Goal: Task Accomplishment & Management: Manage account settings

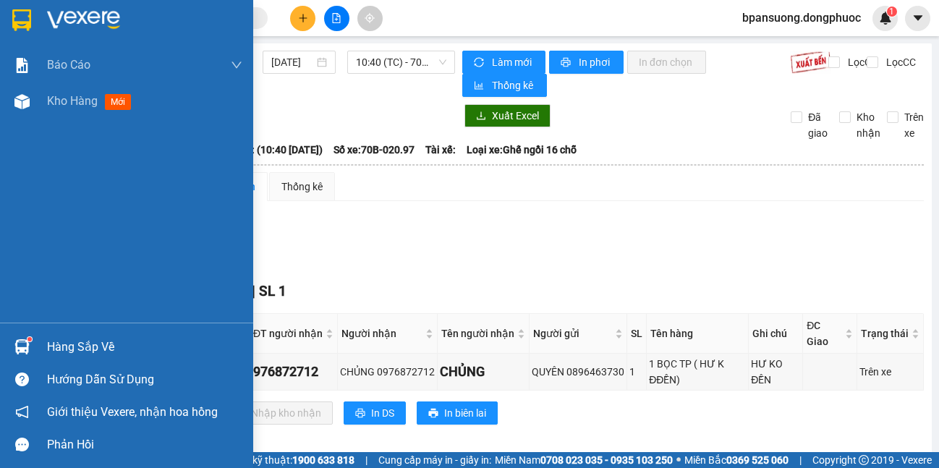
click at [35, 21] on div at bounding box center [126, 23] width 253 height 47
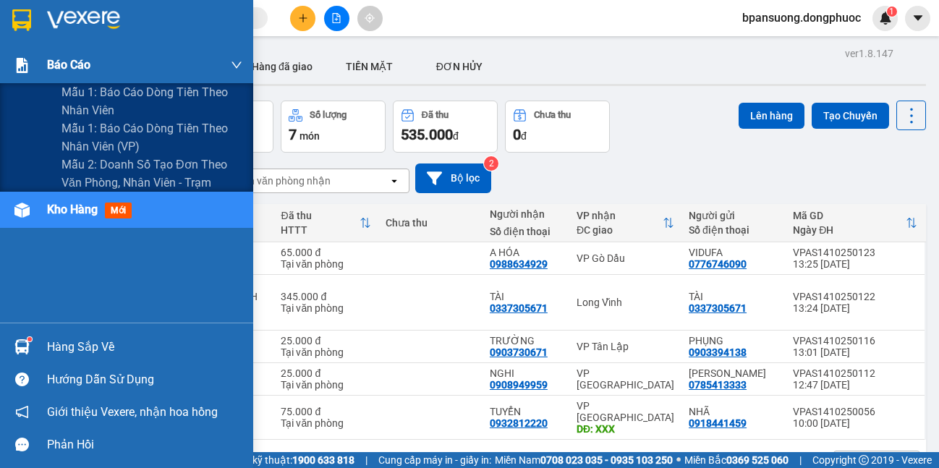
click at [93, 73] on div "Báo cáo" at bounding box center [144, 65] width 195 height 36
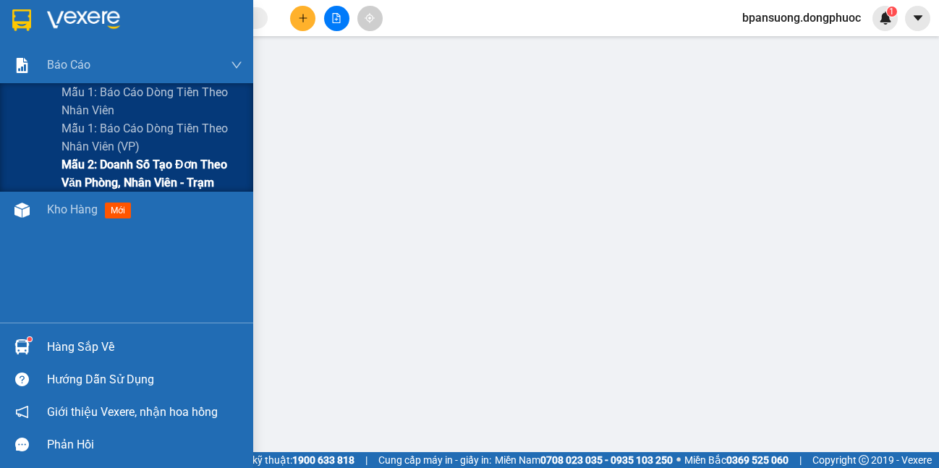
click at [89, 160] on span "Mẫu 2: Doanh số tạo đơn theo Văn phòng, nhân viên - Trạm" at bounding box center [152, 174] width 181 height 36
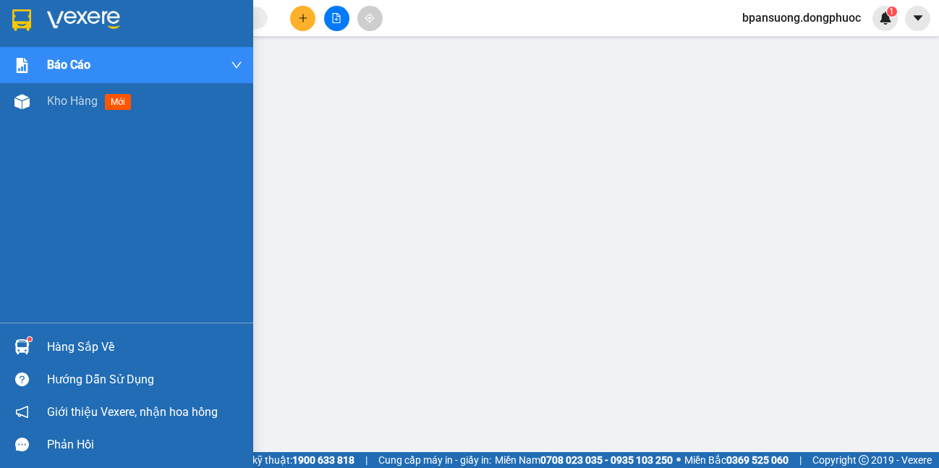
click at [10, 339] on div at bounding box center [21, 346] width 25 height 25
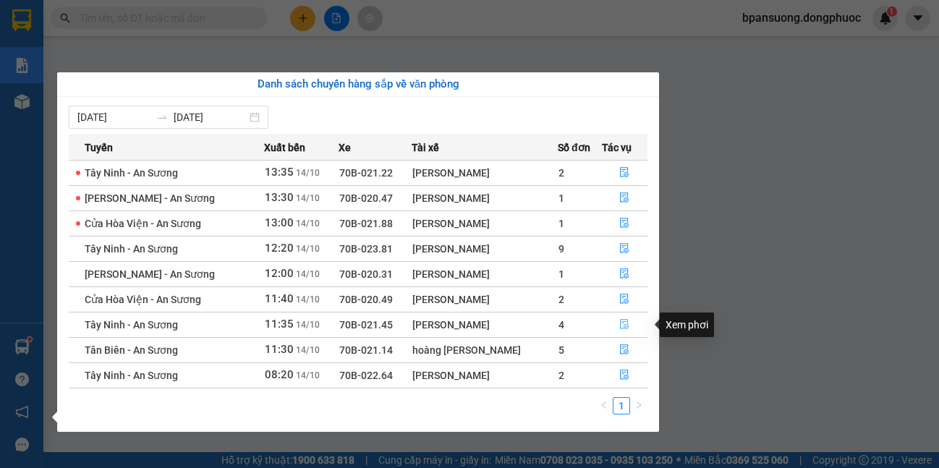
click at [619, 322] on icon "file-done" at bounding box center [624, 324] width 10 height 10
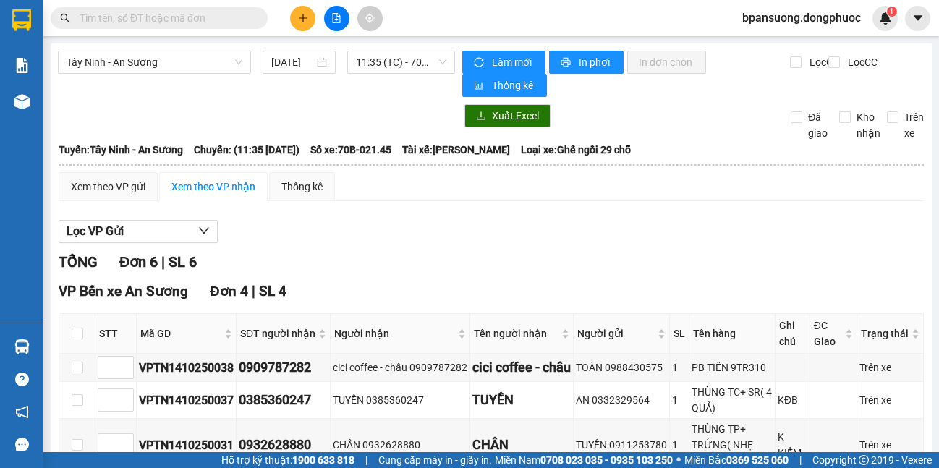
scroll to position [145, 0]
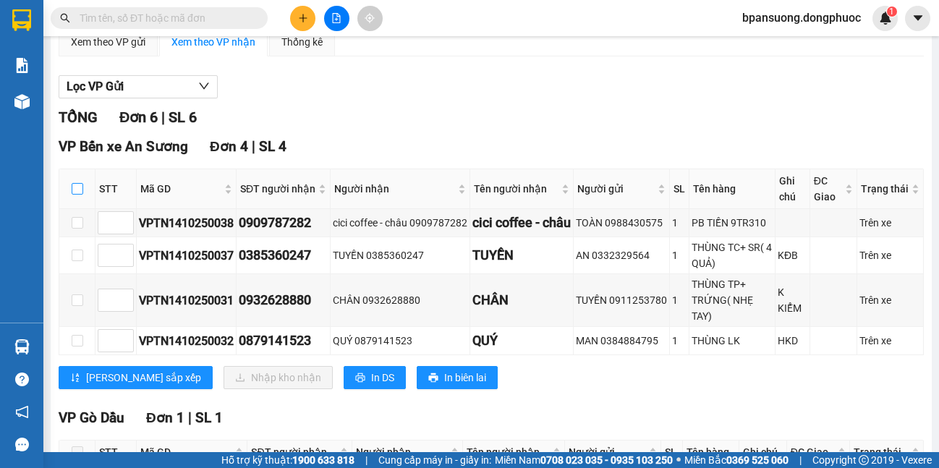
click at [72, 187] on input "checkbox" at bounding box center [78, 189] width 12 height 12
checkbox input "true"
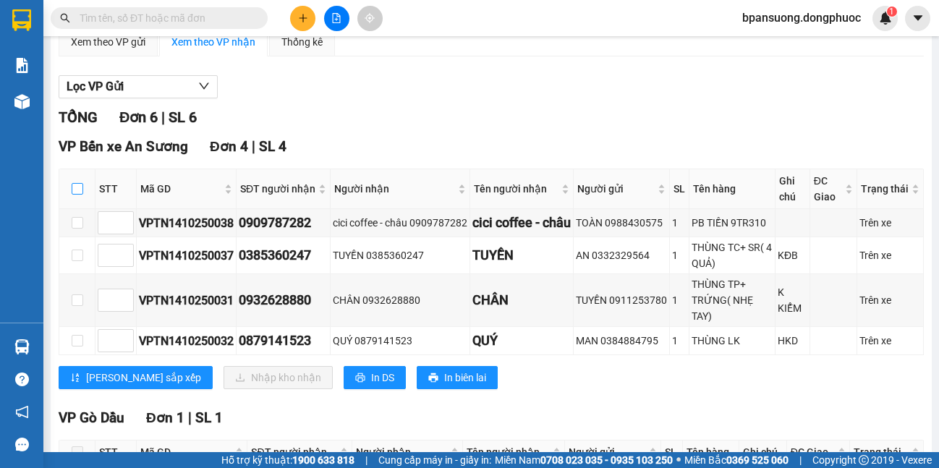
checkbox input "true"
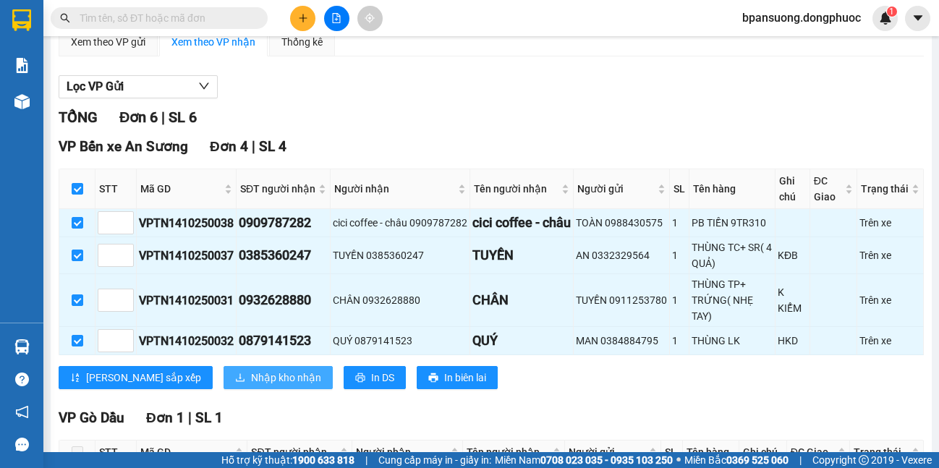
click at [224, 368] on button "Nhập kho nhận" at bounding box center [278, 377] width 109 height 23
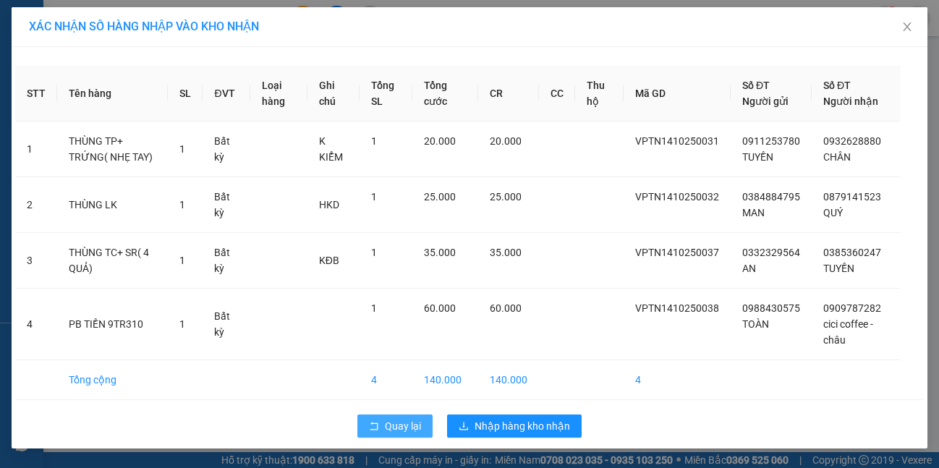
click at [407, 422] on span "Quay lại" at bounding box center [403, 426] width 36 height 16
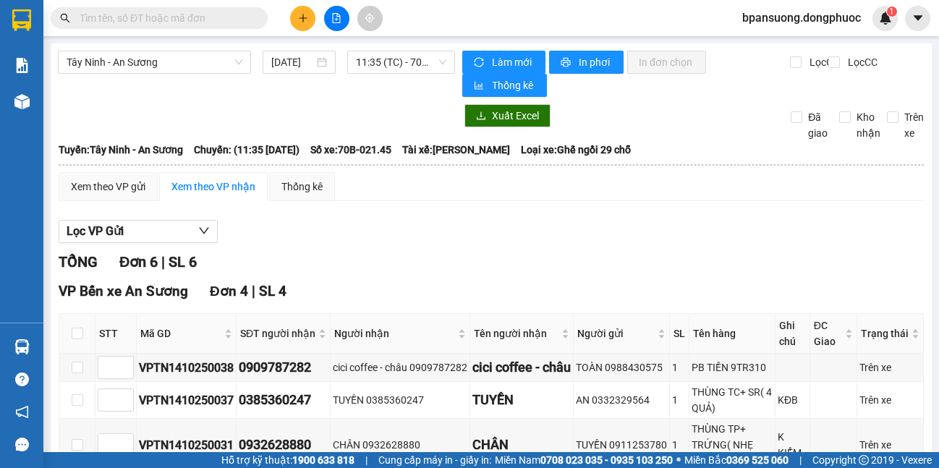
click at [528, 233] on div "Lọc VP Gửi" at bounding box center [491, 232] width 865 height 24
click at [94, 70] on span "Tây Ninh - An Sương" at bounding box center [155, 62] width 176 height 22
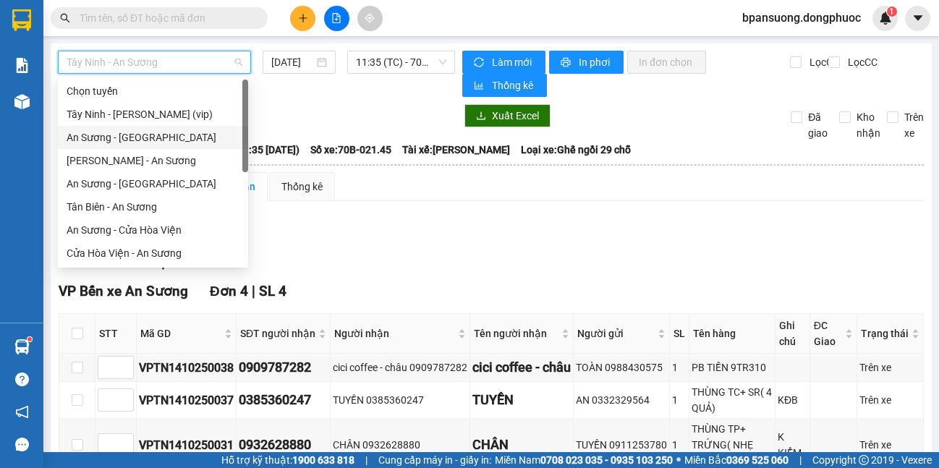
click at [142, 135] on div "An Sương - [GEOGRAPHIC_DATA]" at bounding box center [153, 138] width 173 height 16
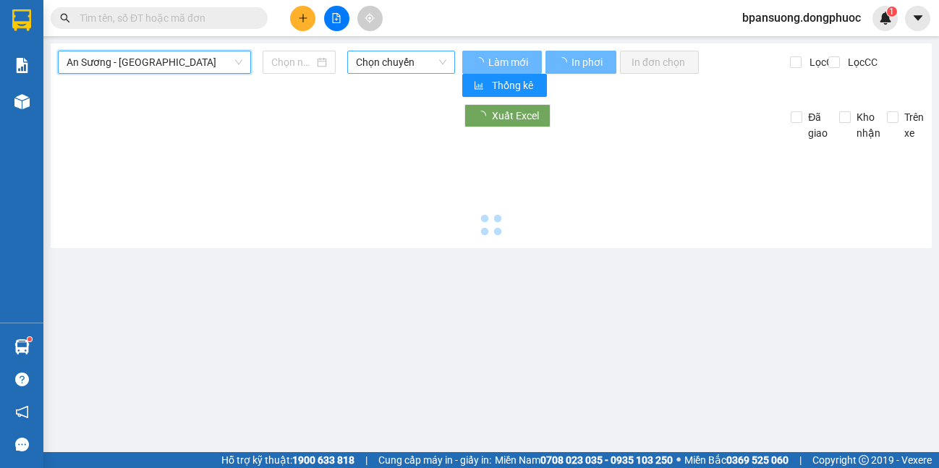
type input "[DATE]"
click at [436, 64] on span "Chọn chuyến" at bounding box center [401, 62] width 90 height 22
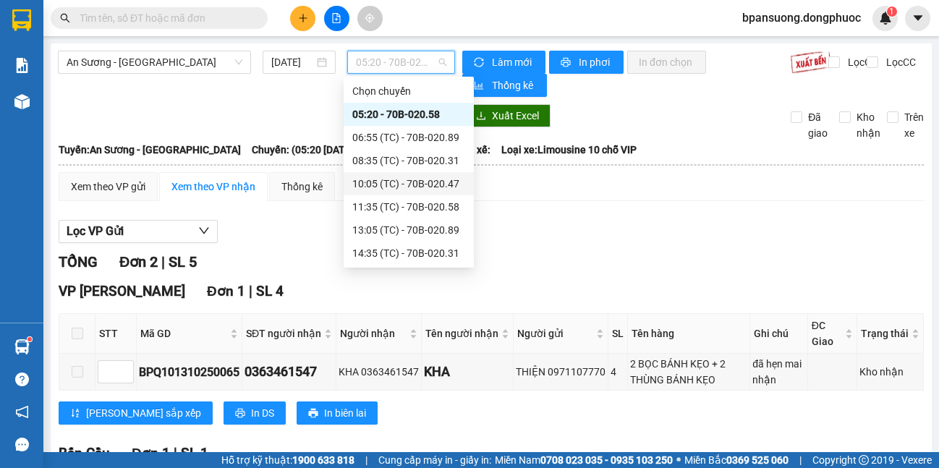
scroll to position [93, 0]
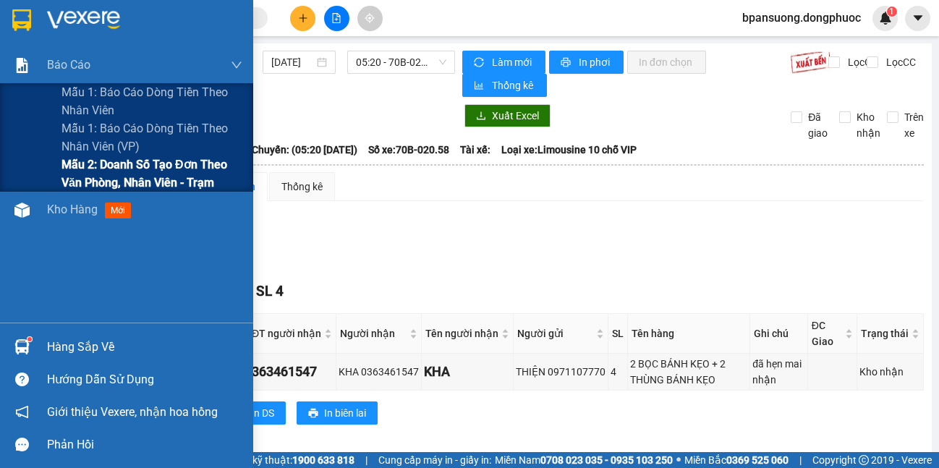
click at [84, 169] on span "Mẫu 2: Doanh số tạo đơn theo Văn phòng, nhân viên - Trạm" at bounding box center [152, 174] width 181 height 36
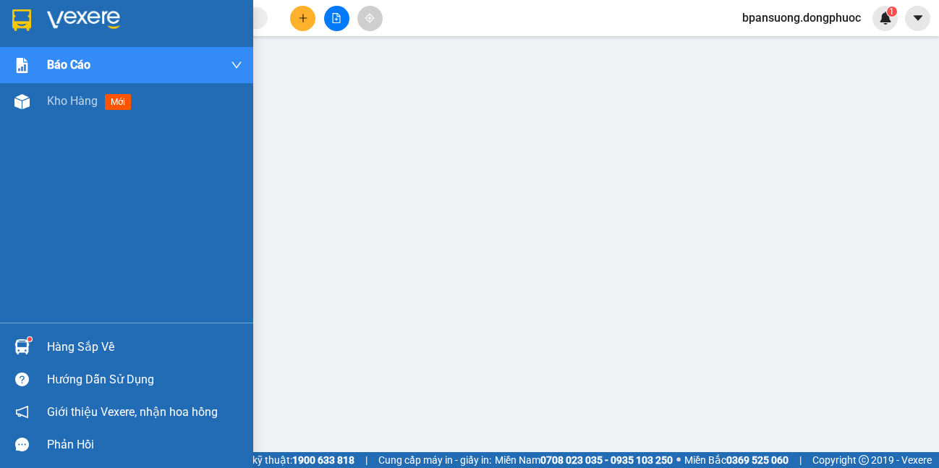
click at [12, 344] on div at bounding box center [21, 346] width 25 height 25
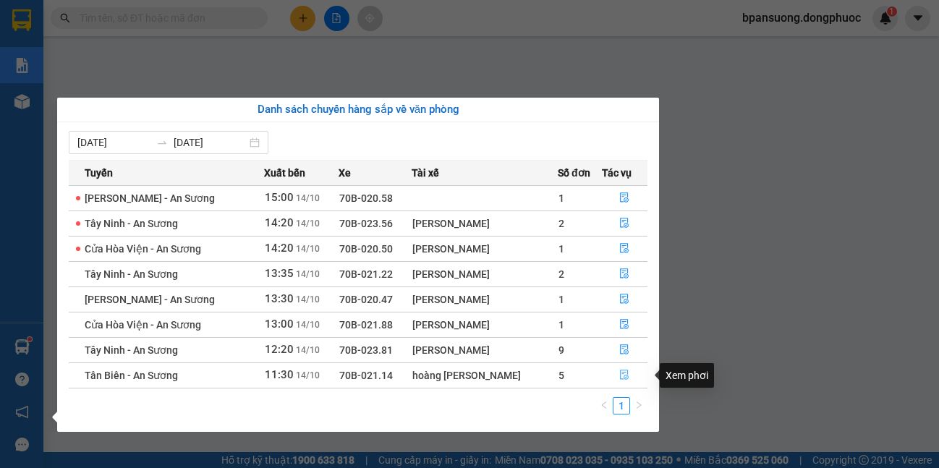
click at [619, 373] on icon "file-done" at bounding box center [624, 375] width 10 height 10
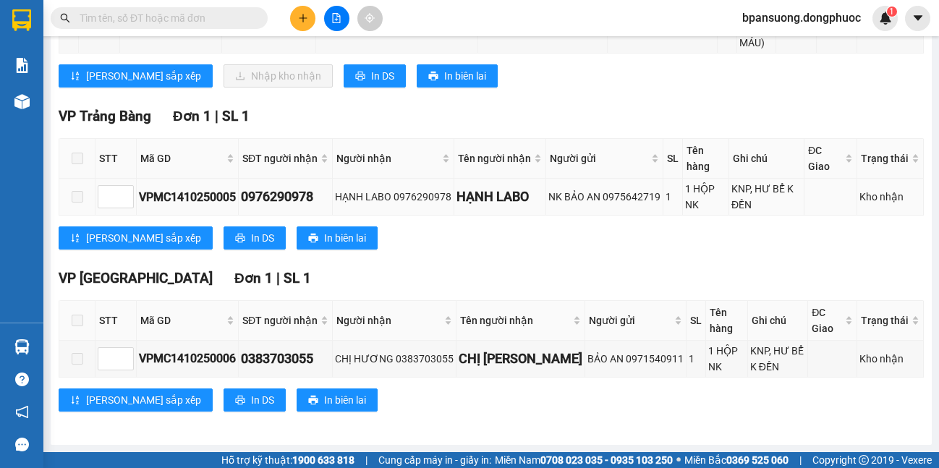
scroll to position [146, 0]
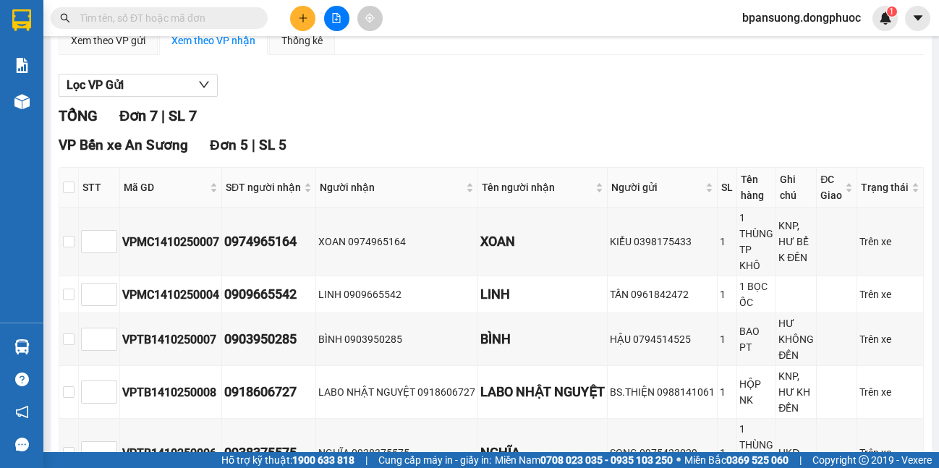
click at [62, 187] on th at bounding box center [69, 188] width 20 height 40
click at [70, 190] on input "checkbox" at bounding box center [69, 188] width 12 height 12
checkbox input "true"
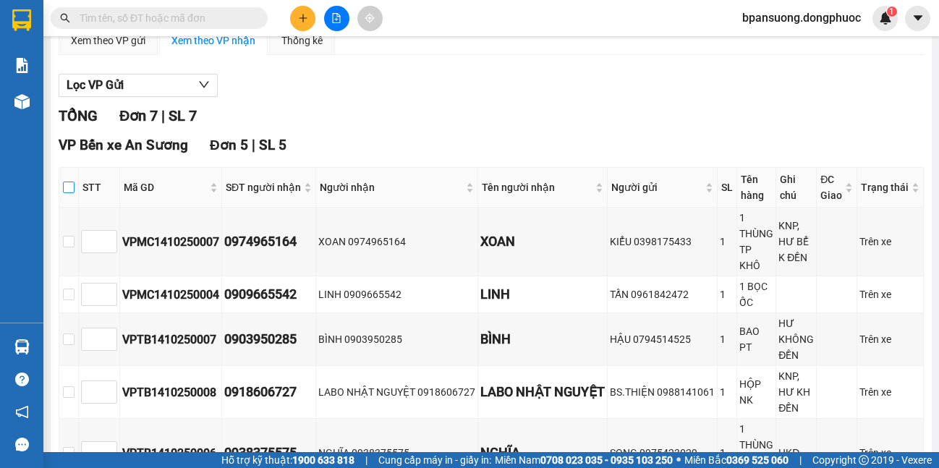
checkbox input "true"
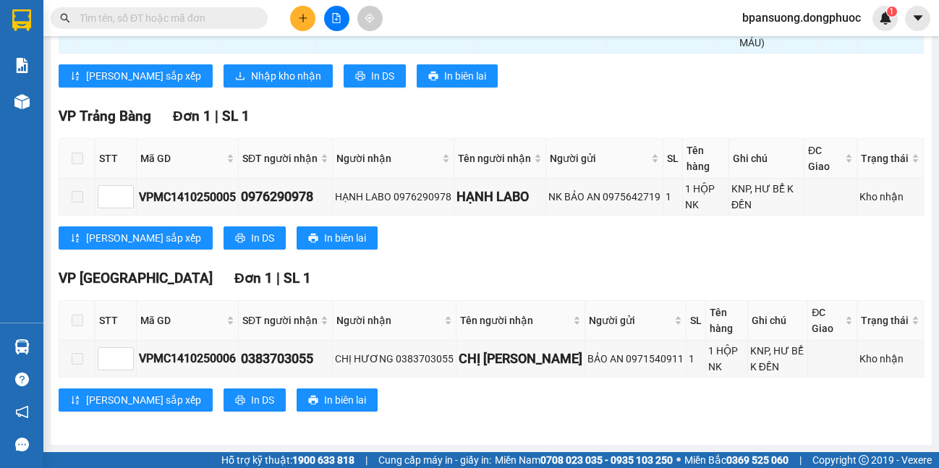
scroll to position [436, 0]
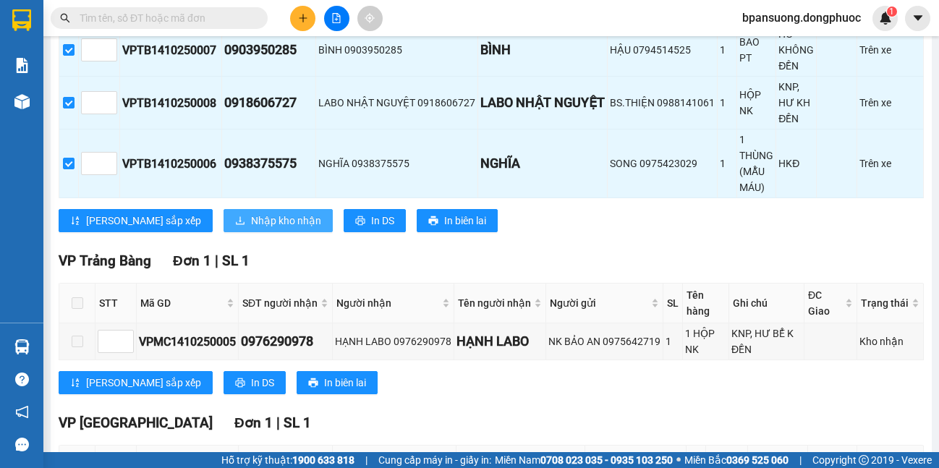
click at [235, 224] on icon "download" at bounding box center [240, 221] width 10 height 10
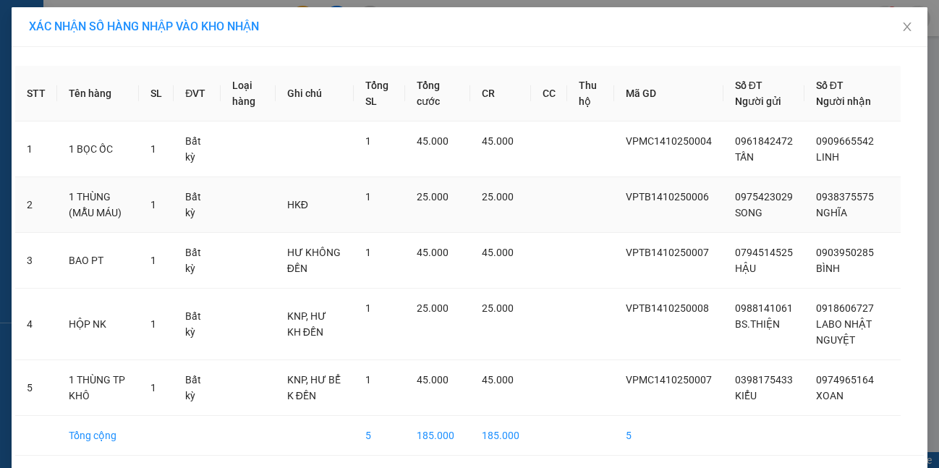
scroll to position [54, 0]
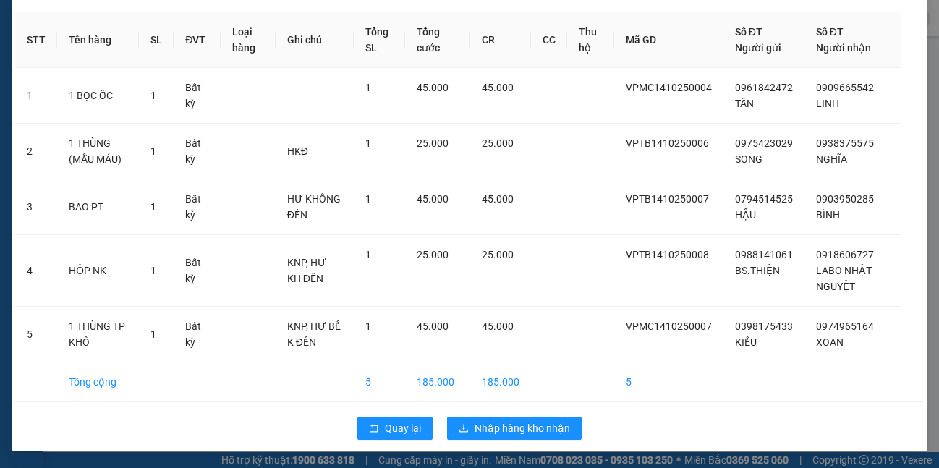
drag, startPoint x: 382, startPoint y: 444, endPoint x: 379, endPoint y: 436, distance: 8.5
click at [383, 443] on div "Quay lại Nhập hàng kho nhận" at bounding box center [469, 429] width 909 height 38
click at [385, 431] on span "Quay lại" at bounding box center [403, 428] width 36 height 16
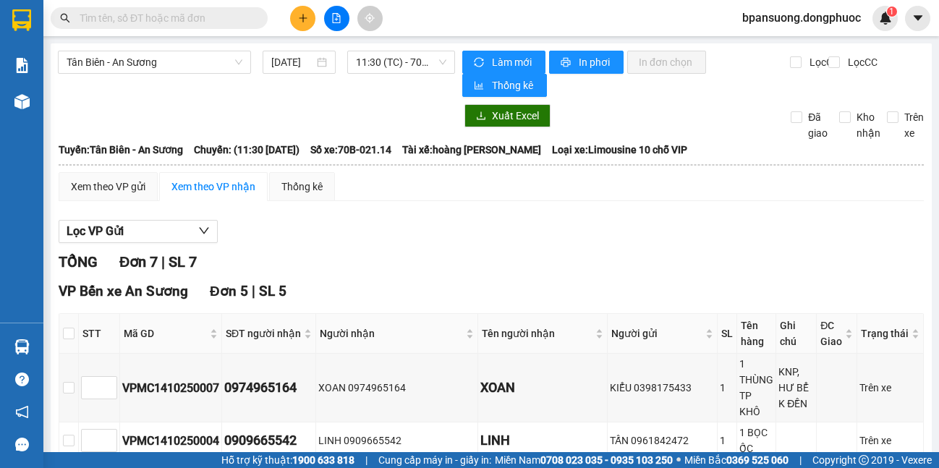
drag, startPoint x: 100, startPoint y: 75, endPoint x: 88, endPoint y: 78, distance: 11.9
click at [100, 77] on div "Tân Biên - An Sương [DATE] 11:30 (TC) - 70B-021.14" at bounding box center [256, 74] width 397 height 46
click at [100, 56] on span "Tân Biên - An Sương" at bounding box center [155, 62] width 176 height 22
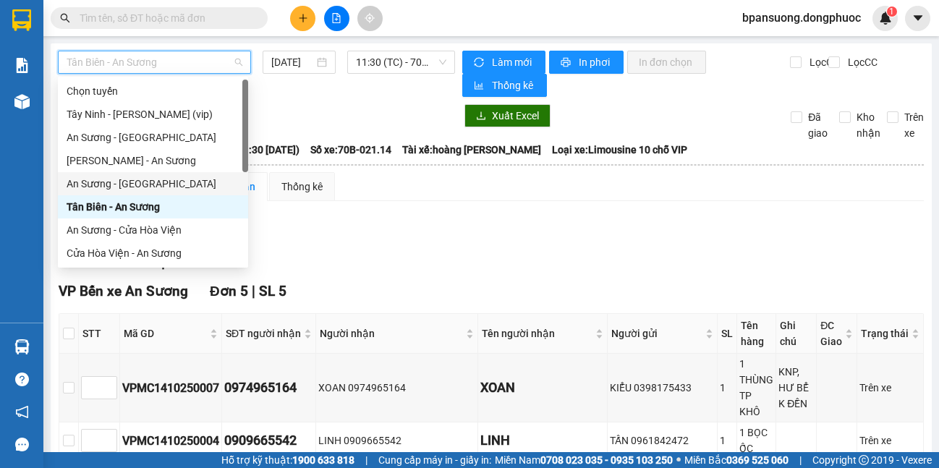
click at [160, 179] on div "Chọn tuyến [GEOGRAPHIC_DATA] - [GEOGRAPHIC_DATA] (vip) An Sương - Châu [GEOGRAP…" at bounding box center [153, 196] width 190 height 232
click at [159, 182] on div "An Sương - [GEOGRAPHIC_DATA]" at bounding box center [153, 184] width 173 height 16
type input "[DATE]"
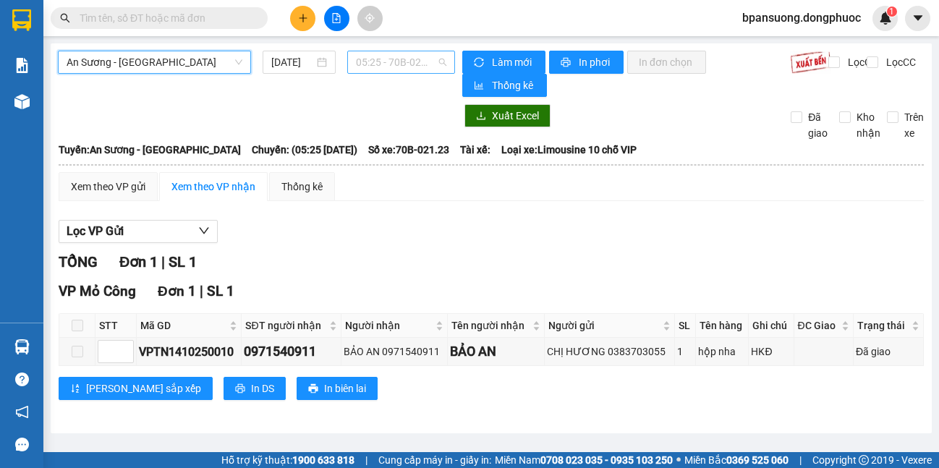
click at [378, 65] on span "05:25 - 70B-021.23" at bounding box center [401, 62] width 90 height 22
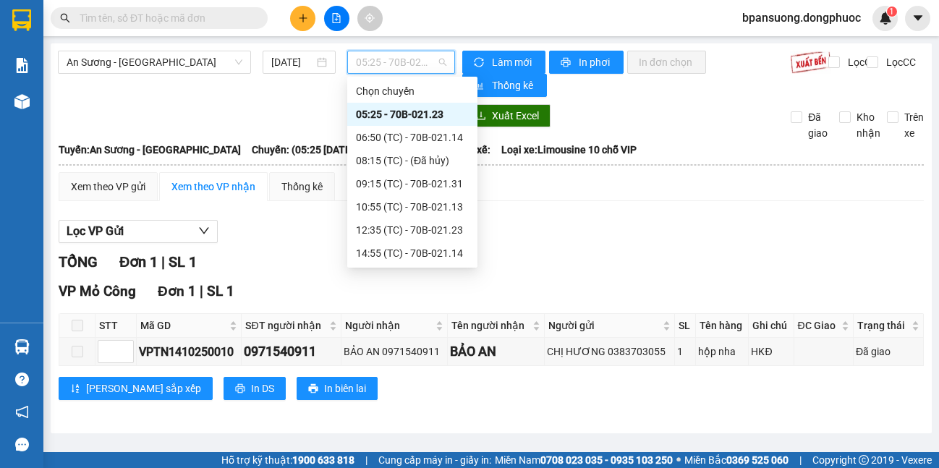
scroll to position [93, 0]
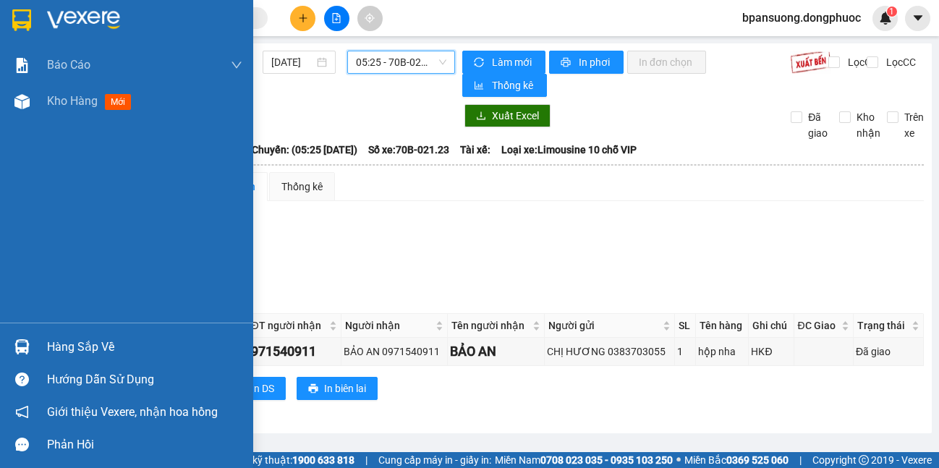
click at [27, 338] on div at bounding box center [21, 346] width 25 height 25
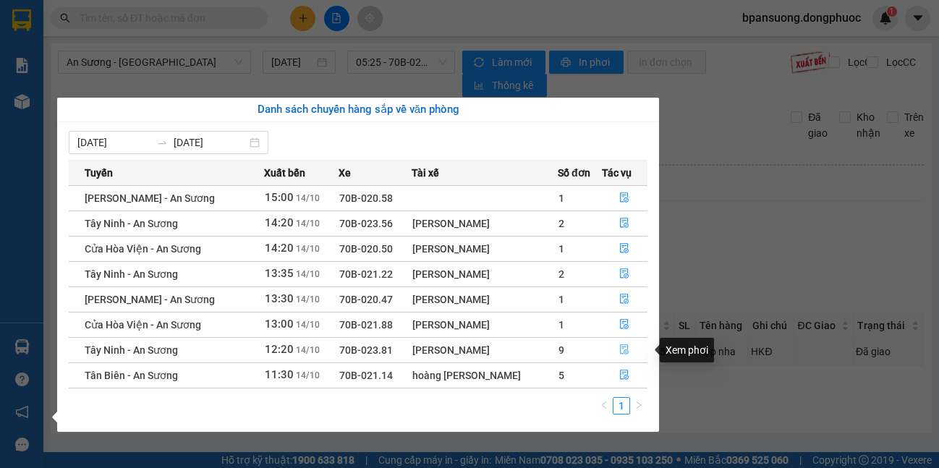
click at [615, 349] on button "button" at bounding box center [625, 350] width 45 height 23
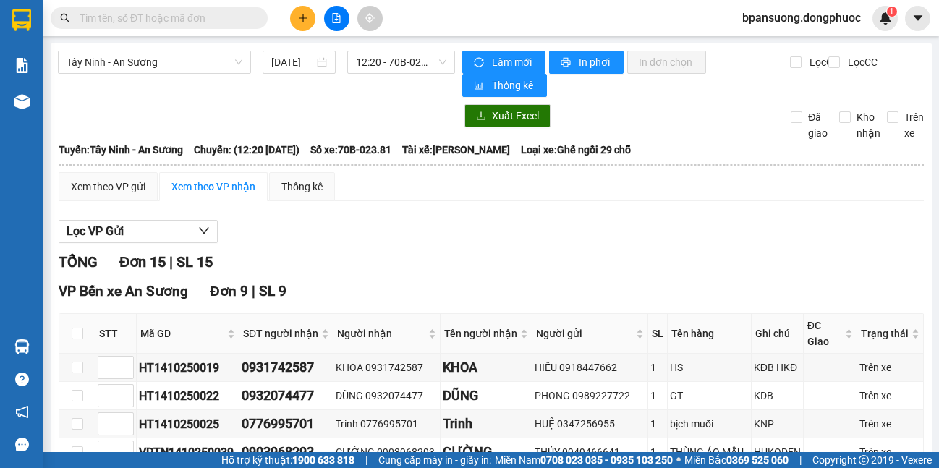
click at [79, 349] on th at bounding box center [77, 334] width 36 height 40
click at [81, 331] on input "checkbox" at bounding box center [78, 334] width 12 height 12
checkbox input "true"
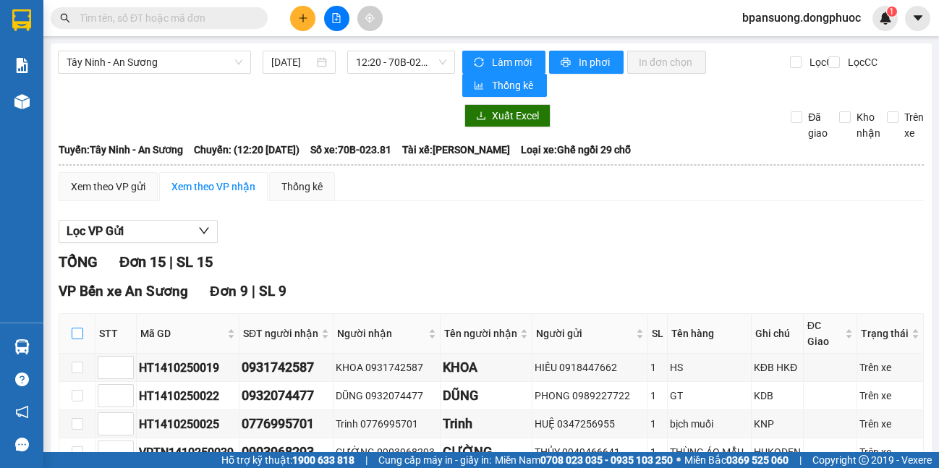
checkbox input "true"
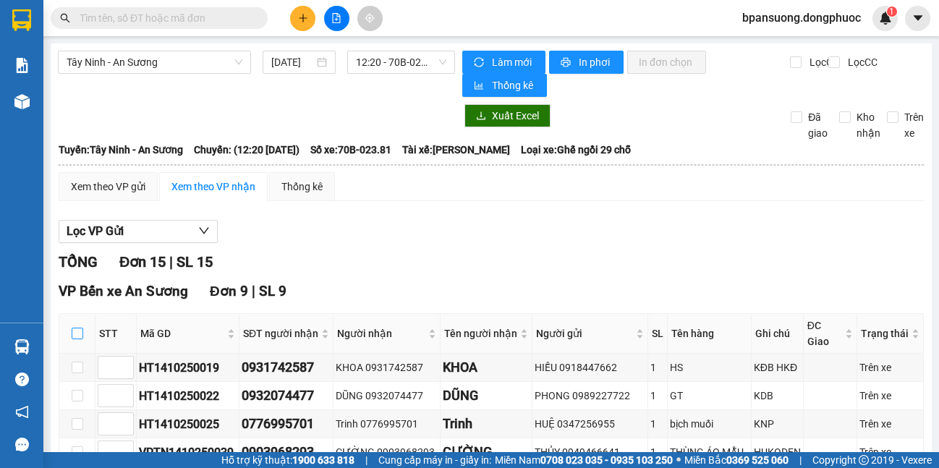
checkbox input "true"
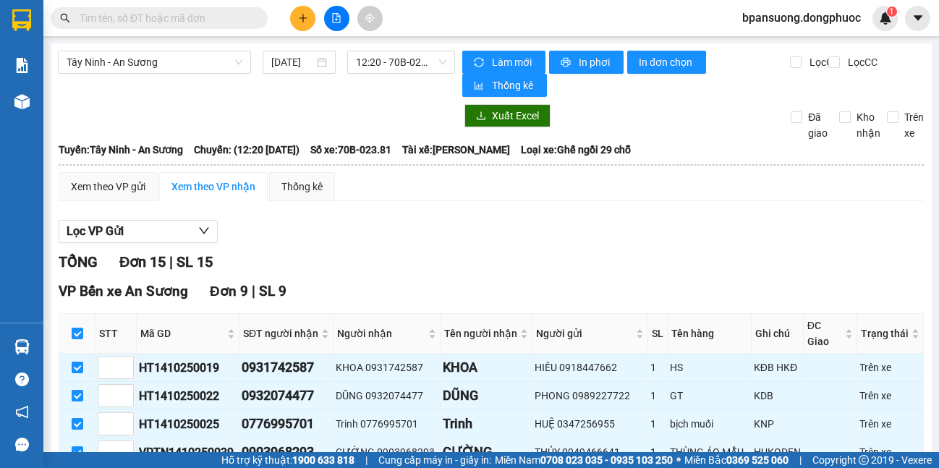
scroll to position [579, 0]
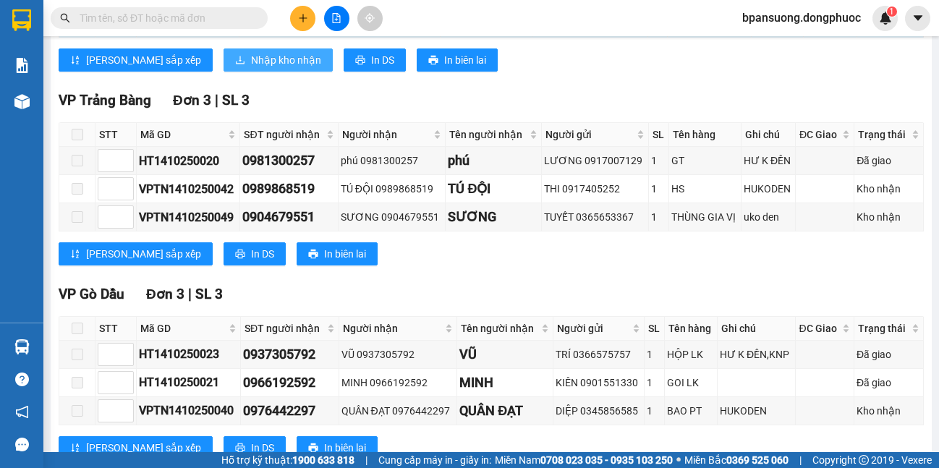
click at [235, 56] on icon "download" at bounding box center [240, 60] width 10 height 10
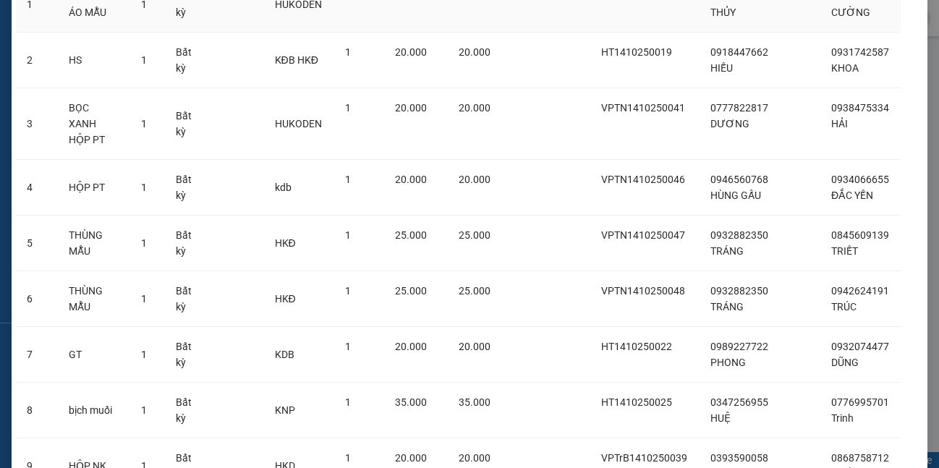
scroll to position [276, 0]
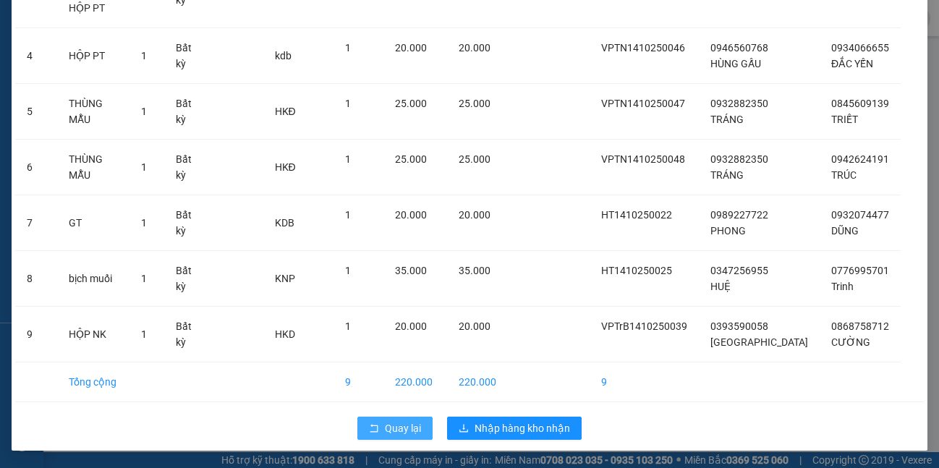
click at [385, 432] on span "Quay lại" at bounding box center [403, 428] width 36 height 16
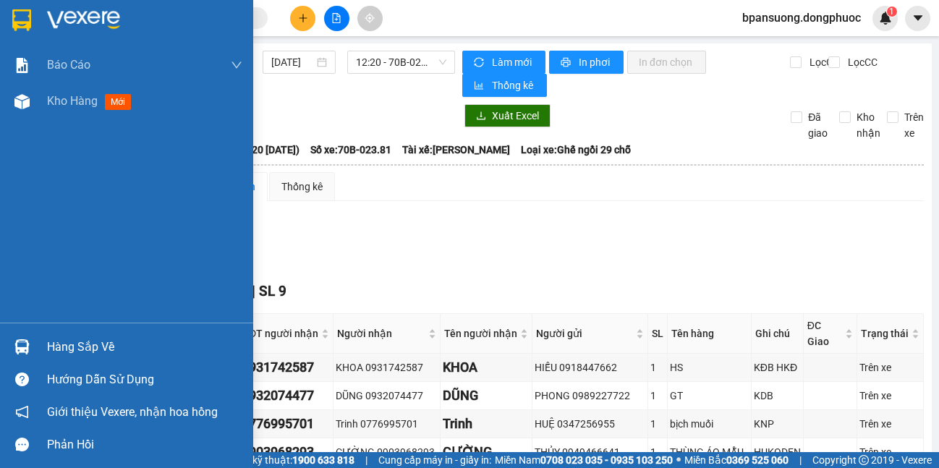
click at [38, 355] on div "Hàng sắp về" at bounding box center [126, 347] width 253 height 33
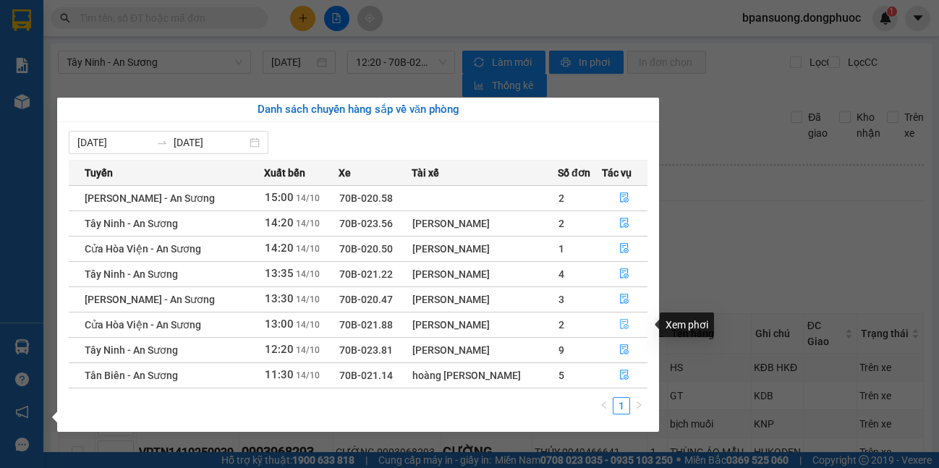
click at [609, 326] on button "button" at bounding box center [625, 324] width 45 height 23
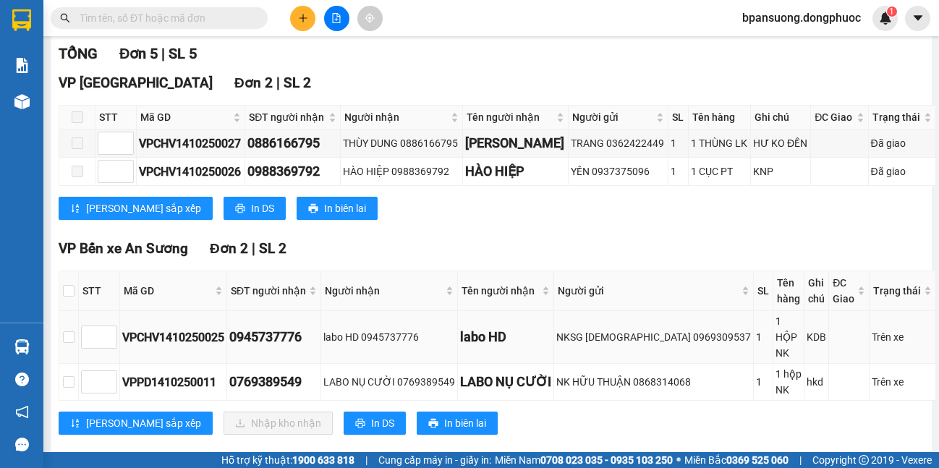
scroll to position [353, 0]
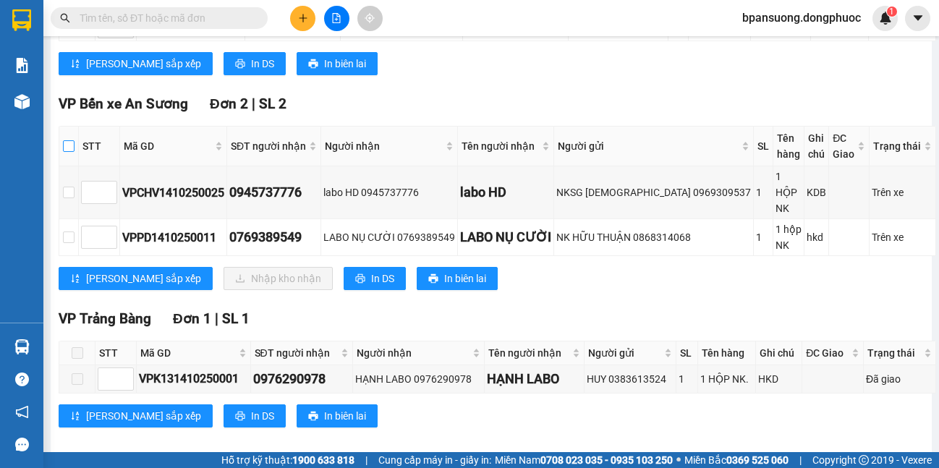
click at [75, 149] on input "checkbox" at bounding box center [69, 146] width 12 height 12
checkbox input "true"
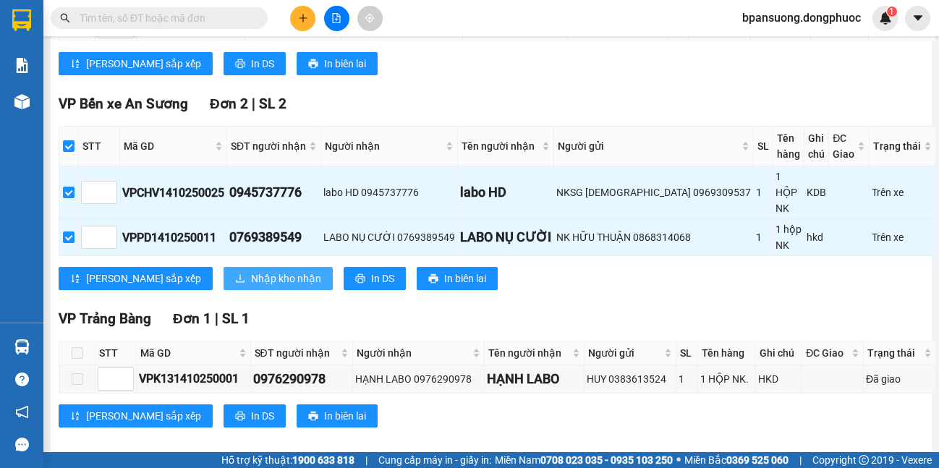
click at [251, 271] on span "Nhập kho nhận" at bounding box center [286, 279] width 70 height 16
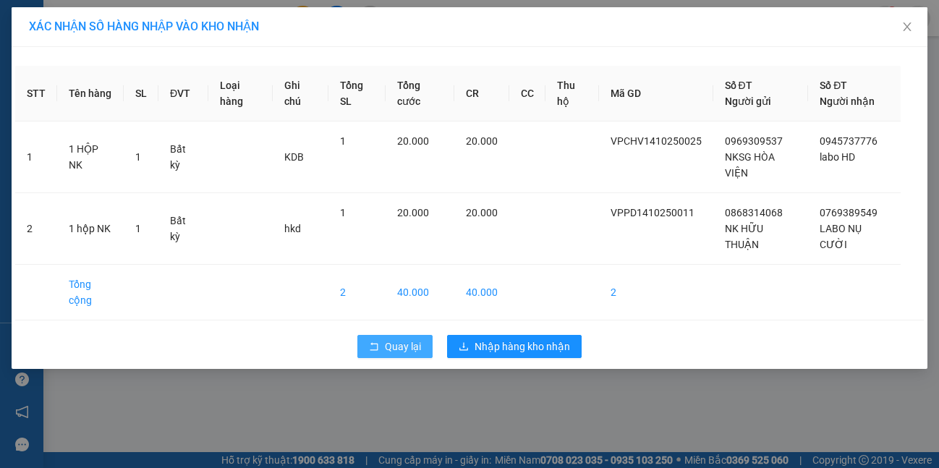
click at [404, 339] on span "Quay lại" at bounding box center [403, 347] width 36 height 16
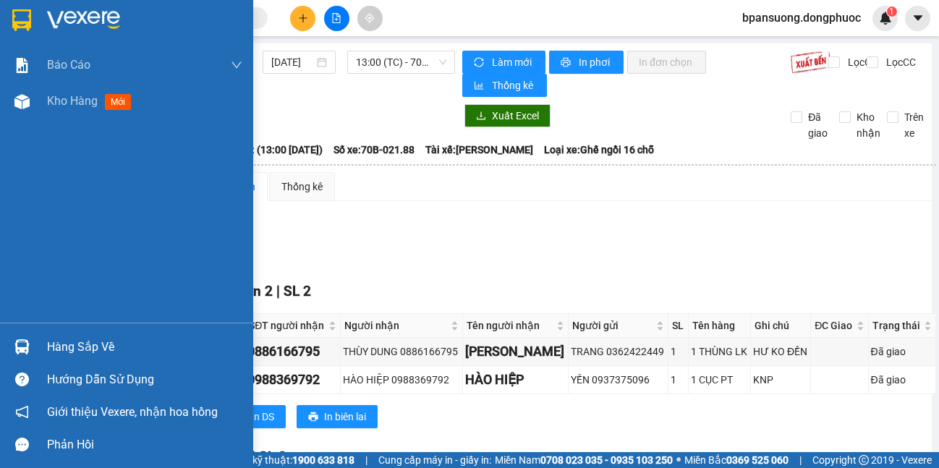
click at [41, 347] on div "Hàng sắp về" at bounding box center [126, 347] width 253 height 33
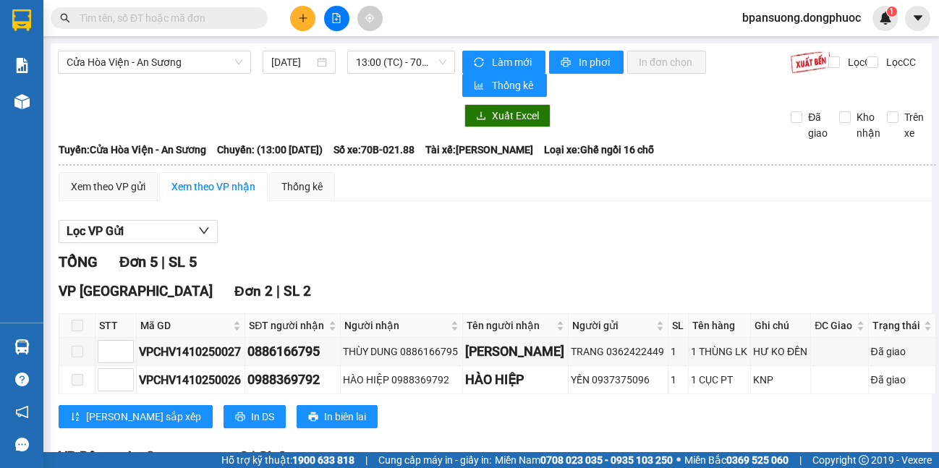
drag, startPoint x: 326, startPoint y: 131, endPoint x: 293, endPoint y: 98, distance: 46.6
click at [321, 126] on section "Kết quả tìm kiếm ( 0 ) Bộ lọc No Data bpansuong.dongphuoc 1 Báo cáo Mẫu 1: Báo …" at bounding box center [469, 234] width 939 height 468
drag, startPoint x: 182, startPoint y: 59, endPoint x: 190, endPoint y: 48, distance: 13.3
click at [183, 57] on span "Cửa Hòa Viện - An Sương" at bounding box center [155, 62] width 176 height 22
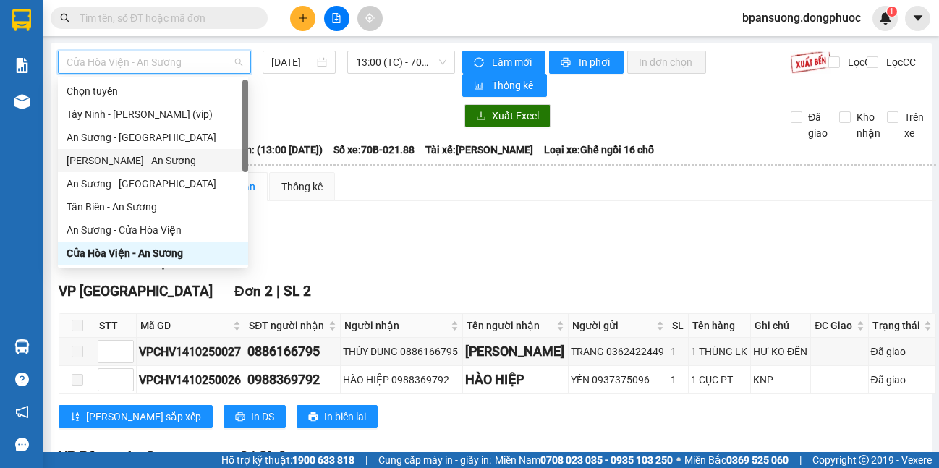
scroll to position [162, 0]
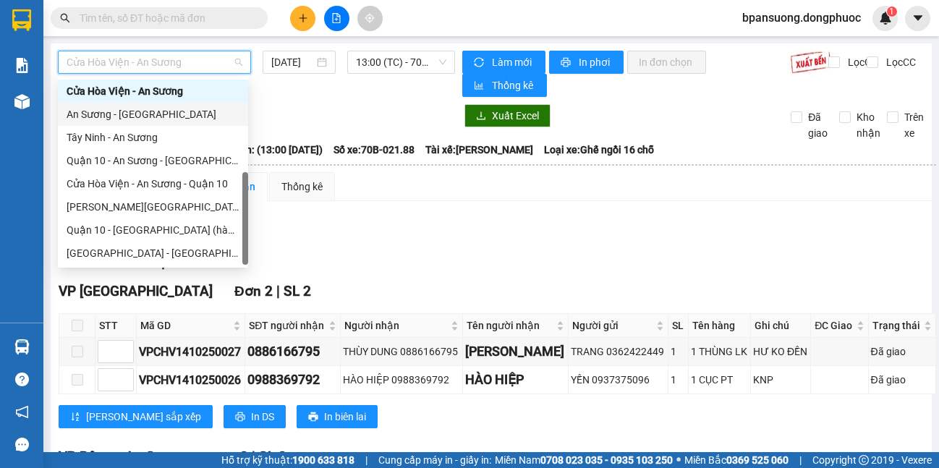
click at [138, 112] on div "An Sương - [GEOGRAPHIC_DATA]" at bounding box center [153, 114] width 173 height 16
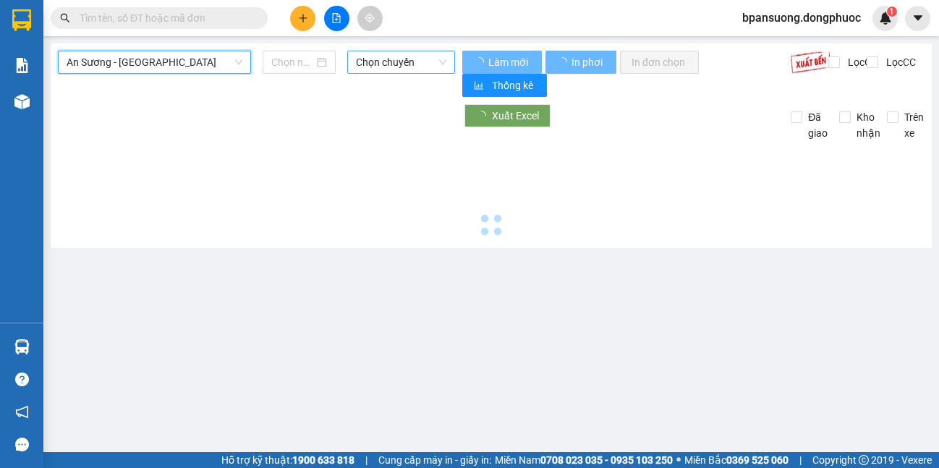
type input "[DATE]"
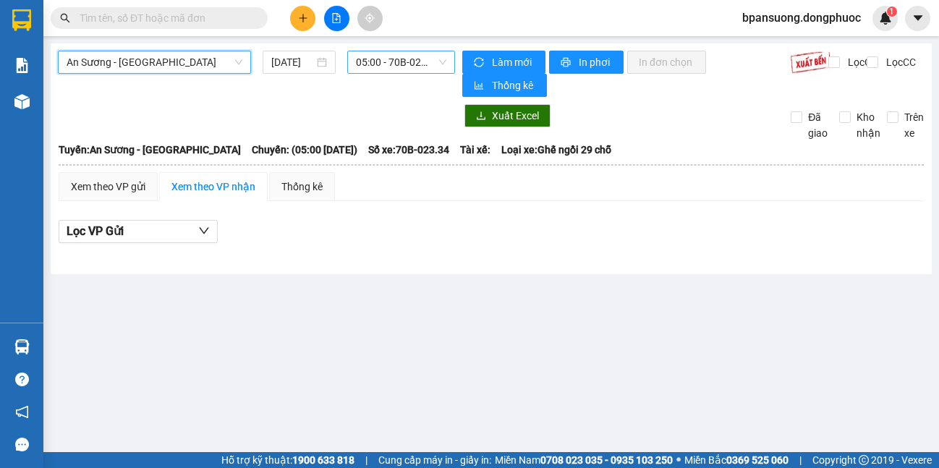
click at [370, 63] on span "05:00 - 70B-023.34" at bounding box center [401, 62] width 90 height 22
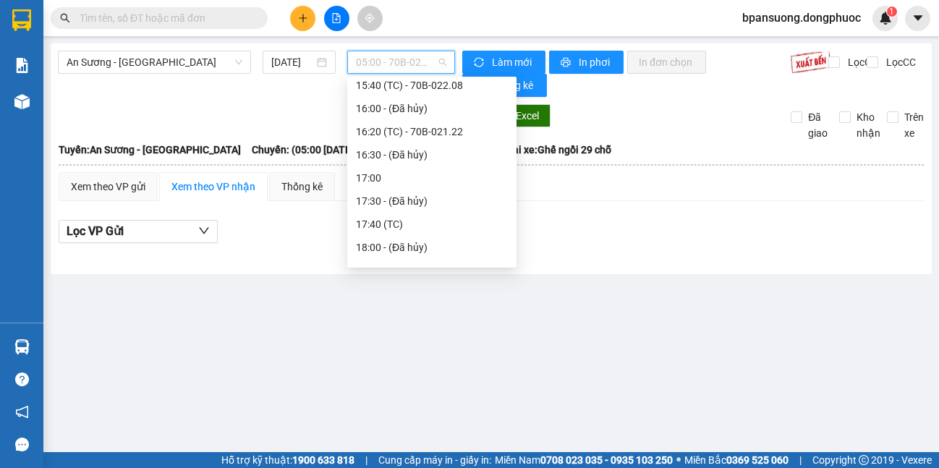
scroll to position [579, 0]
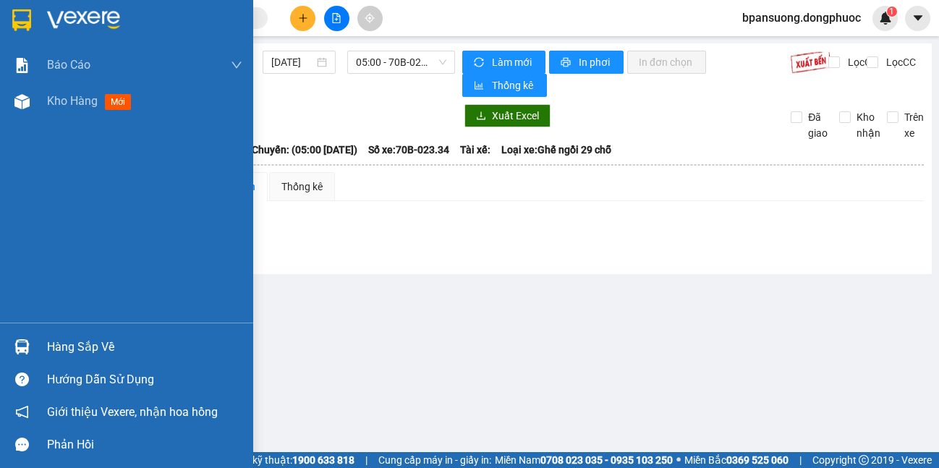
drag, startPoint x: 33, startPoint y: 337, endPoint x: 33, endPoint y: 328, distance: 8.7
click at [33, 336] on div at bounding box center [21, 346] width 25 height 25
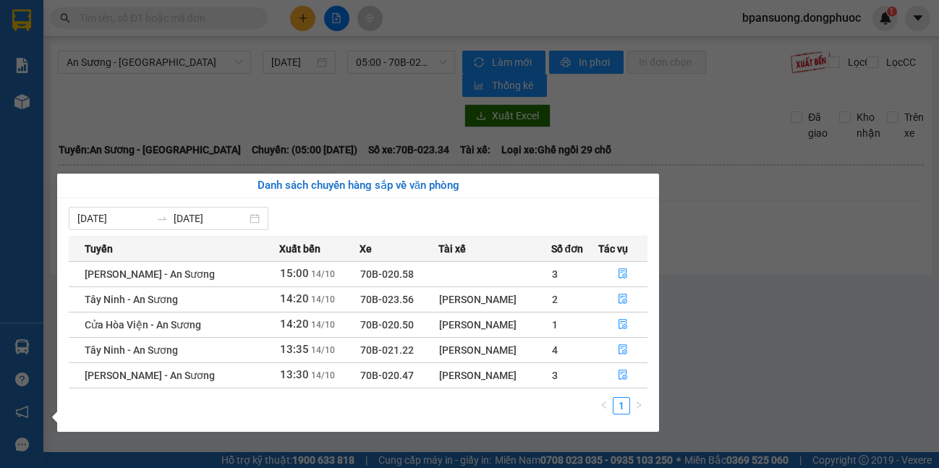
click at [22, 313] on div "Báo cáo Mẫu 1: Báo cáo dòng tiền theo nhân viên Mẫu 1: Báo cáo dòng tiền theo n…" at bounding box center [21, 234] width 43 height 468
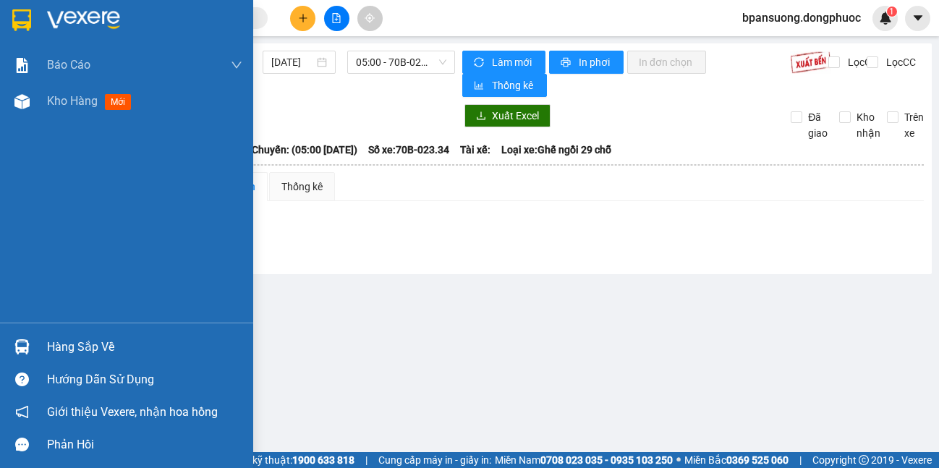
click at [31, 345] on div at bounding box center [21, 346] width 25 height 25
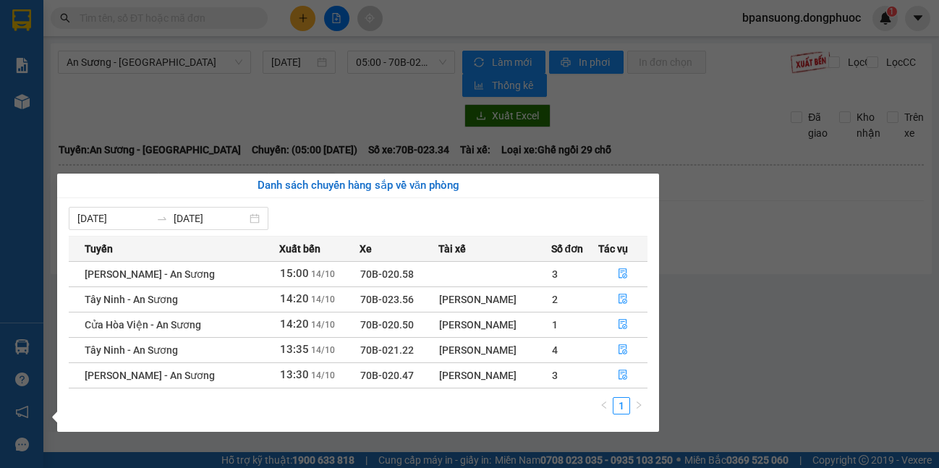
click at [745, 283] on section "Kết quả tìm kiếm ( 0 ) Bộ lọc No Data bpansuong.dongphuoc 1 Báo cáo Mẫu 1: Báo …" at bounding box center [469, 234] width 939 height 468
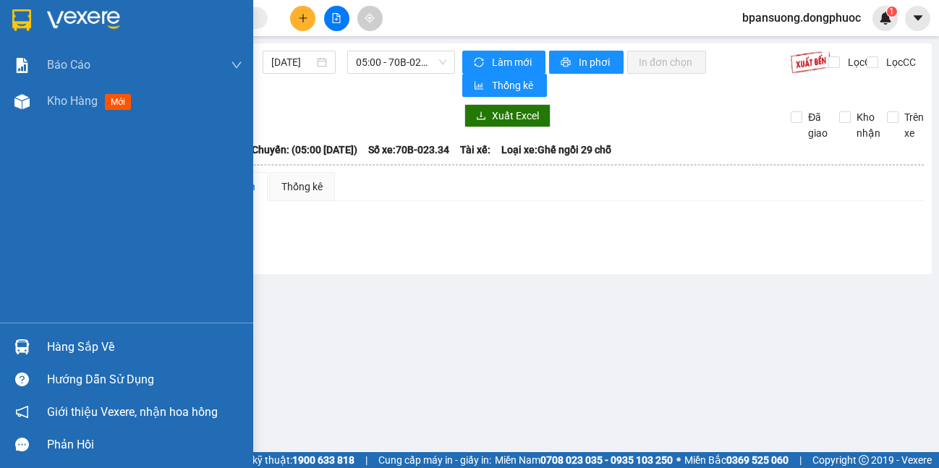
click at [38, 344] on div "Hàng sắp về" at bounding box center [126, 347] width 253 height 33
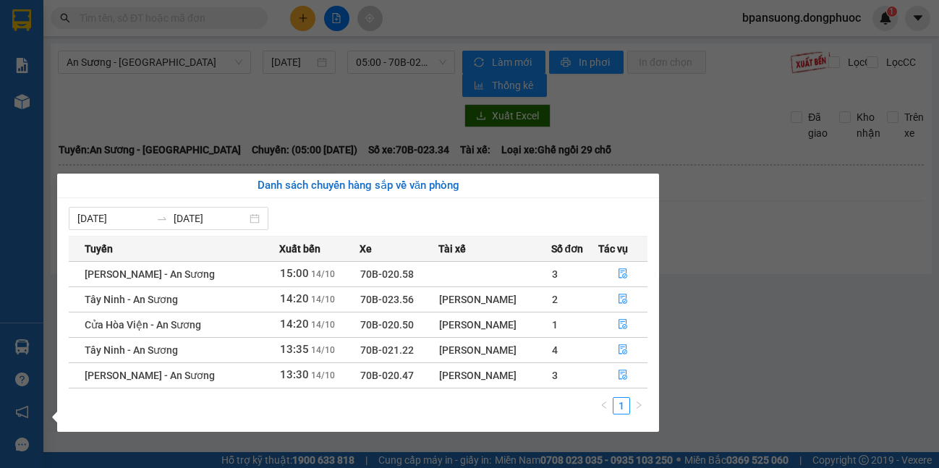
click at [716, 300] on section "Kết quả tìm kiếm ( 0 ) Bộ lọc No Data bpansuong.dongphuoc 1 Báo cáo Mẫu 1: Báo …" at bounding box center [469, 234] width 939 height 468
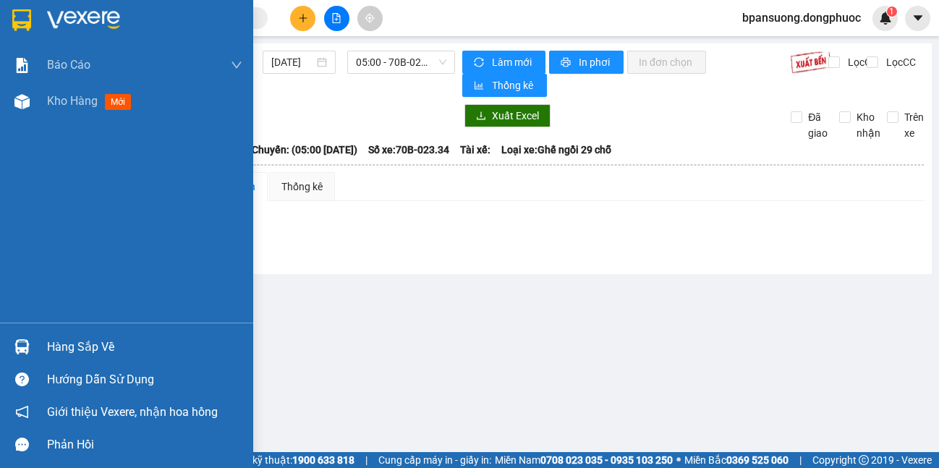
click at [35, 348] on div "Hàng sắp về" at bounding box center [126, 347] width 253 height 33
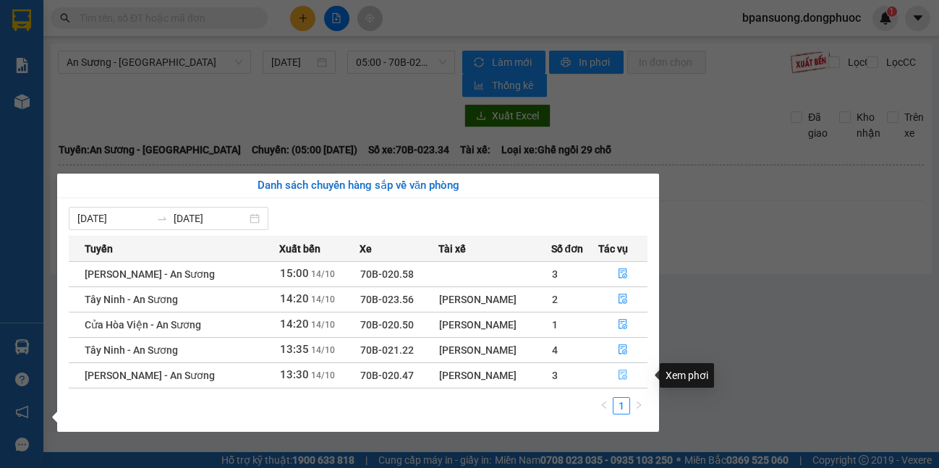
click at [619, 364] on button "button" at bounding box center [623, 375] width 48 height 23
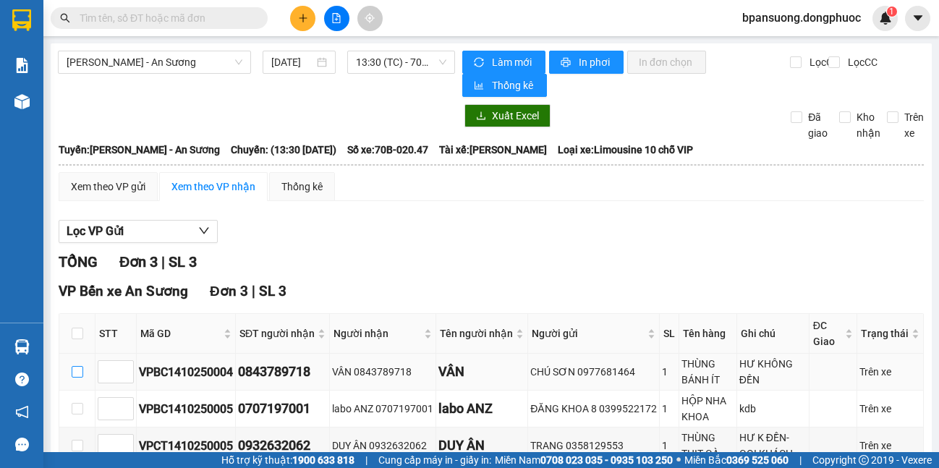
scroll to position [87, 0]
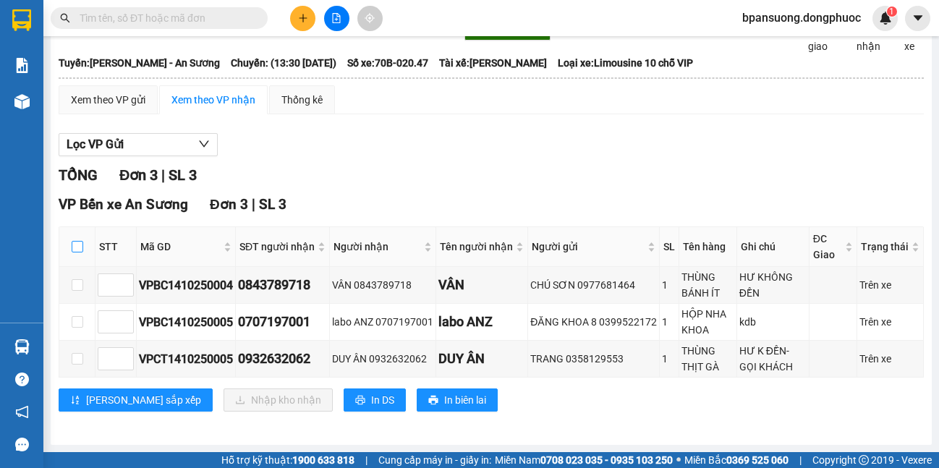
click at [78, 250] on input "checkbox" at bounding box center [78, 247] width 12 height 12
checkbox input "true"
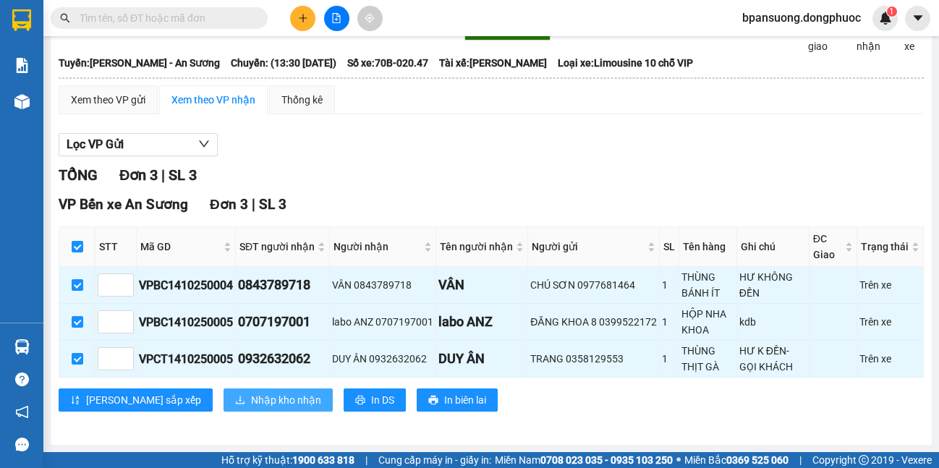
click at [251, 402] on span "Nhập kho nhận" at bounding box center [286, 400] width 70 height 16
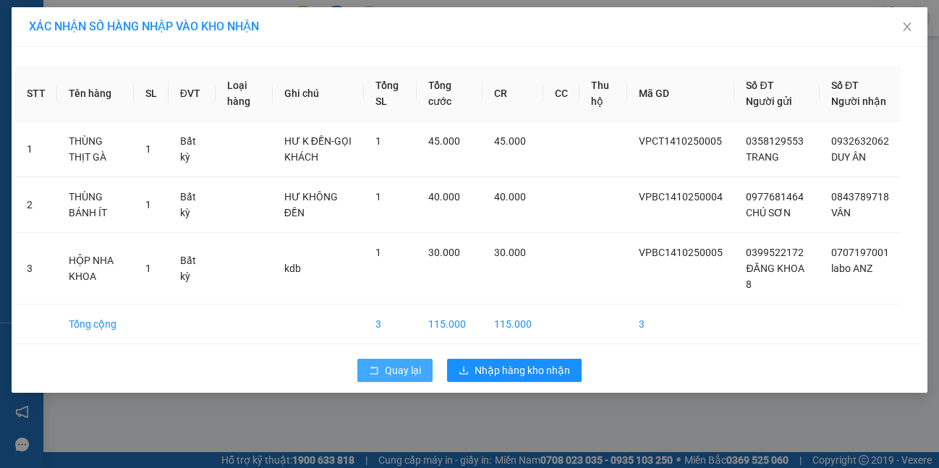
click at [414, 378] on span "Quay lại" at bounding box center [403, 370] width 36 height 16
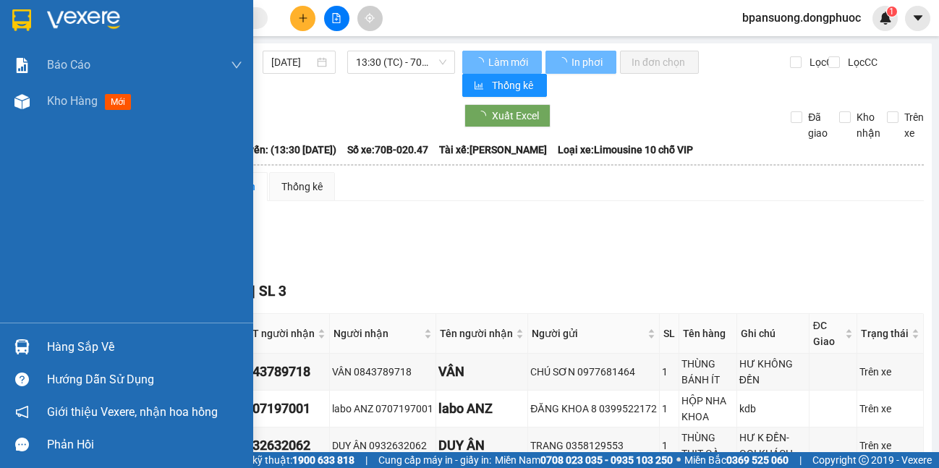
click at [45, 336] on div "Hàng sắp về" at bounding box center [126, 347] width 253 height 33
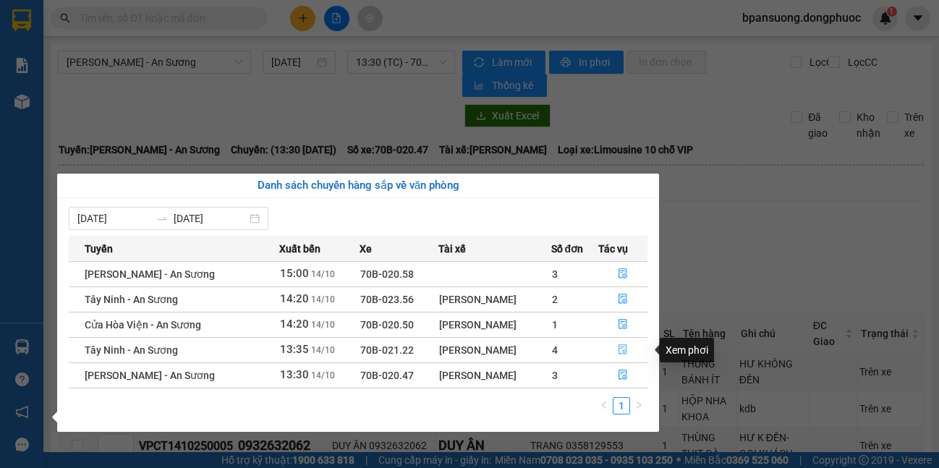
click at [622, 342] on button "button" at bounding box center [623, 350] width 48 height 23
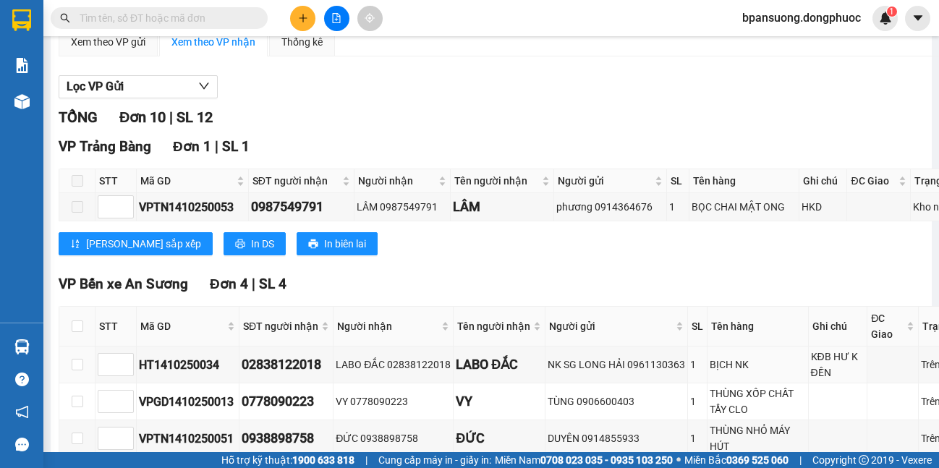
scroll to position [289, 0]
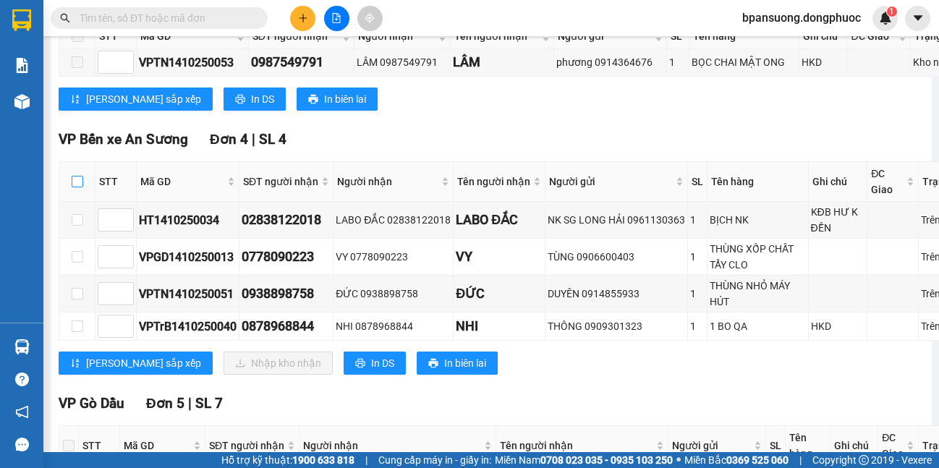
click at [80, 190] on label at bounding box center [78, 182] width 12 height 16
click at [80, 187] on input "checkbox" at bounding box center [78, 182] width 12 height 12
checkbox input "true"
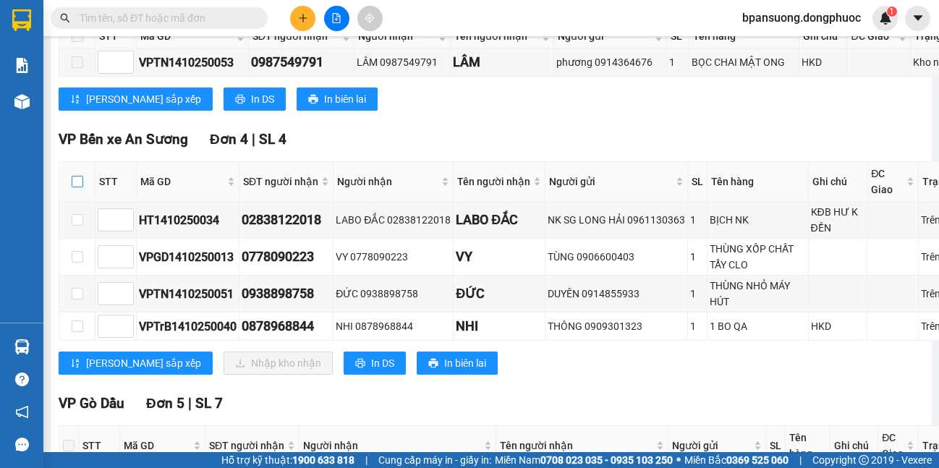
checkbox input "true"
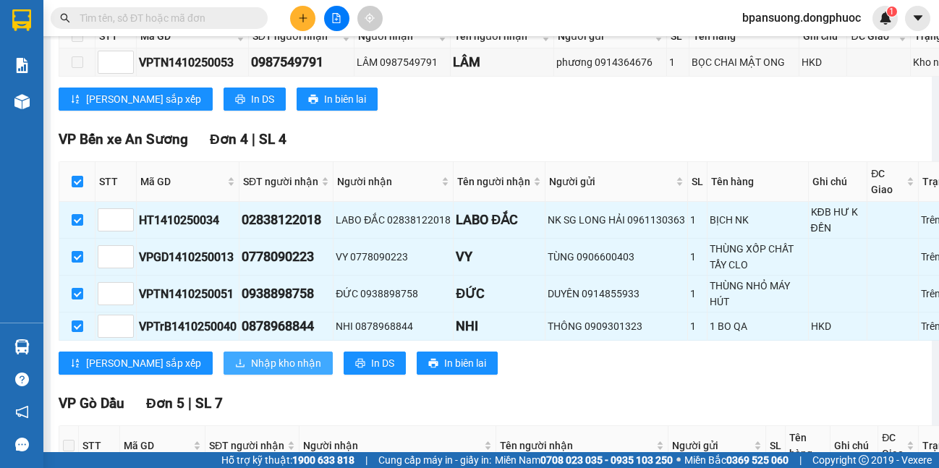
click at [251, 371] on span "Nhập kho nhận" at bounding box center [286, 363] width 70 height 16
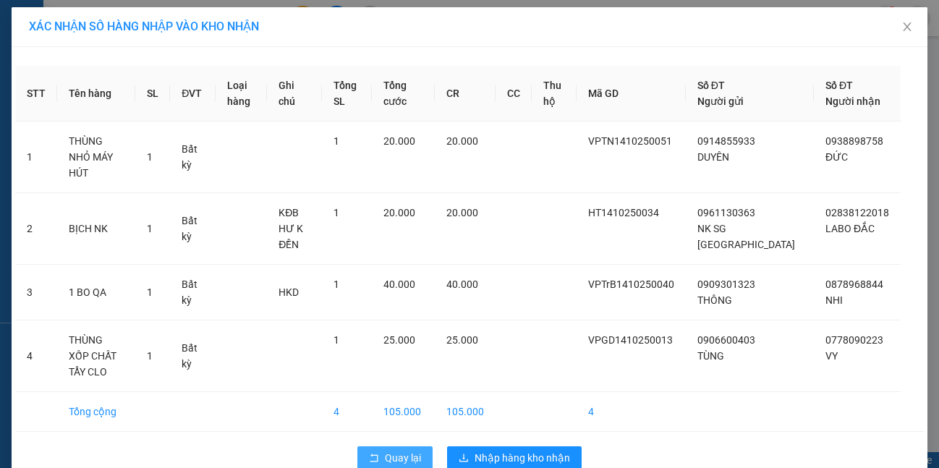
click at [398, 450] on span "Quay lại" at bounding box center [403, 458] width 36 height 16
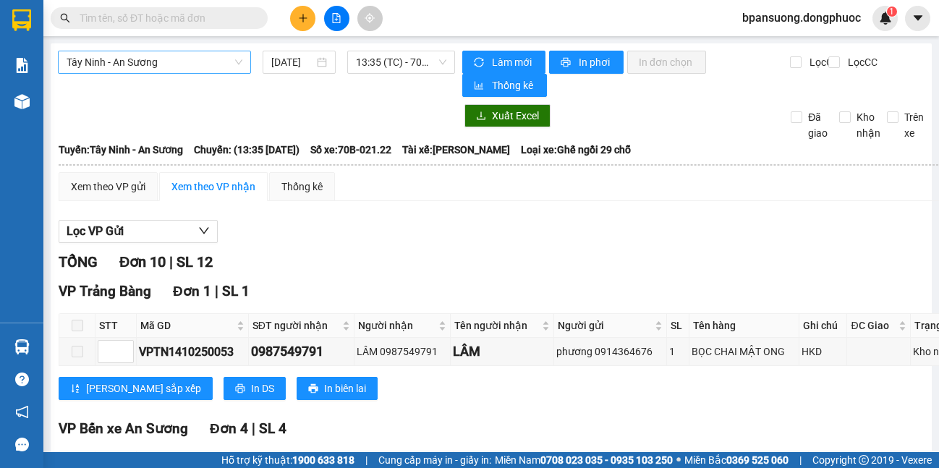
click at [174, 69] on span "Tây Ninh - An Sương" at bounding box center [155, 62] width 176 height 22
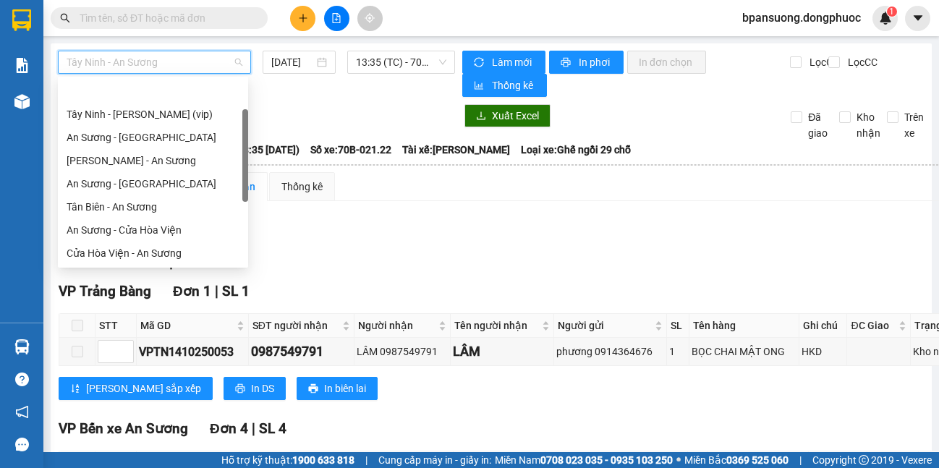
scroll to position [46, 0]
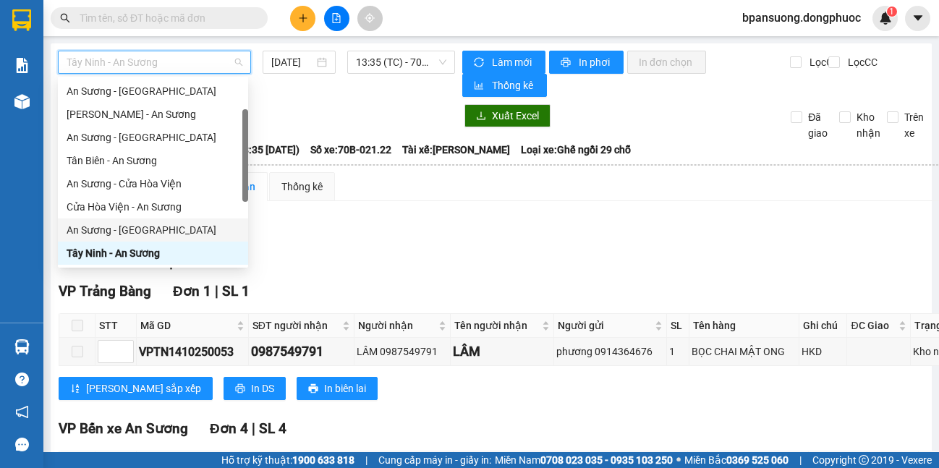
click at [145, 226] on div "An Sương - [GEOGRAPHIC_DATA]" at bounding box center [153, 230] width 173 height 16
type input "[DATE]"
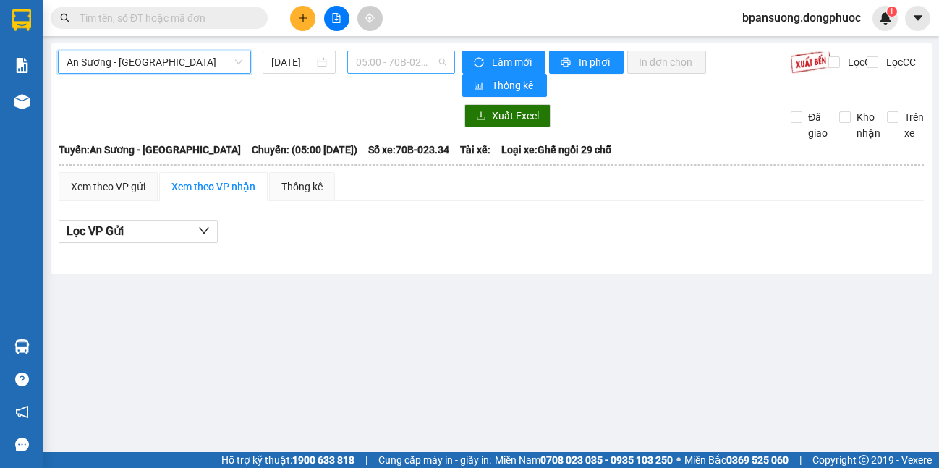
click at [362, 59] on span "05:00 - 70B-023.34" at bounding box center [401, 62] width 90 height 22
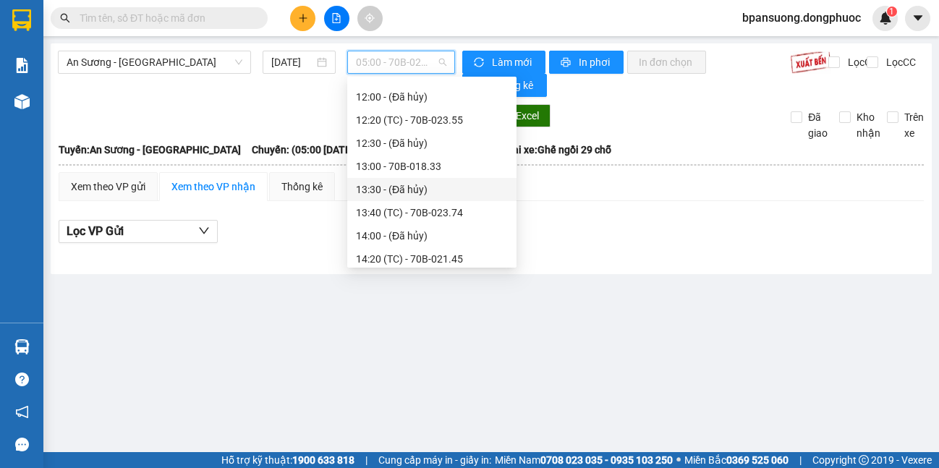
scroll to position [724, 0]
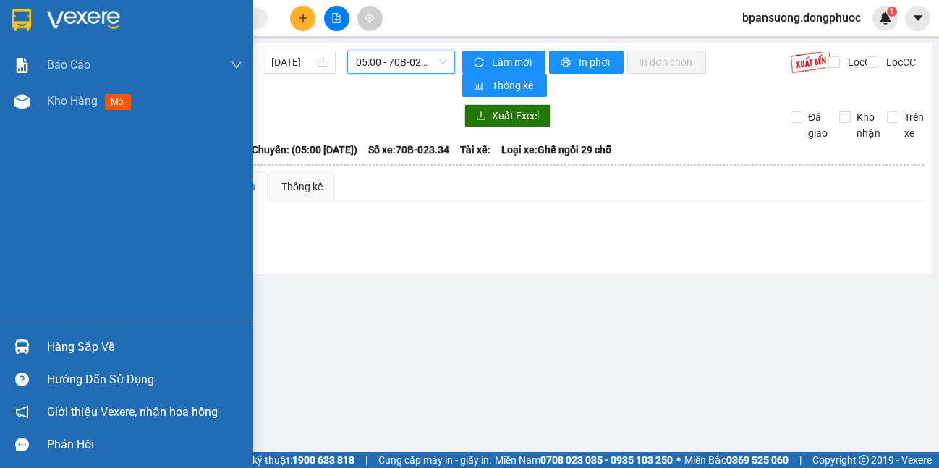
click at [27, 337] on div at bounding box center [21, 346] width 25 height 25
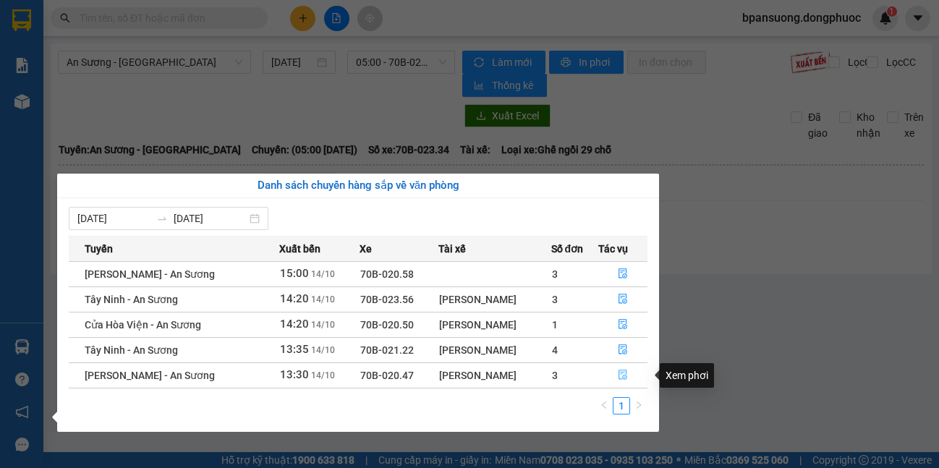
click at [619, 372] on icon "file-done" at bounding box center [623, 375] width 10 height 10
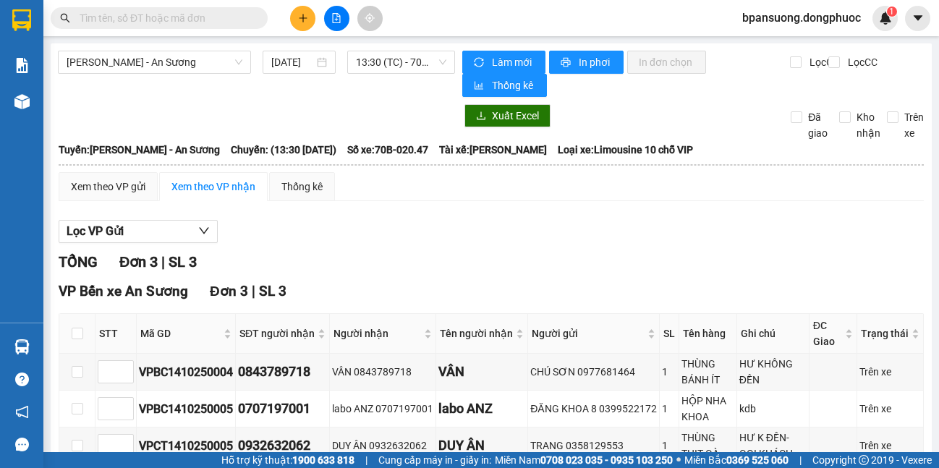
scroll to position [87, 0]
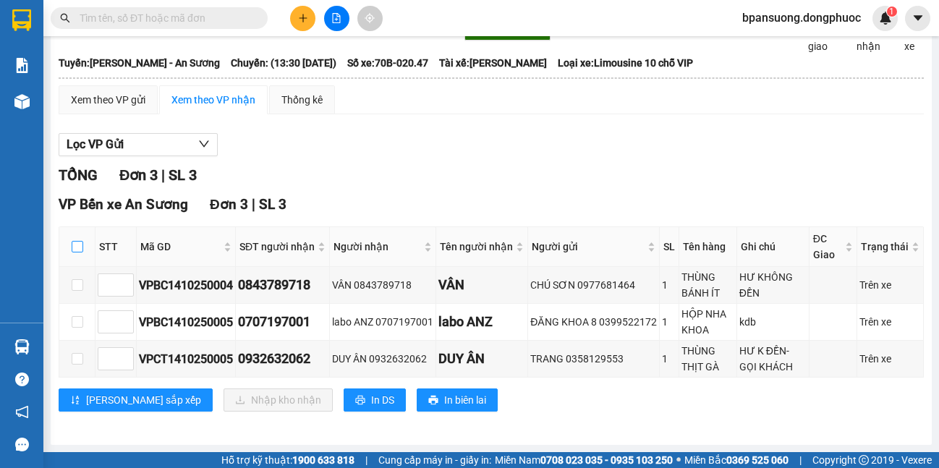
click at [75, 249] on input "checkbox" at bounding box center [78, 247] width 12 height 12
checkbox input "true"
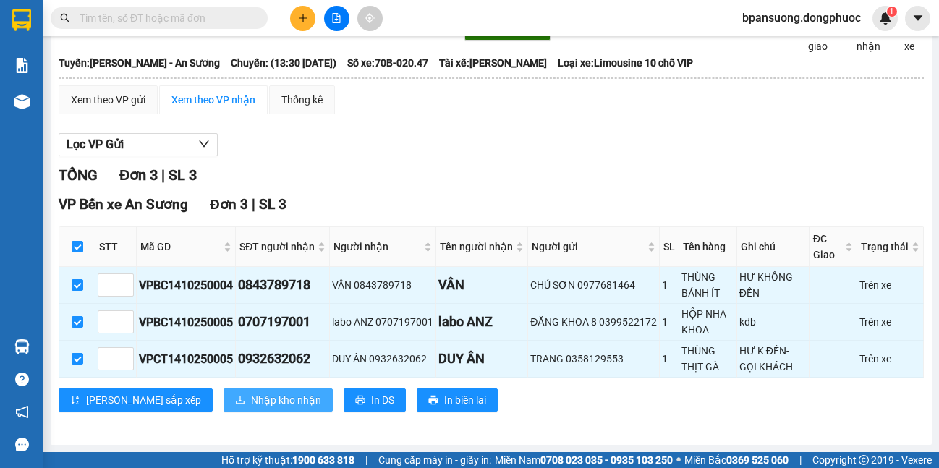
click at [251, 404] on span "Nhập kho nhận" at bounding box center [286, 400] width 70 height 16
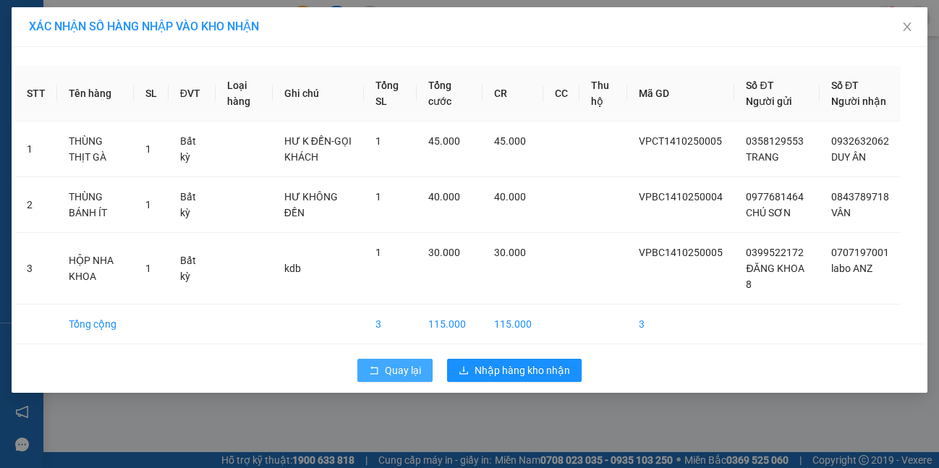
click at [416, 378] on span "Quay lại" at bounding box center [403, 370] width 36 height 16
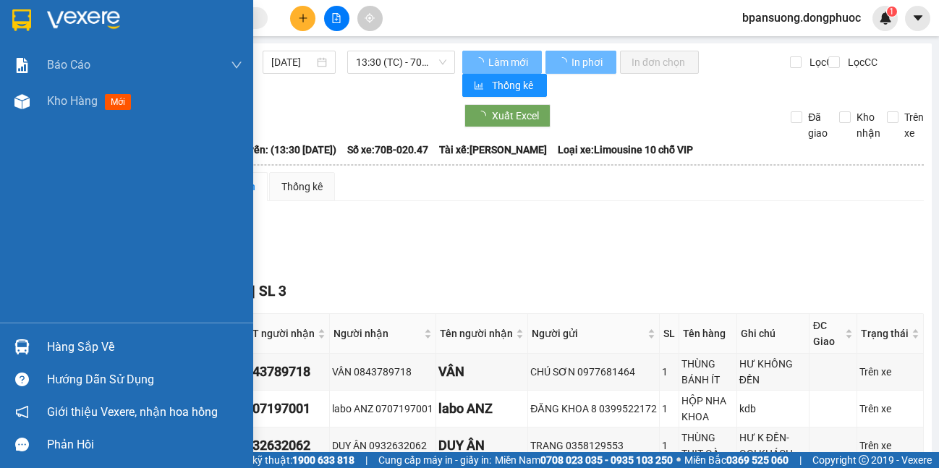
click at [20, 331] on div "Hàng sắp về" at bounding box center [126, 347] width 253 height 33
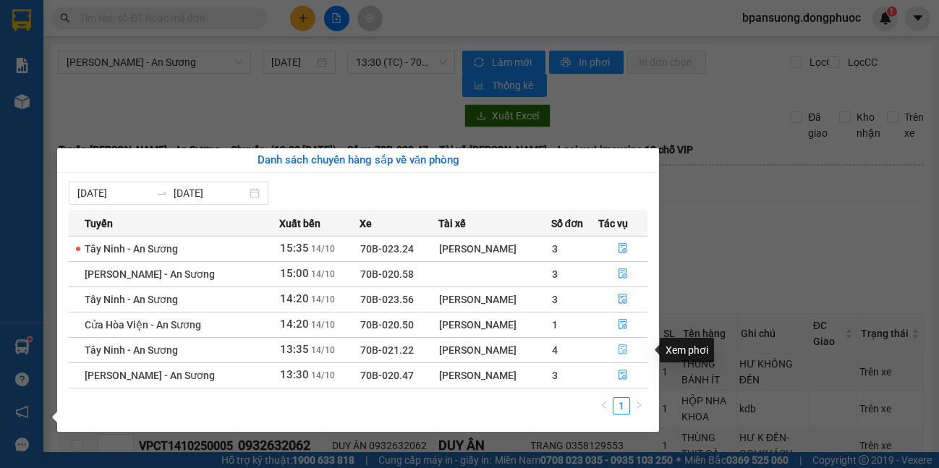
click at [634, 349] on button "button" at bounding box center [623, 350] width 48 height 23
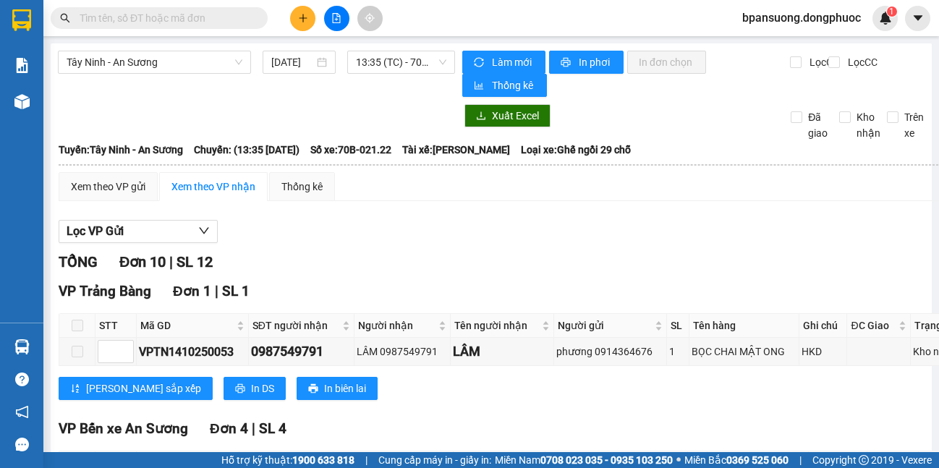
scroll to position [289, 0]
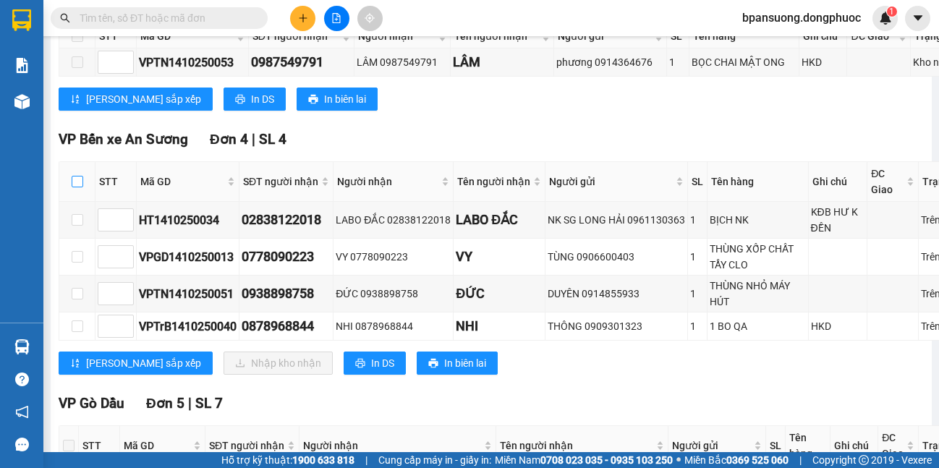
click at [72, 177] on input "checkbox" at bounding box center [78, 182] width 12 height 12
checkbox input "true"
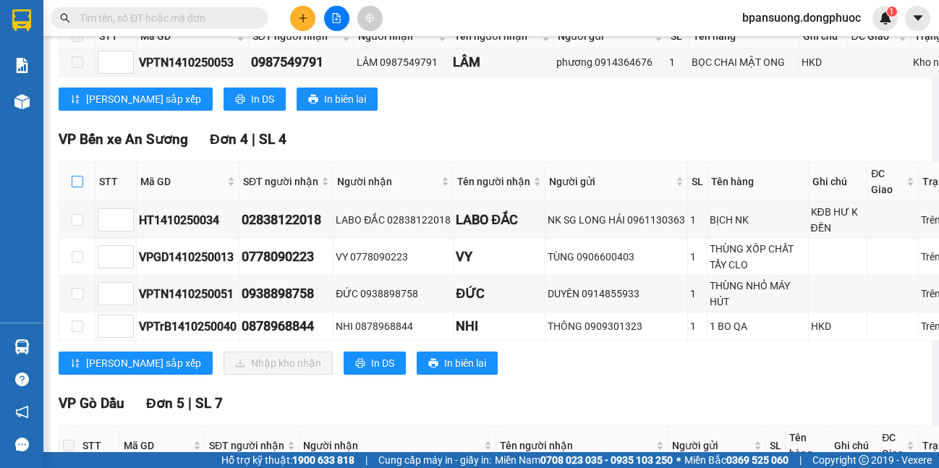
checkbox input "true"
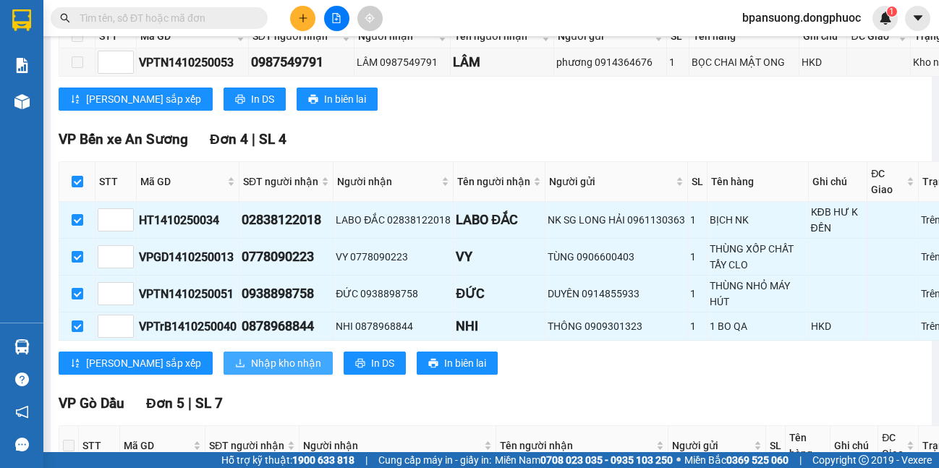
click at [251, 371] on span "Nhập kho nhận" at bounding box center [286, 363] width 70 height 16
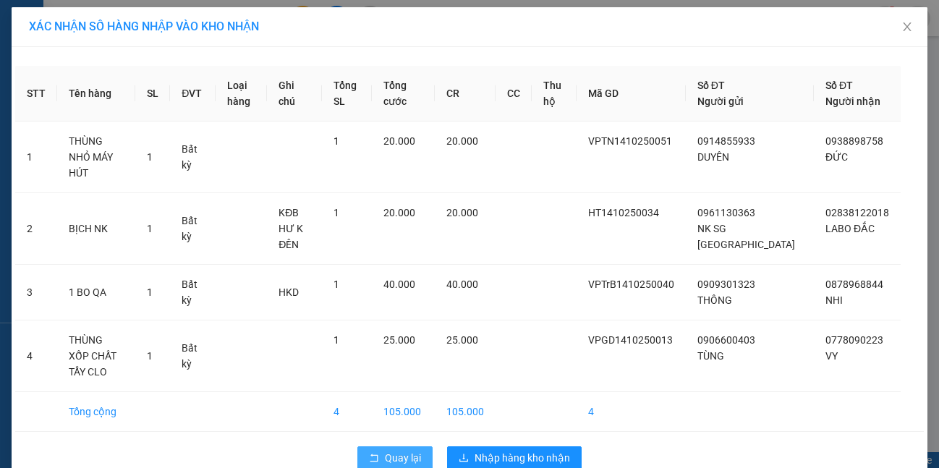
click at [400, 450] on span "Quay lại" at bounding box center [403, 458] width 36 height 16
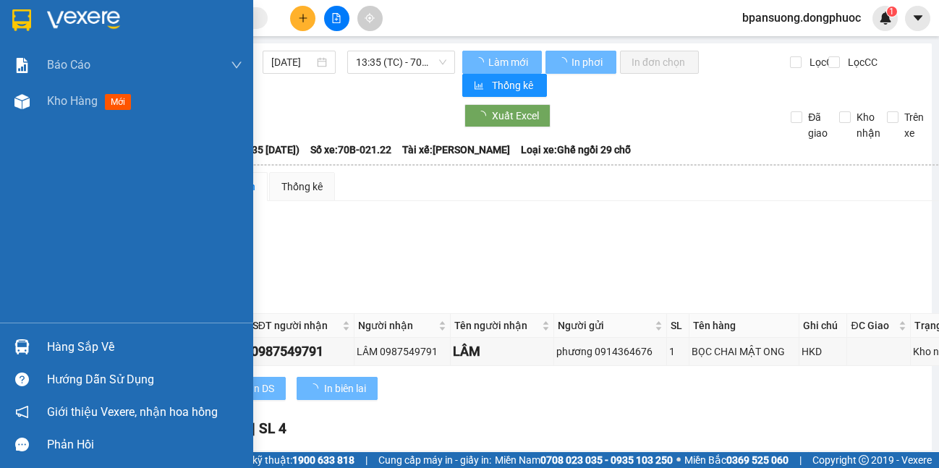
click at [56, 347] on div "Hàng sắp về" at bounding box center [144, 347] width 195 height 22
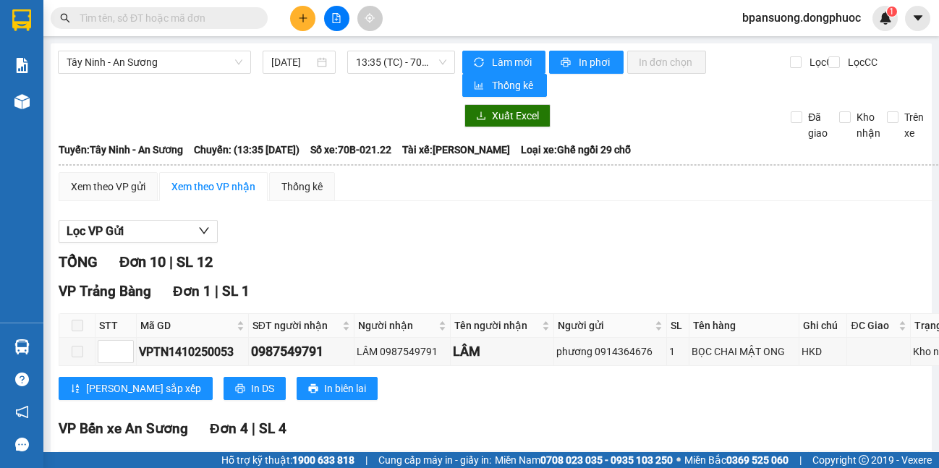
click at [812, 219] on section "Kết quả tìm kiếm ( 0 ) Bộ lọc No Data bpansuong.dongphuoc 1 Báo cáo Mẫu 1: Báo …" at bounding box center [469, 234] width 939 height 468
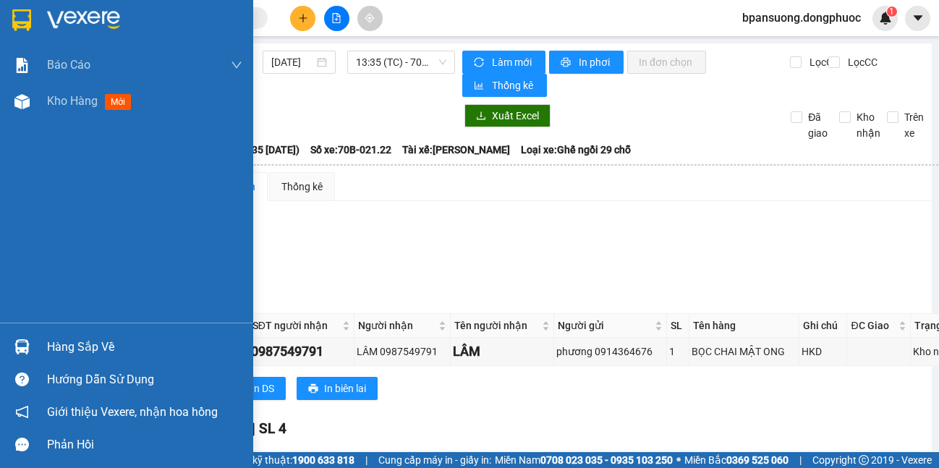
click at [33, 342] on div at bounding box center [21, 346] width 25 height 25
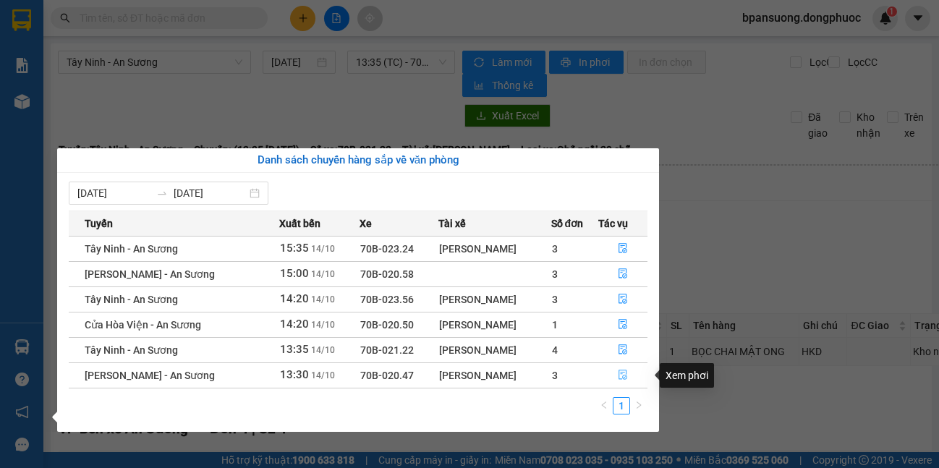
click at [616, 372] on button "button" at bounding box center [623, 375] width 48 height 23
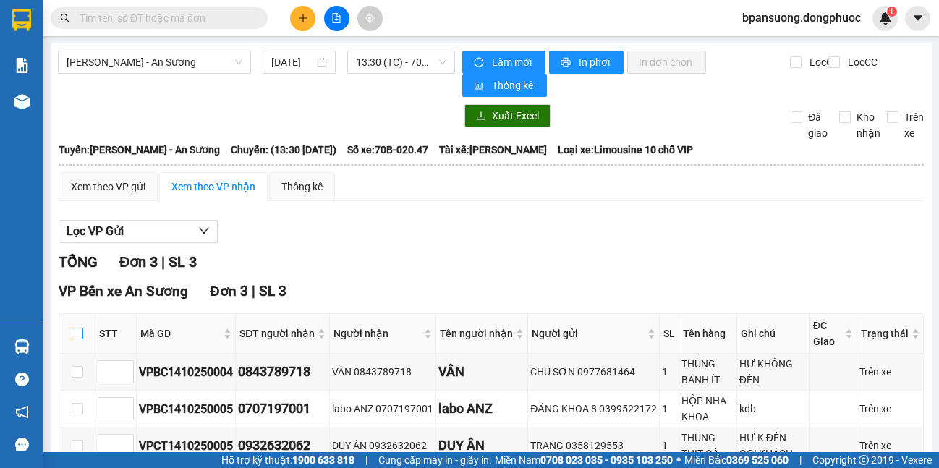
click at [75, 333] on input "checkbox" at bounding box center [78, 334] width 12 height 12
checkbox input "true"
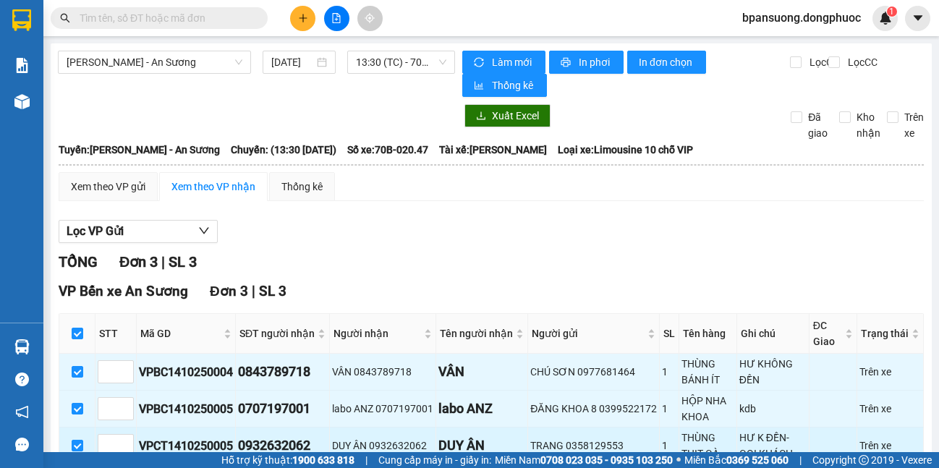
scroll to position [87, 0]
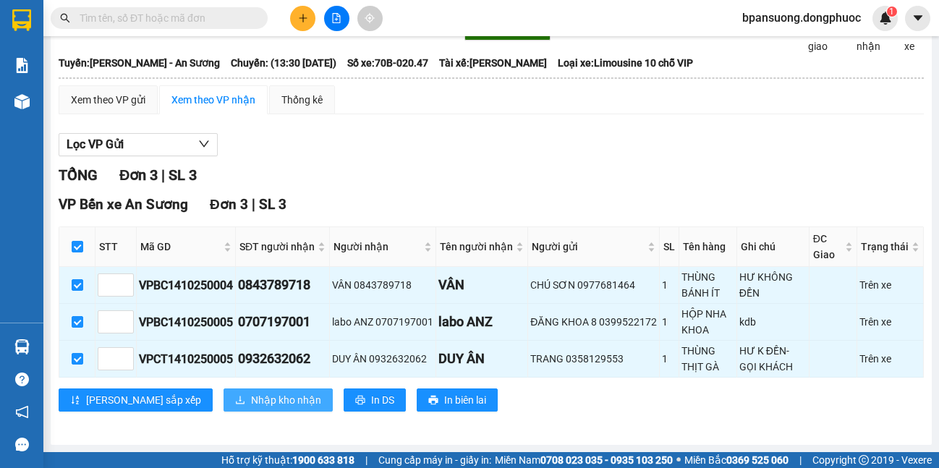
click at [251, 397] on span "Nhập kho nhận" at bounding box center [286, 400] width 70 height 16
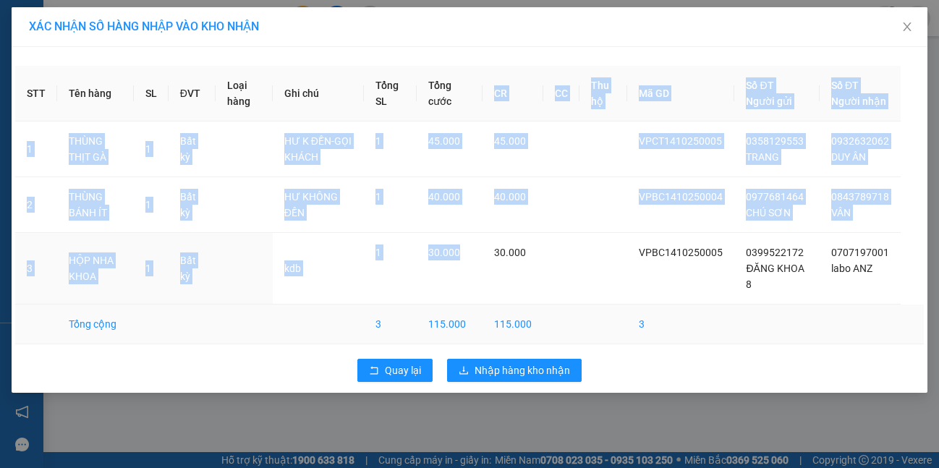
drag, startPoint x: 467, startPoint y: 126, endPoint x: 446, endPoint y: 327, distance: 202.2
click at [465, 315] on table "STT Tên hàng SL ĐVT Loại hàng Ghi chú Tổng SL Tổng cước CR CC Thu hộ Mã GD Số Đ…" at bounding box center [469, 205] width 909 height 279
click at [426, 382] on button "Quay lại" at bounding box center [394, 370] width 75 height 23
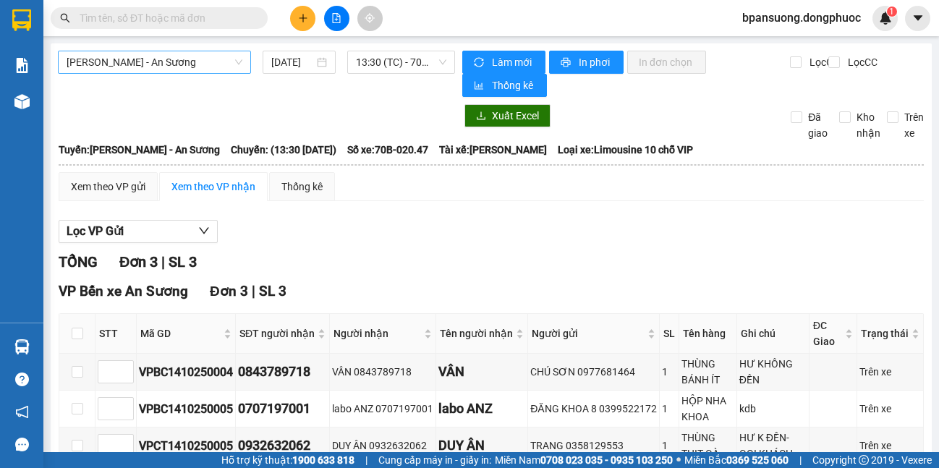
click at [206, 73] on div "[PERSON_NAME] - An Sương" at bounding box center [154, 62] width 193 height 23
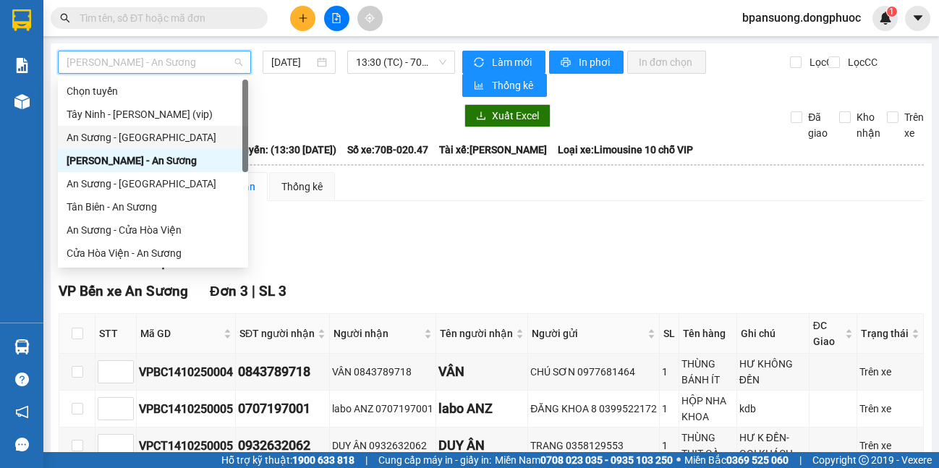
click at [144, 137] on div "An Sương - [GEOGRAPHIC_DATA]" at bounding box center [153, 138] width 173 height 16
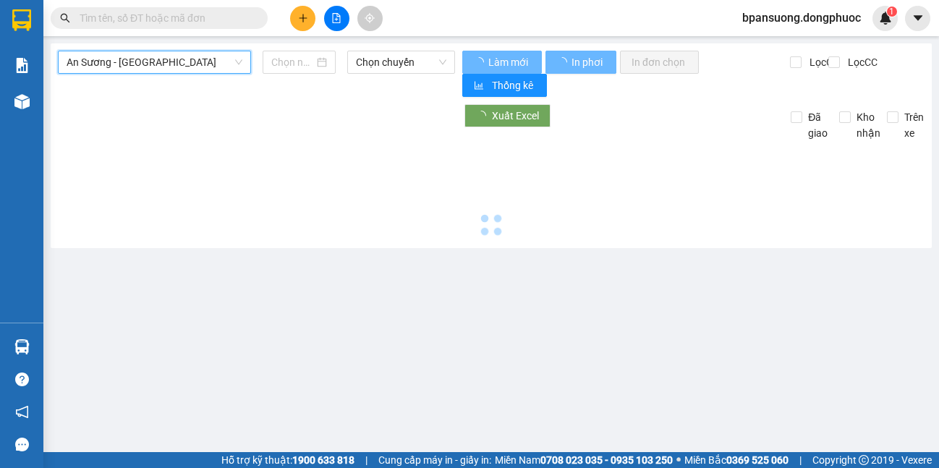
type input "[DATE]"
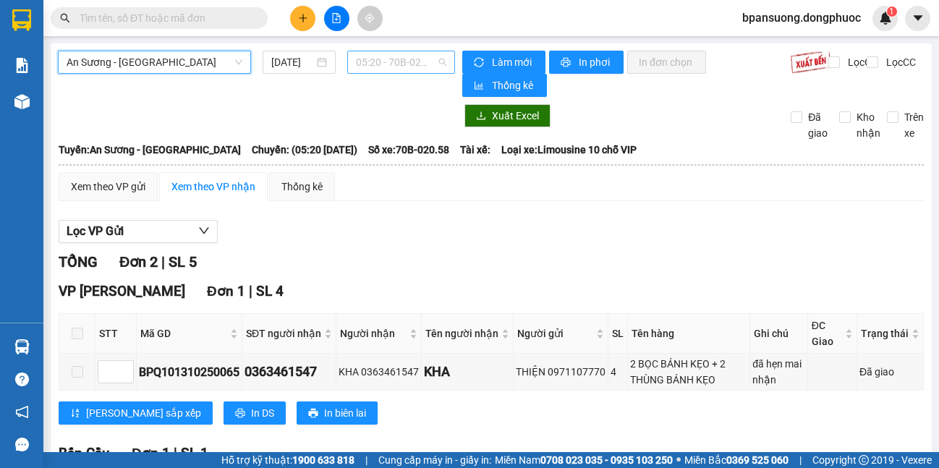
click at [370, 71] on span "05:20 - 70B-020.58" at bounding box center [401, 62] width 90 height 22
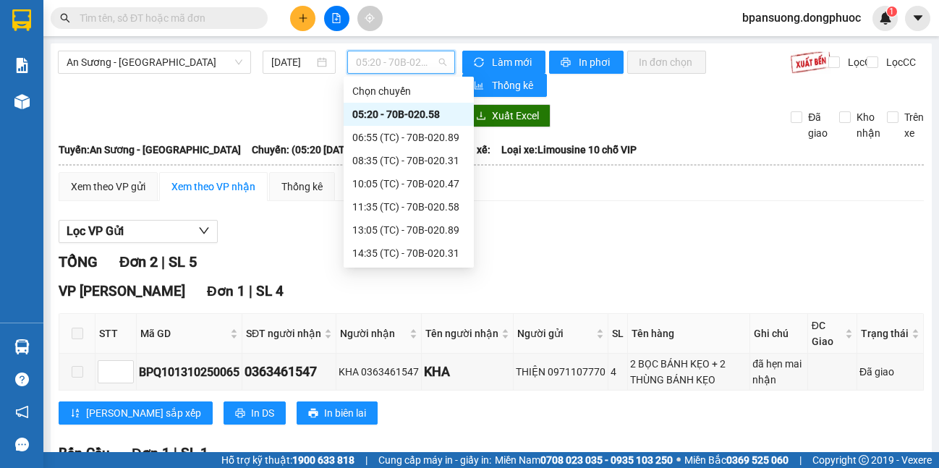
scroll to position [93, 0]
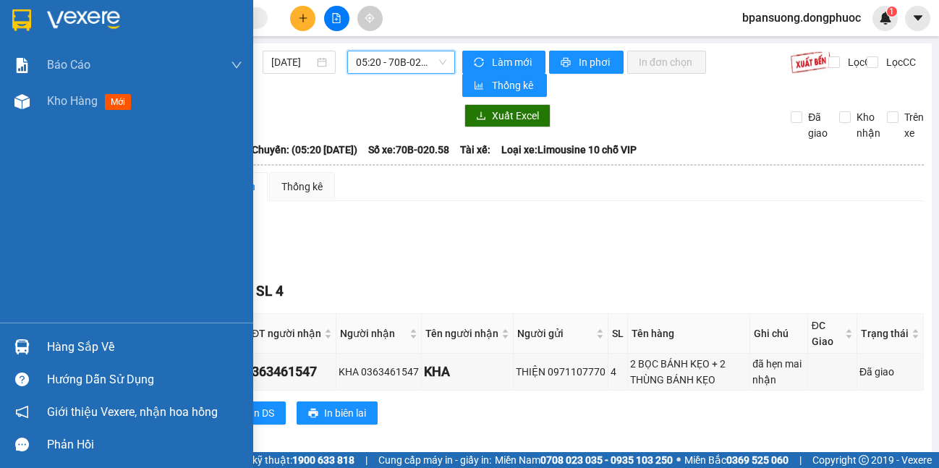
click at [11, 346] on div at bounding box center [21, 346] width 25 height 25
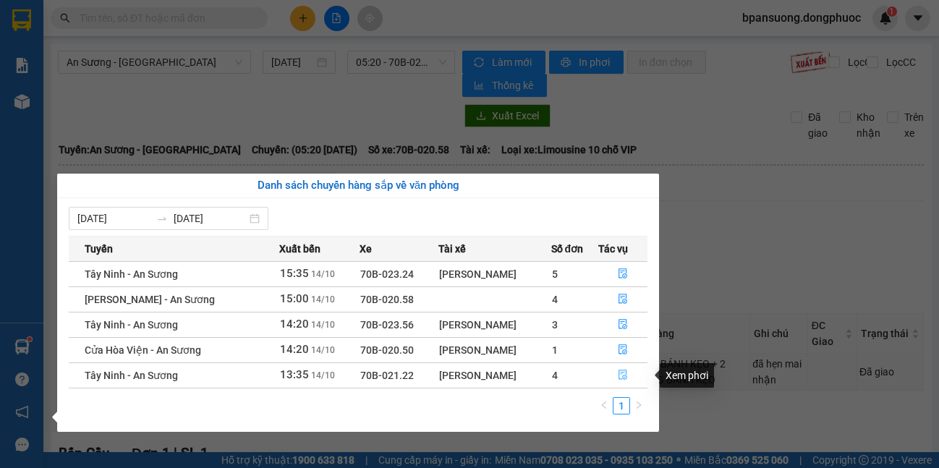
click at [627, 384] on button "button" at bounding box center [623, 375] width 48 height 23
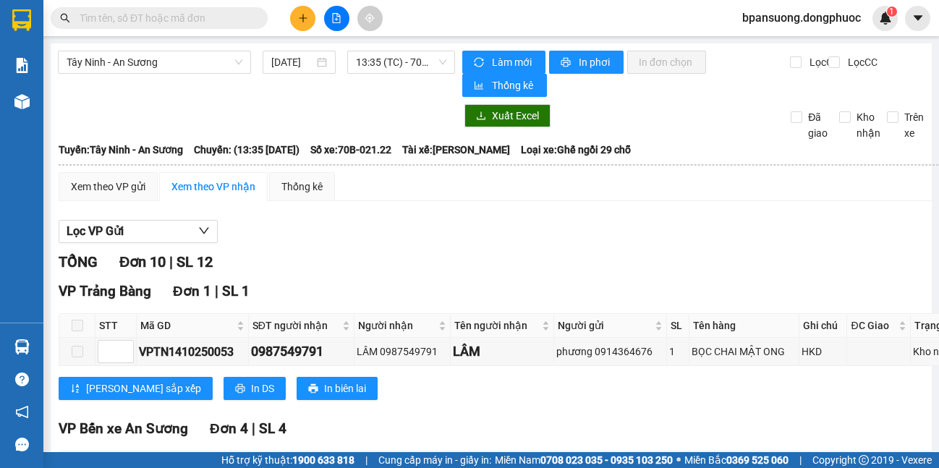
scroll to position [289, 0]
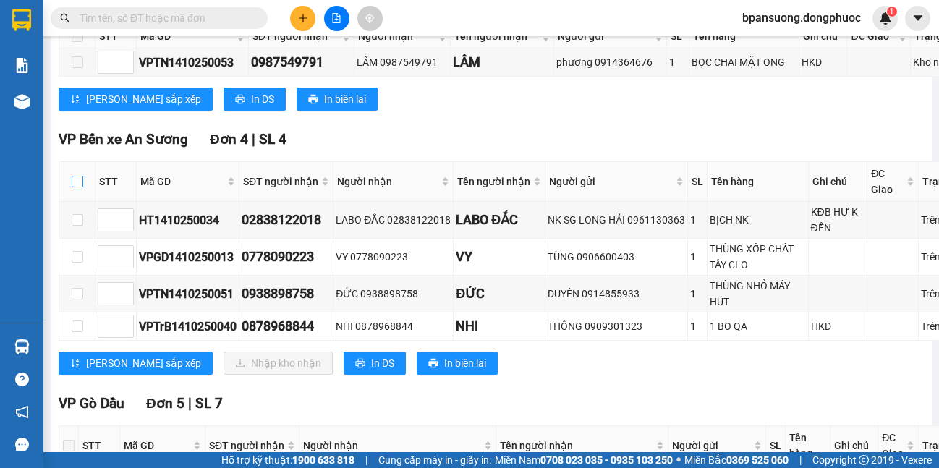
click at [78, 183] on input "checkbox" at bounding box center [78, 182] width 12 height 12
checkbox input "true"
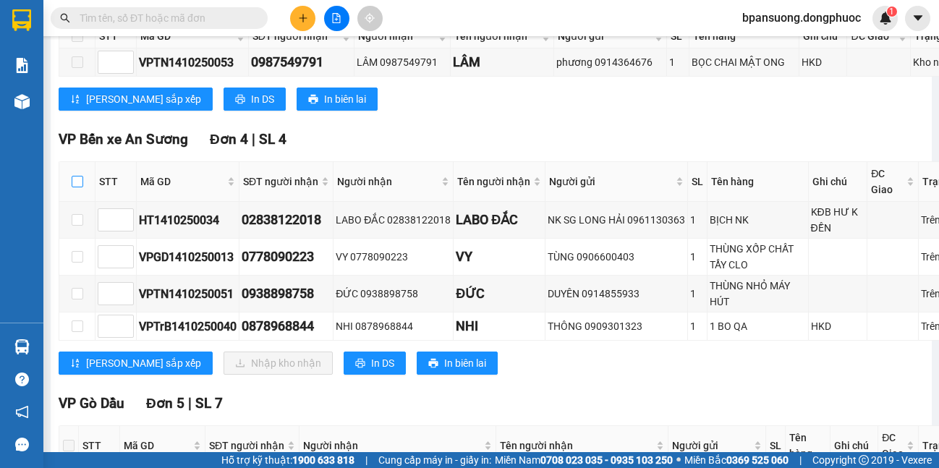
checkbox input "true"
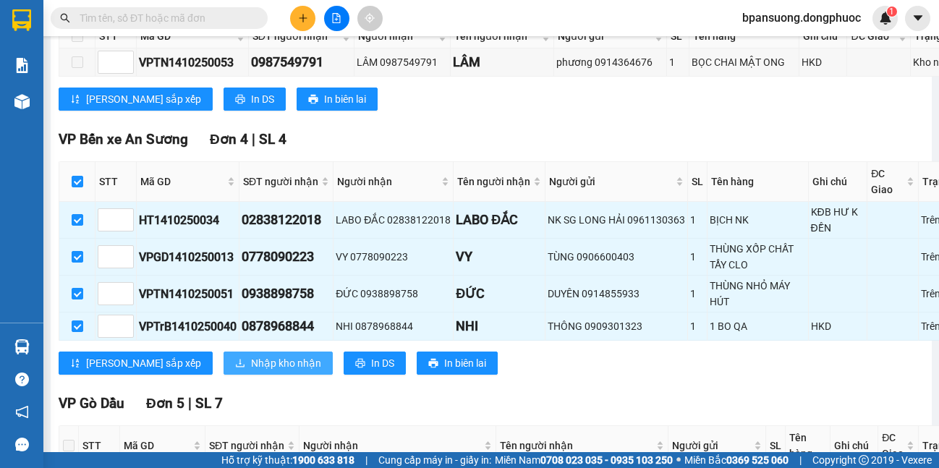
click at [224, 375] on button "Nhập kho nhận" at bounding box center [278, 363] width 109 height 23
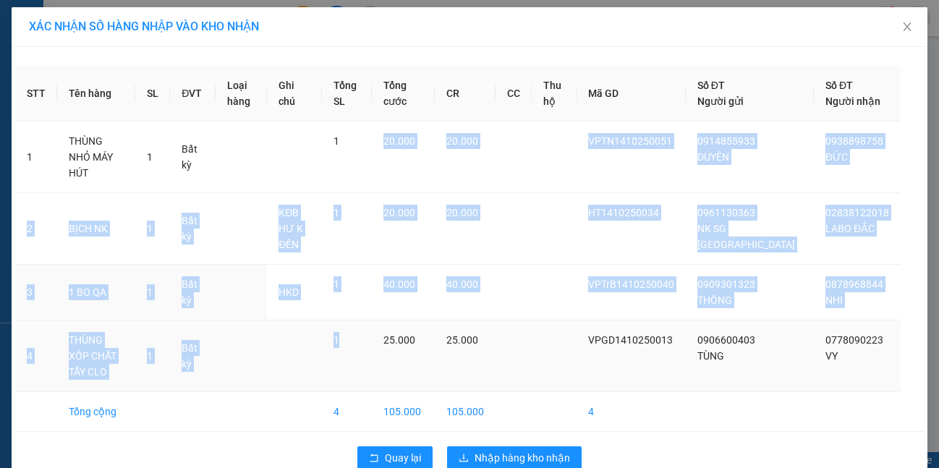
drag, startPoint x: 419, startPoint y: 140, endPoint x: 426, endPoint y: 357, distance: 217.2
click at [426, 357] on tbody "1 THÙNG NHỎ MÁY HÚT 1 Bất kỳ 1 20.000 20.000 VPTN1410250051 0914855933 DUYÊN 09…" at bounding box center [469, 277] width 909 height 310
click at [404, 450] on span "Quay lại" at bounding box center [403, 458] width 36 height 16
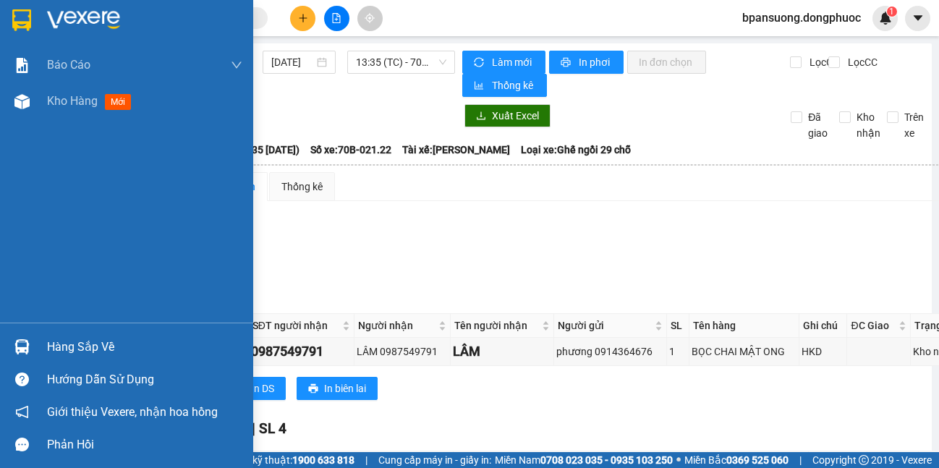
click at [36, 347] on div "Hàng sắp về" at bounding box center [126, 347] width 253 height 33
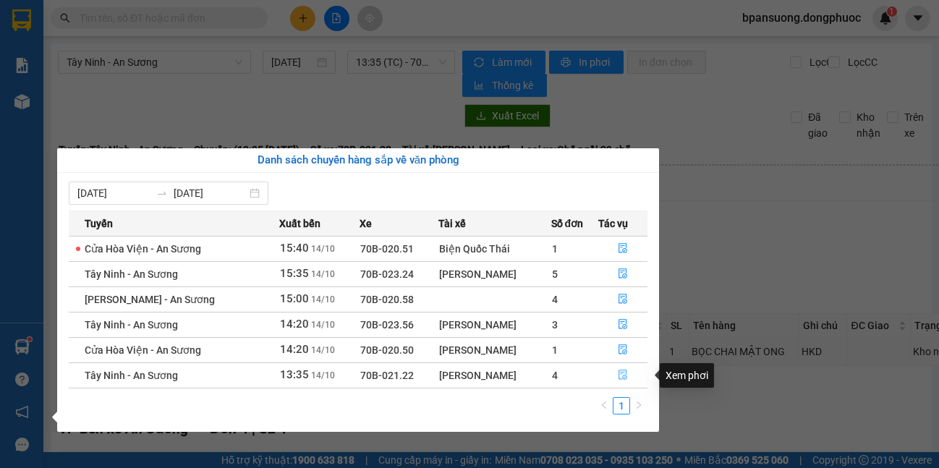
click at [620, 378] on icon "file-done" at bounding box center [623, 375] width 10 height 10
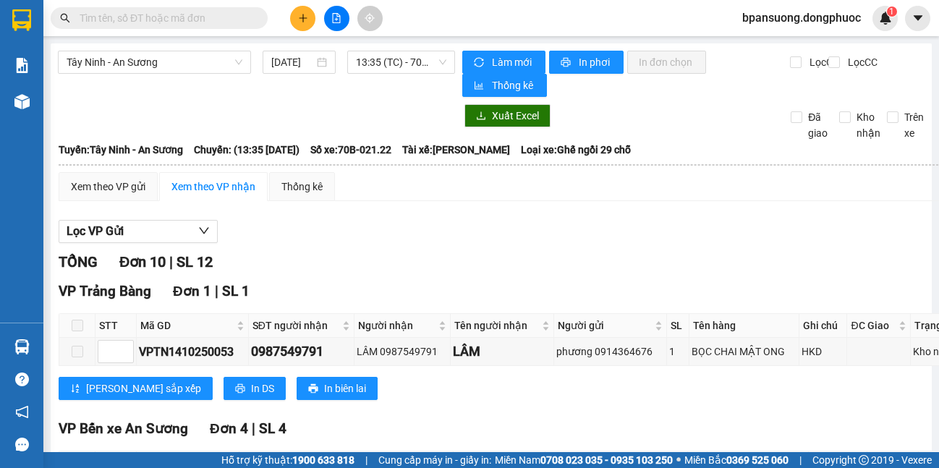
scroll to position [289, 0]
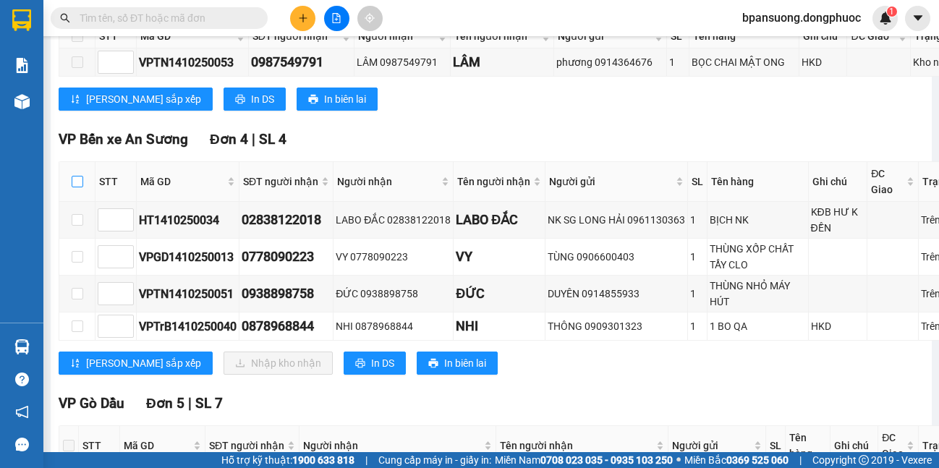
click at [72, 179] on input "checkbox" at bounding box center [78, 182] width 12 height 12
checkbox input "true"
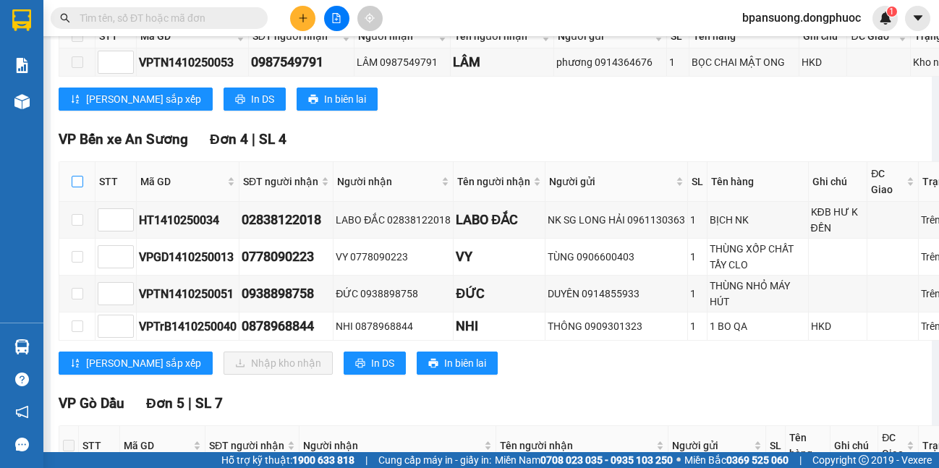
checkbox input "true"
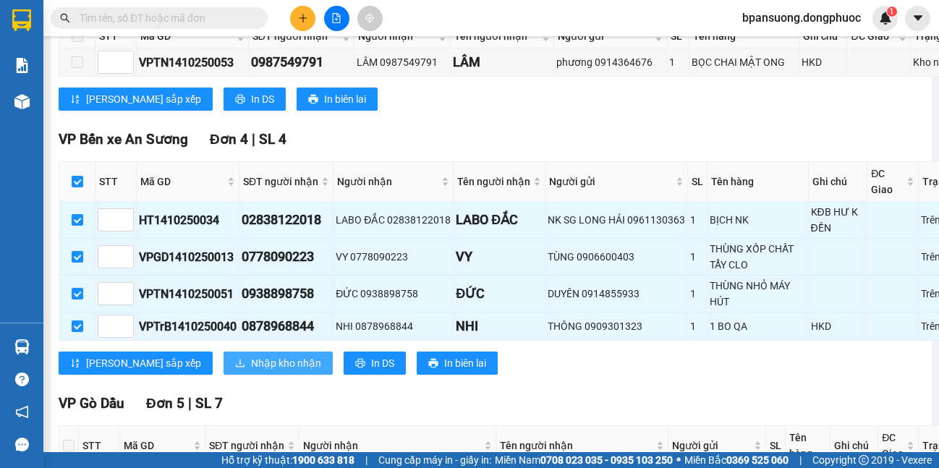
click at [251, 371] on span "Nhập kho nhận" at bounding box center [286, 363] width 70 height 16
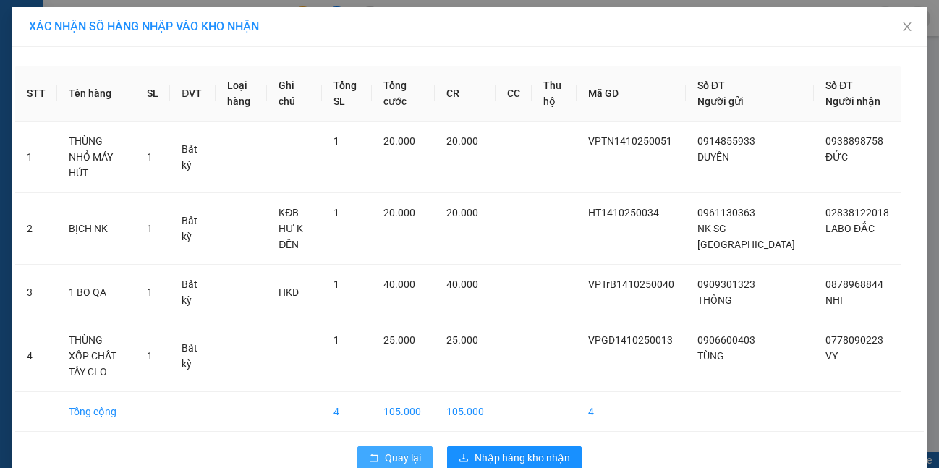
click at [417, 450] on span "Quay lại" at bounding box center [403, 458] width 36 height 16
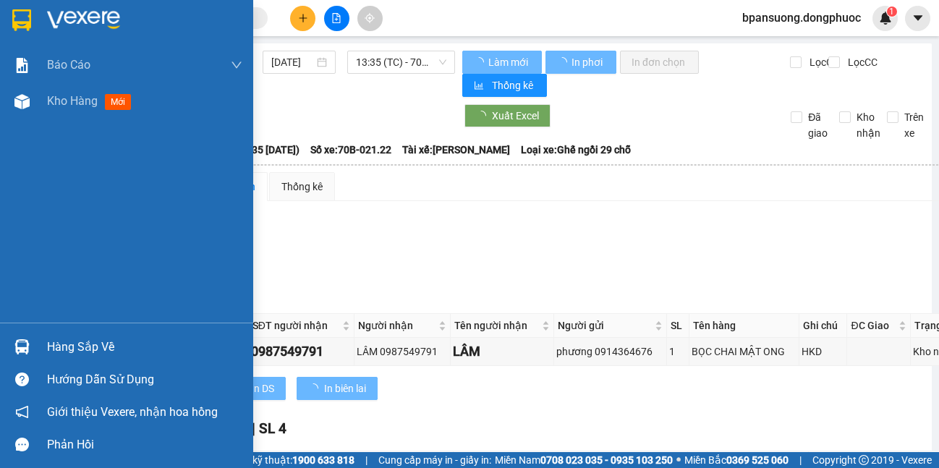
click at [28, 365] on div "Hướng dẫn sử dụng" at bounding box center [126, 379] width 253 height 33
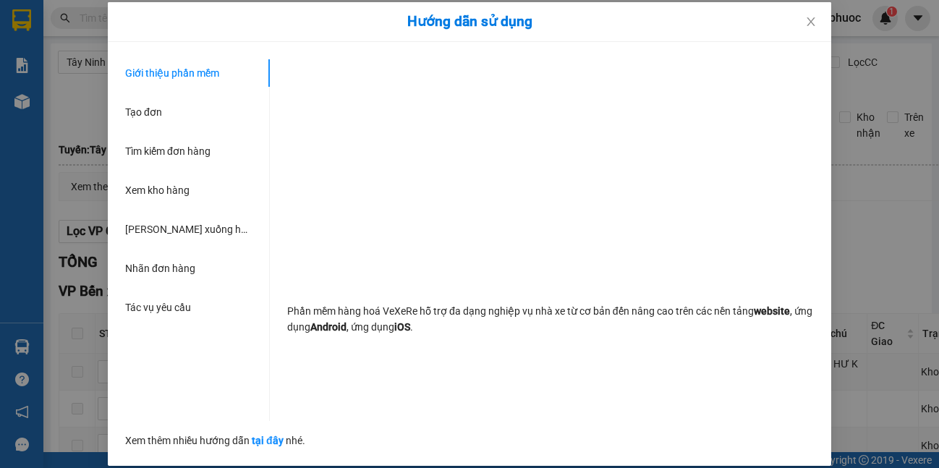
drag, startPoint x: 33, startPoint y: 356, endPoint x: 36, endPoint y: 346, distance: 10.8
click at [34, 356] on div "Hướng dẫn sử dụng Giới thiệu phần mềm Tạo đơn Tìm kiếm đơn hàng Xem kho hàng Lê…" at bounding box center [469, 234] width 939 height 468
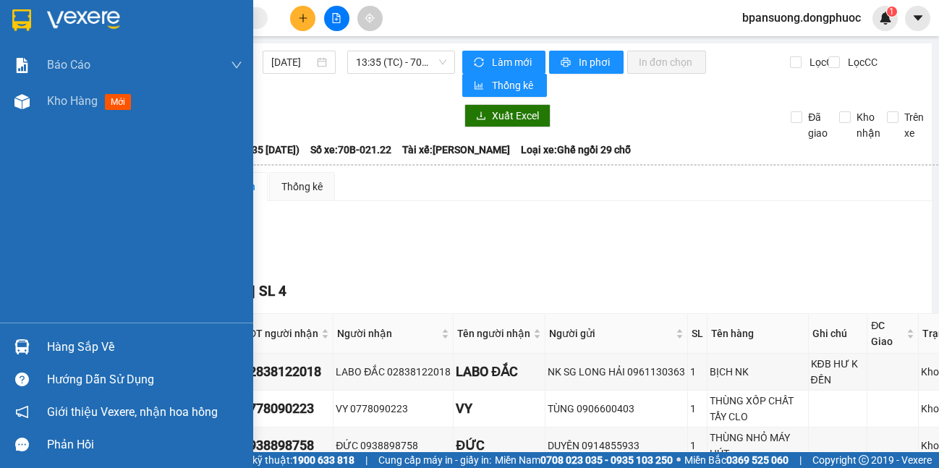
click at [36, 346] on div "Hàng sắp về" at bounding box center [126, 347] width 253 height 33
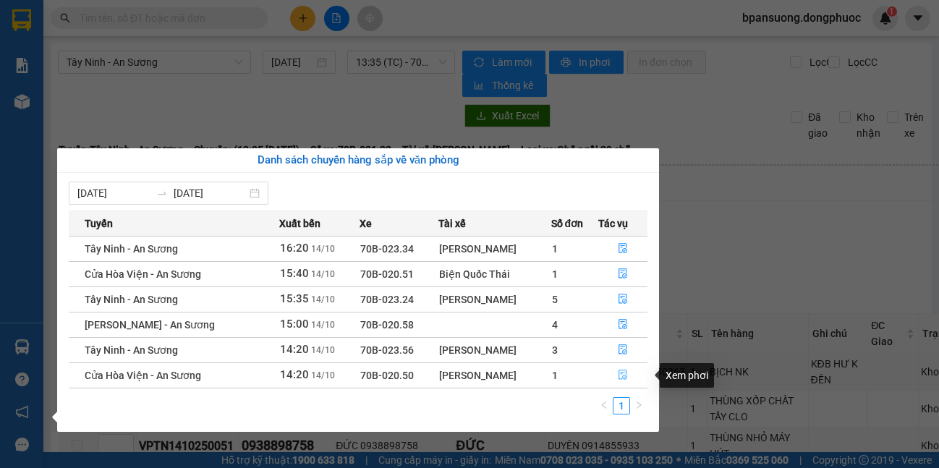
click at [618, 373] on icon "file-done" at bounding box center [623, 375] width 10 height 10
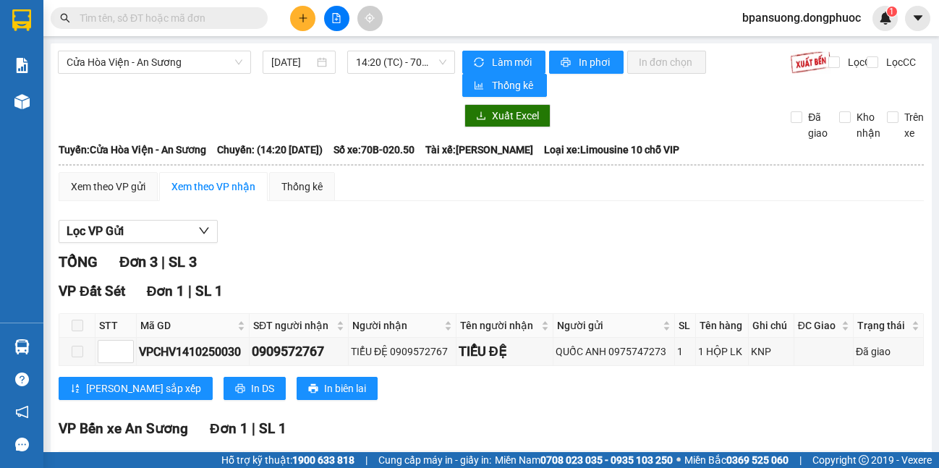
scroll to position [263, 0]
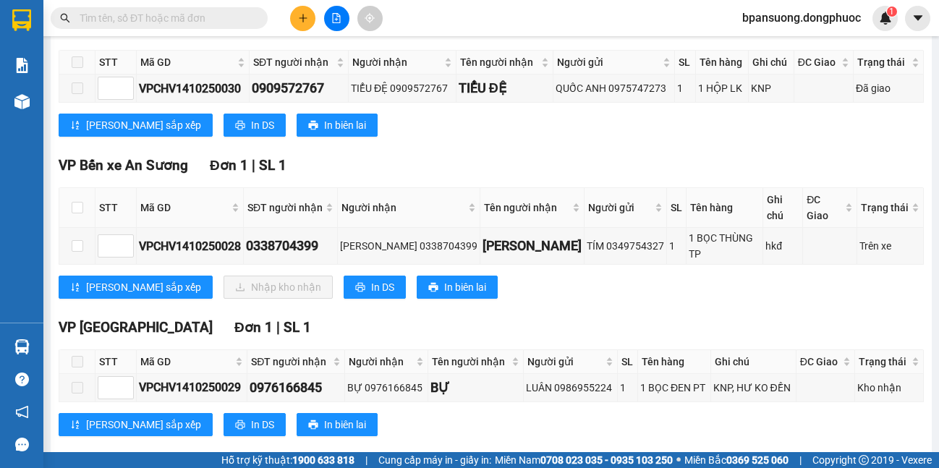
click at [77, 191] on th at bounding box center [77, 208] width 36 height 40
click at [79, 202] on input "checkbox" at bounding box center [78, 208] width 12 height 12
checkbox input "true"
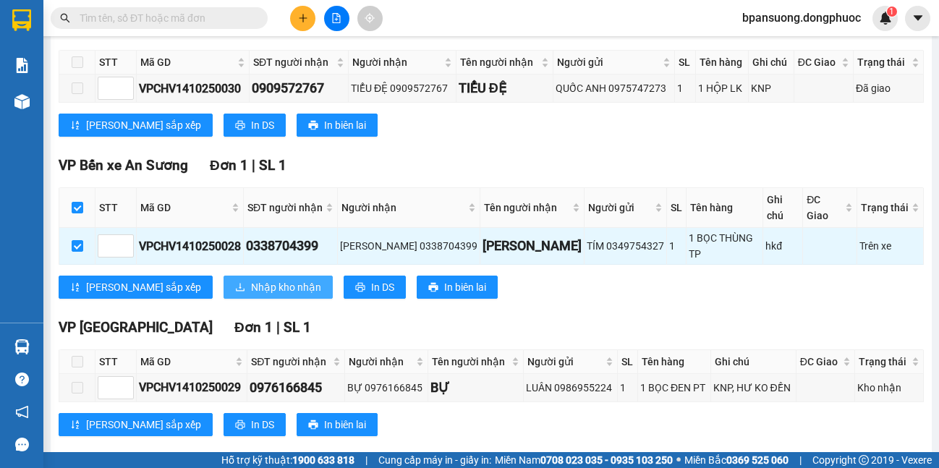
click at [251, 279] on span "Nhập kho nhận" at bounding box center [286, 287] width 70 height 16
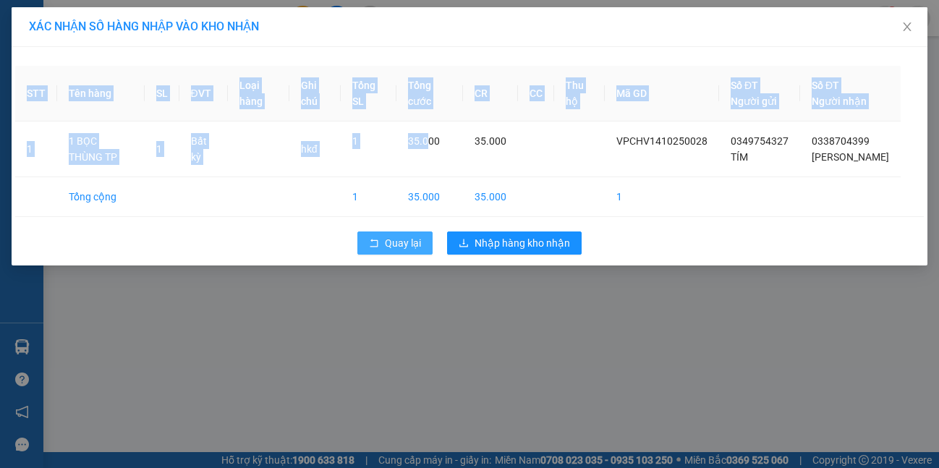
drag, startPoint x: 438, startPoint y: 202, endPoint x: 427, endPoint y: 239, distance: 38.5
click at [427, 239] on div "STT Tên hàng SL ĐVT Loại hàng Ghi chú Tổng SL Tổng cước CR CC Thu hộ Mã GD Số Đ…" at bounding box center [470, 156] width 916 height 219
drag, startPoint x: 403, startPoint y: 239, endPoint x: 140, endPoint y: 9, distance: 349.7
click at [403, 239] on span "Quay lại" at bounding box center [403, 243] width 36 height 16
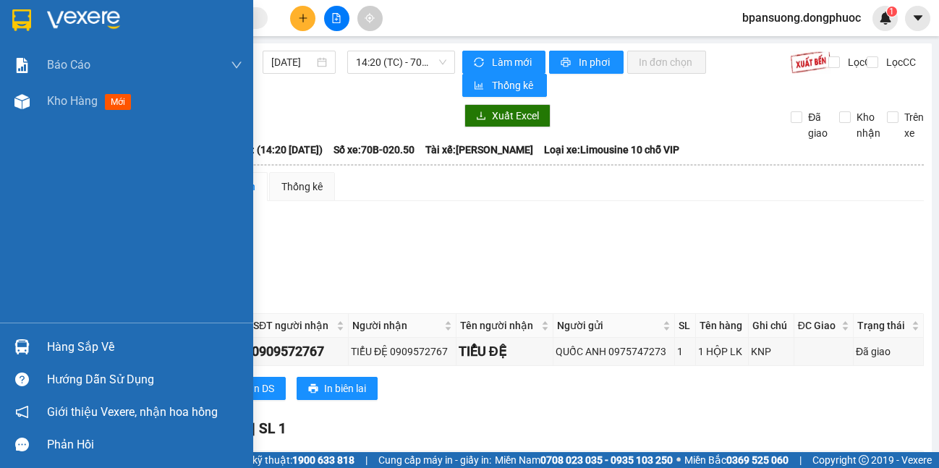
click at [44, 357] on div "Hàng sắp về" at bounding box center [126, 347] width 253 height 33
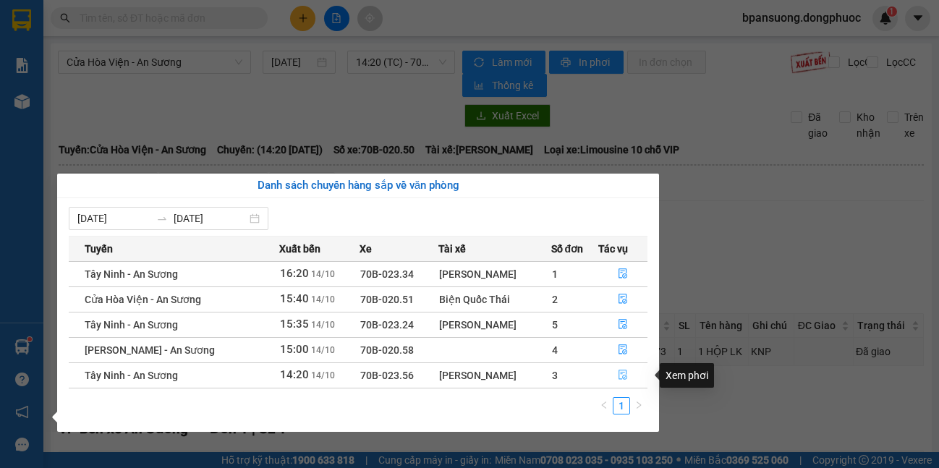
click at [624, 370] on icon "file-done" at bounding box center [623, 375] width 9 height 10
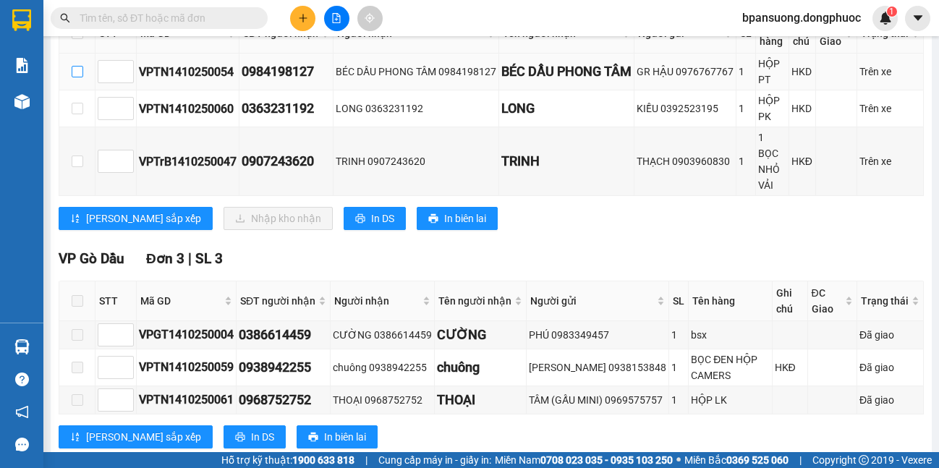
scroll to position [434, 0]
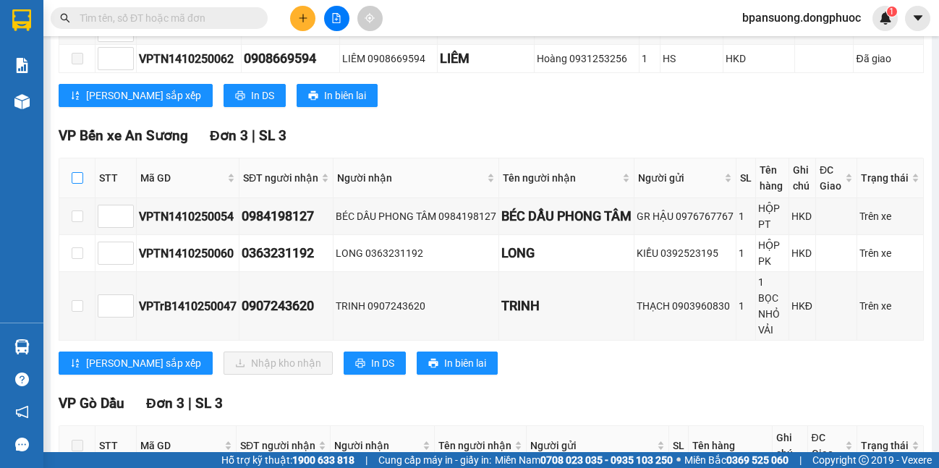
click at [72, 178] on input "checkbox" at bounding box center [78, 178] width 12 height 12
checkbox input "true"
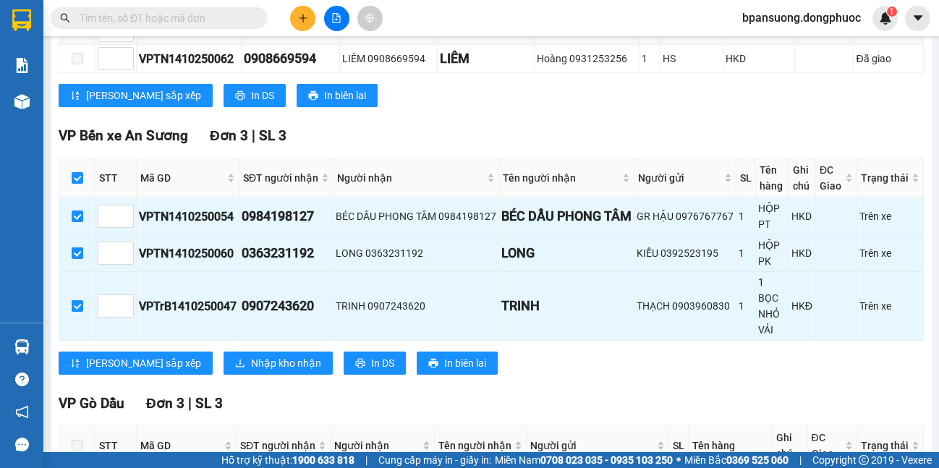
click at [187, 351] on div "VP Bến xe An Sương Đơn 3 | SL 3 STT Mã GD SĐT người nhận Người nhận Tên người n…" at bounding box center [491, 255] width 865 height 260
click at [224, 352] on button "Nhập kho nhận" at bounding box center [278, 363] width 109 height 23
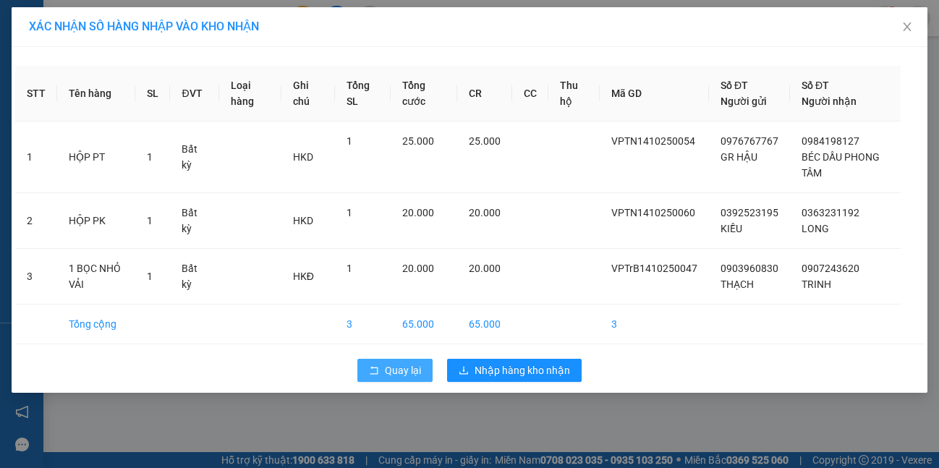
click at [418, 360] on button "Quay lại" at bounding box center [394, 370] width 75 height 23
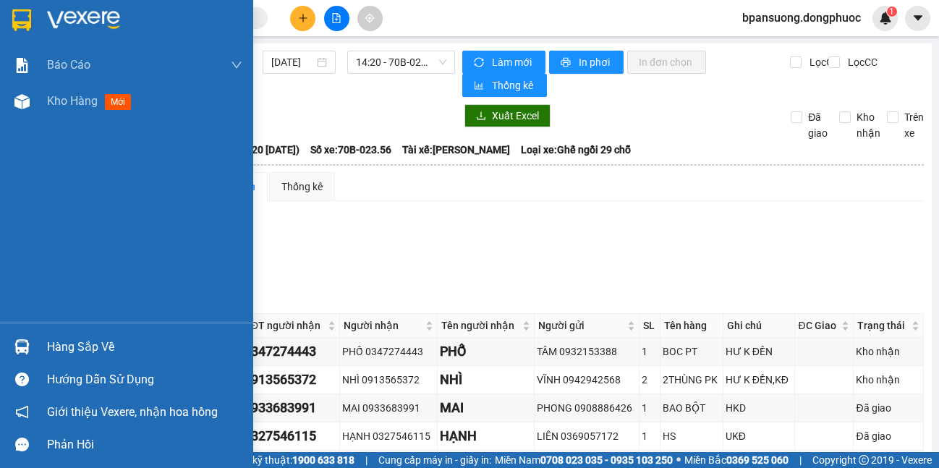
click at [22, 339] on img at bounding box center [21, 346] width 15 height 15
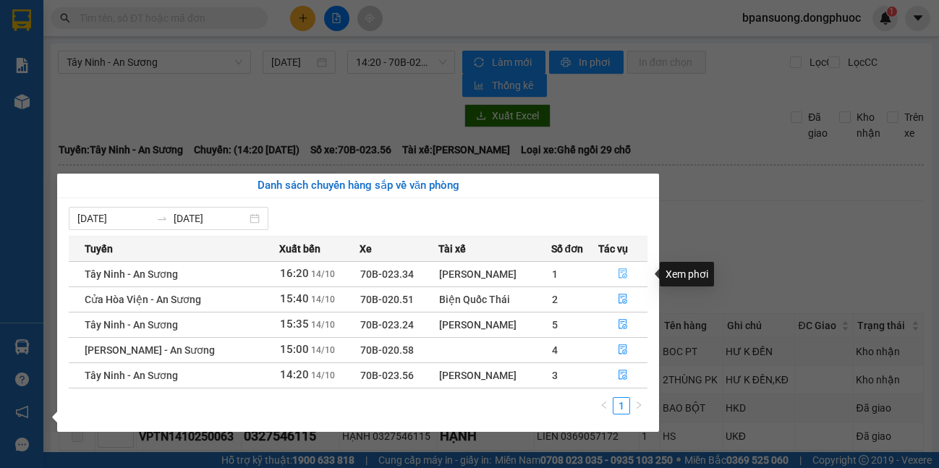
click at [629, 271] on button "button" at bounding box center [623, 274] width 48 height 23
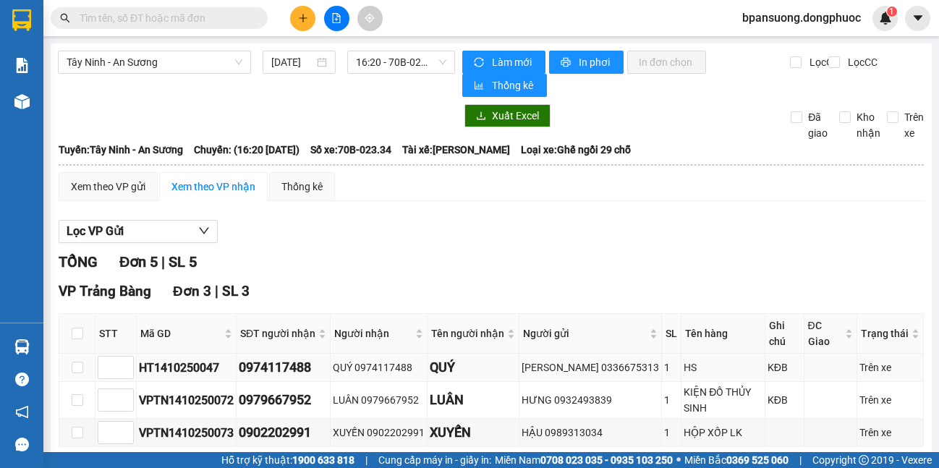
scroll to position [320, 0]
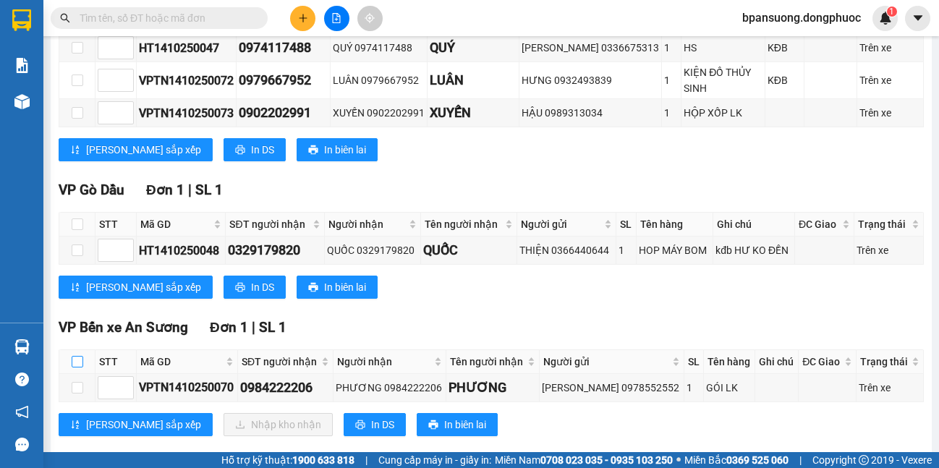
click at [80, 356] on input "checkbox" at bounding box center [78, 362] width 12 height 12
checkbox input "true"
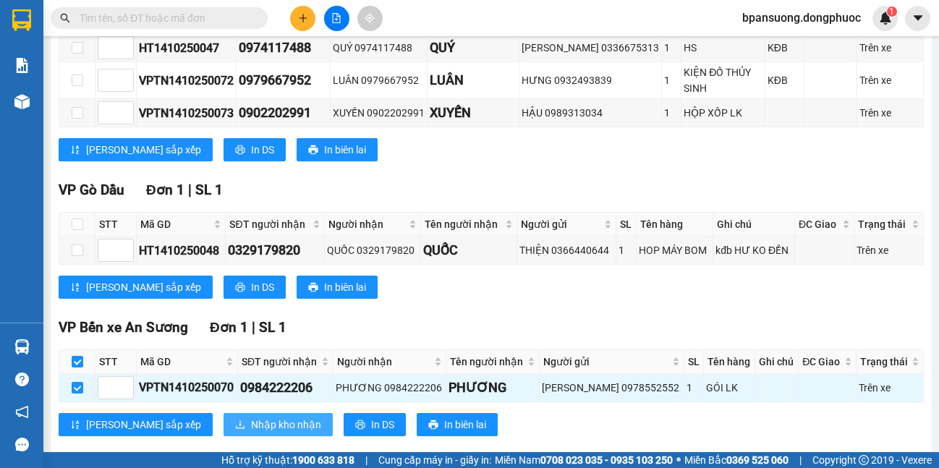
click at [251, 417] on span "Nhập kho nhận" at bounding box center [286, 425] width 70 height 16
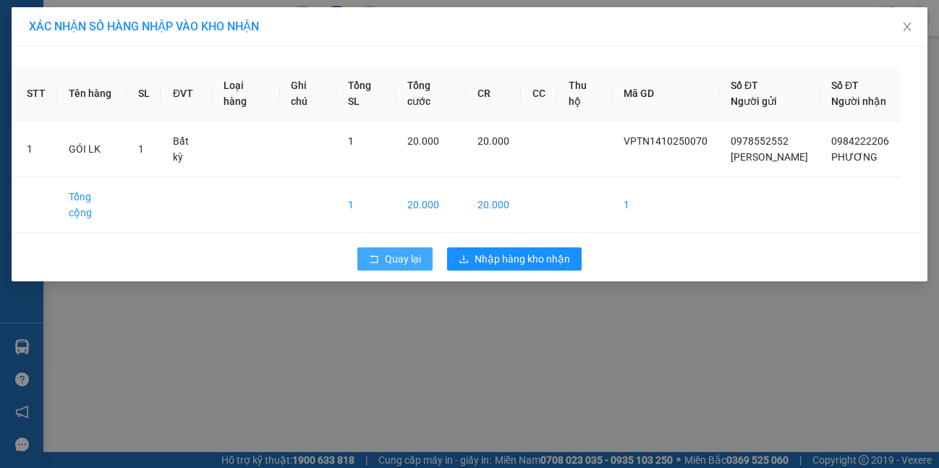
click at [423, 247] on button "Quay lại" at bounding box center [394, 258] width 75 height 23
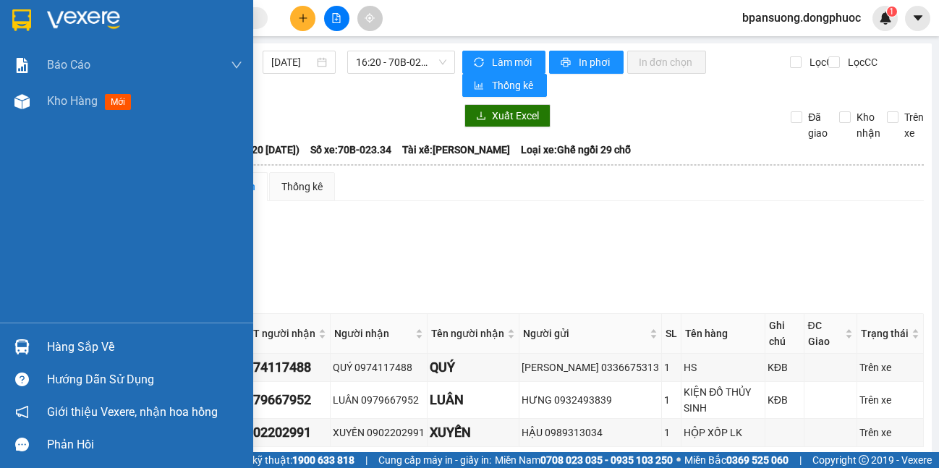
click at [114, 351] on div "Hàng sắp về" at bounding box center [144, 347] width 195 height 22
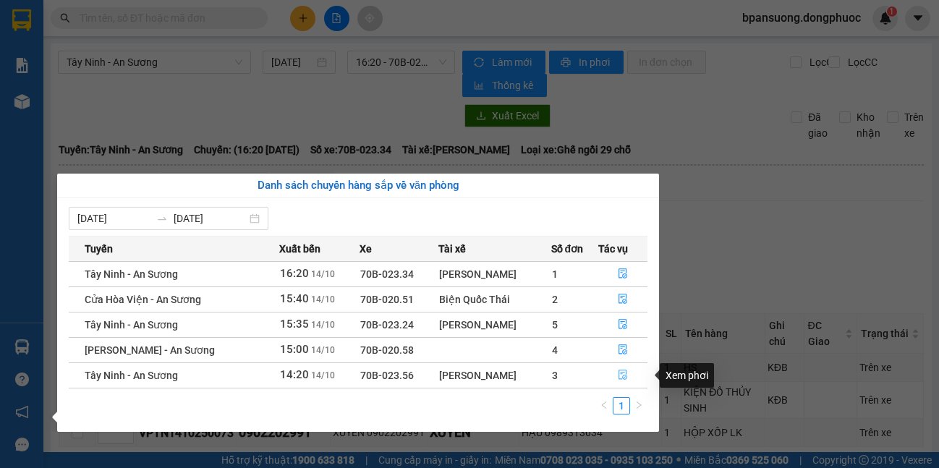
drag, startPoint x: 617, startPoint y: 378, endPoint x: 745, endPoint y: 200, distance: 218.3
click at [618, 377] on icon "file-done" at bounding box center [623, 375] width 10 height 10
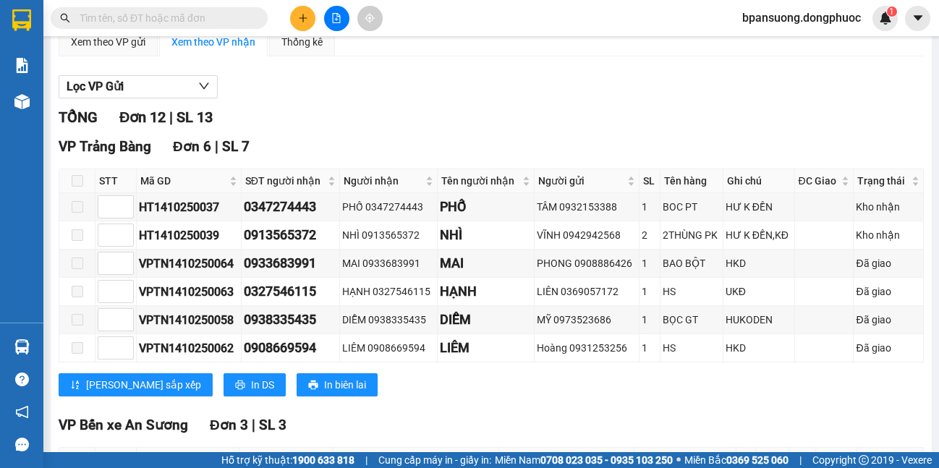
scroll to position [434, 0]
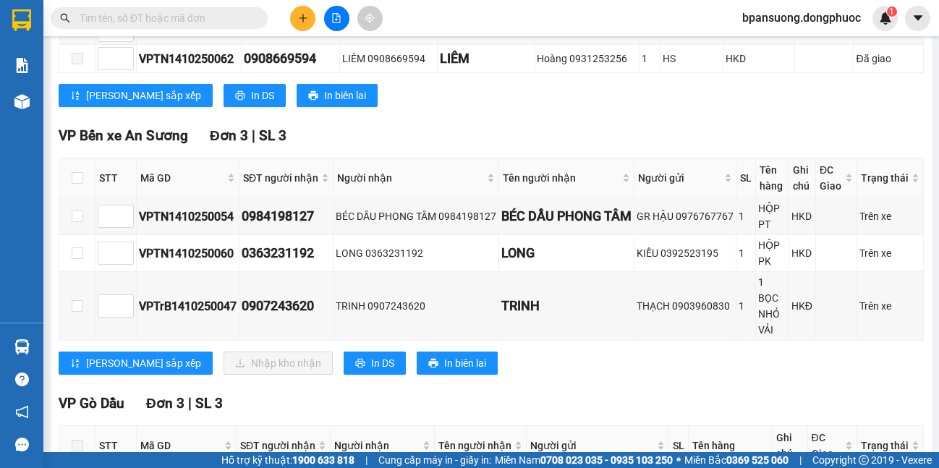
click at [80, 176] on th at bounding box center [77, 178] width 36 height 40
click at [75, 176] on input "checkbox" at bounding box center [78, 178] width 12 height 12
checkbox input "true"
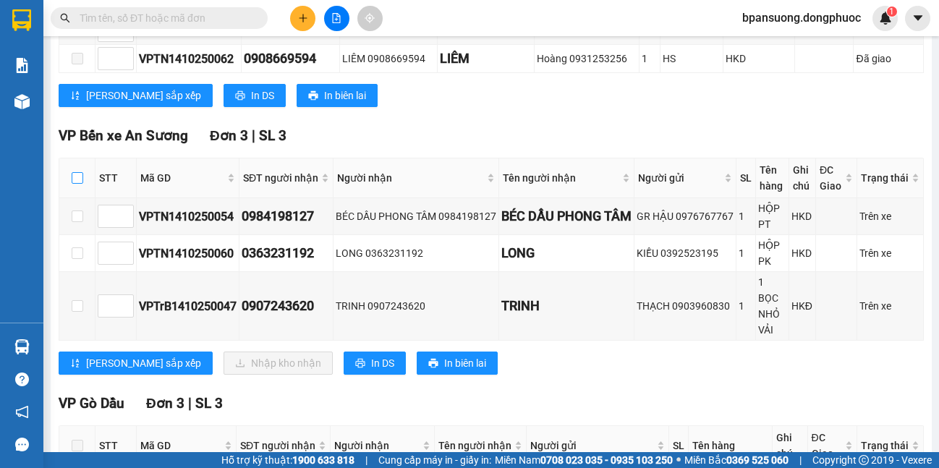
checkbox input "true"
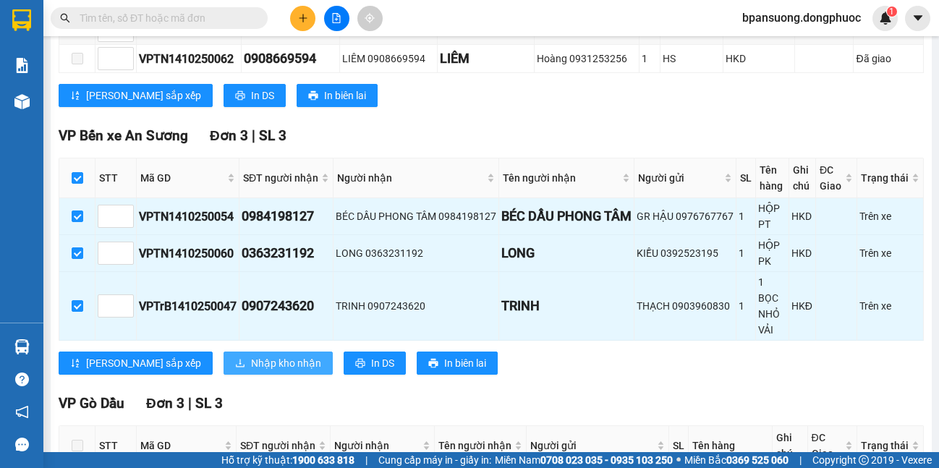
click at [251, 368] on span "Nhập kho nhận" at bounding box center [286, 363] width 70 height 16
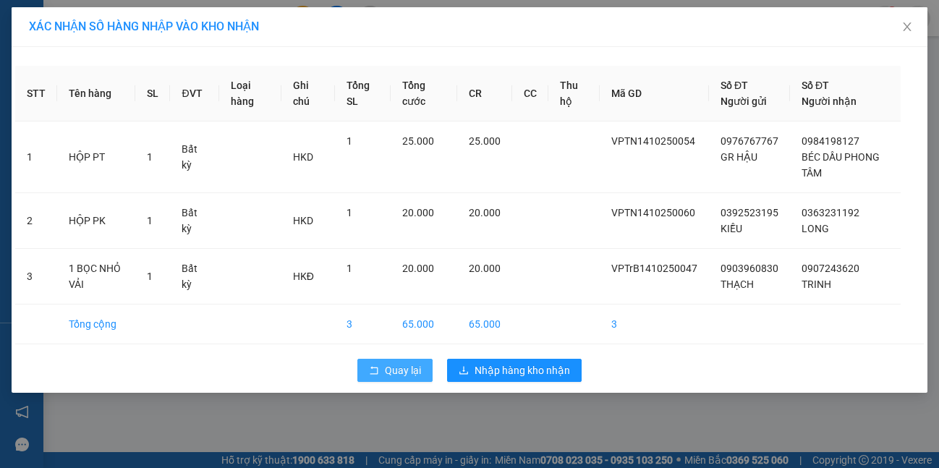
click at [373, 380] on button "Quay lại" at bounding box center [394, 370] width 75 height 23
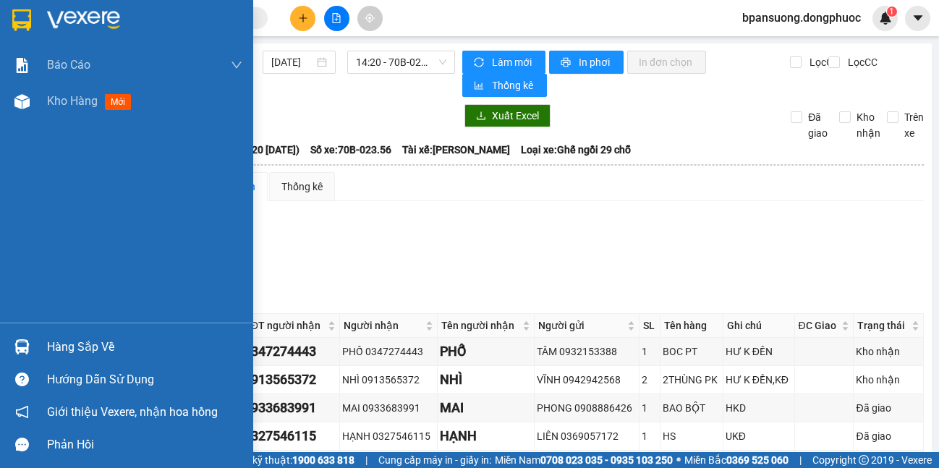
click at [12, 345] on div at bounding box center [21, 346] width 25 height 25
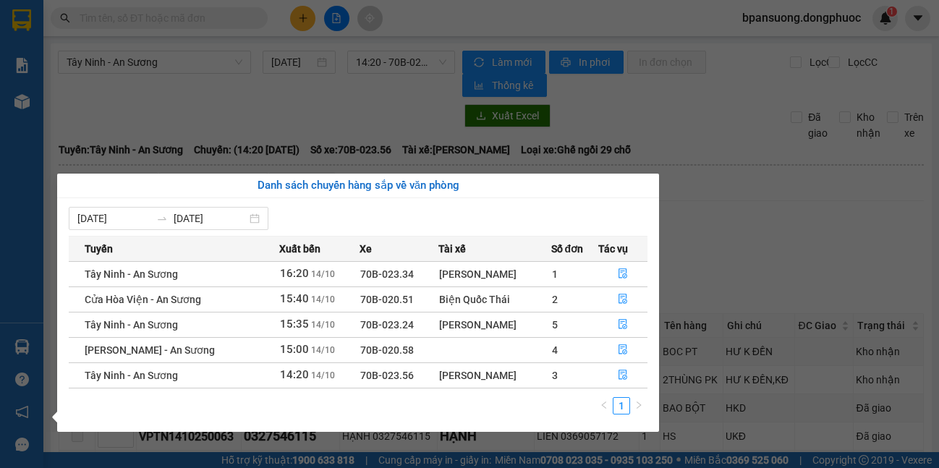
click at [758, 243] on section "Kết quả tìm kiếm ( 0 ) Bộ lọc No Data bpansuong.dongphuoc 1 Báo cáo Mẫu 1: Báo …" at bounding box center [469, 234] width 939 height 468
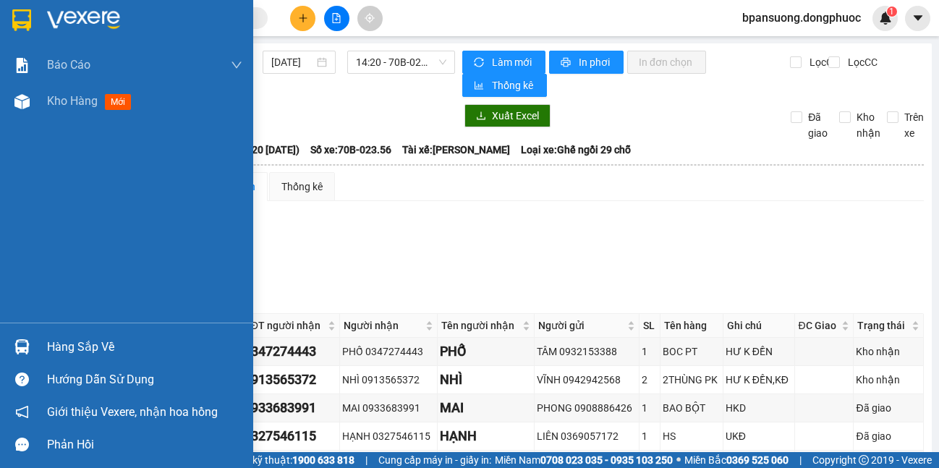
click at [48, 357] on div "Hàng sắp về" at bounding box center [144, 347] width 195 height 22
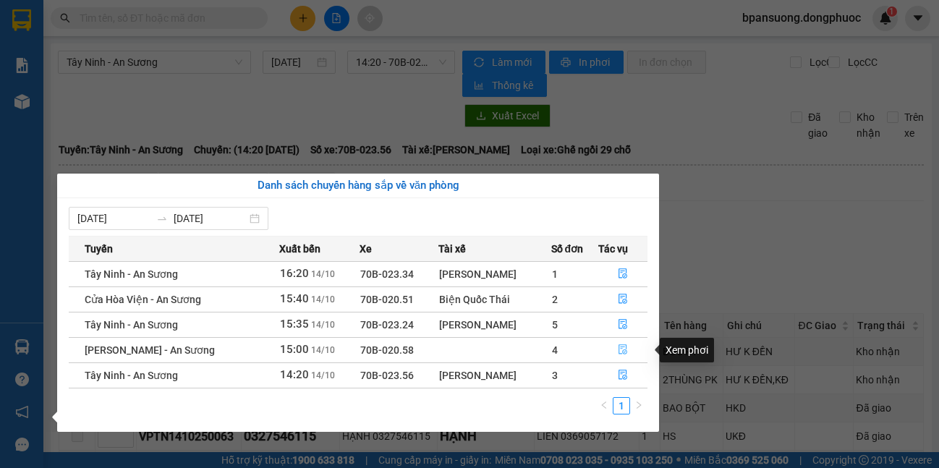
click at [621, 353] on icon "file-done" at bounding box center [623, 349] width 10 height 10
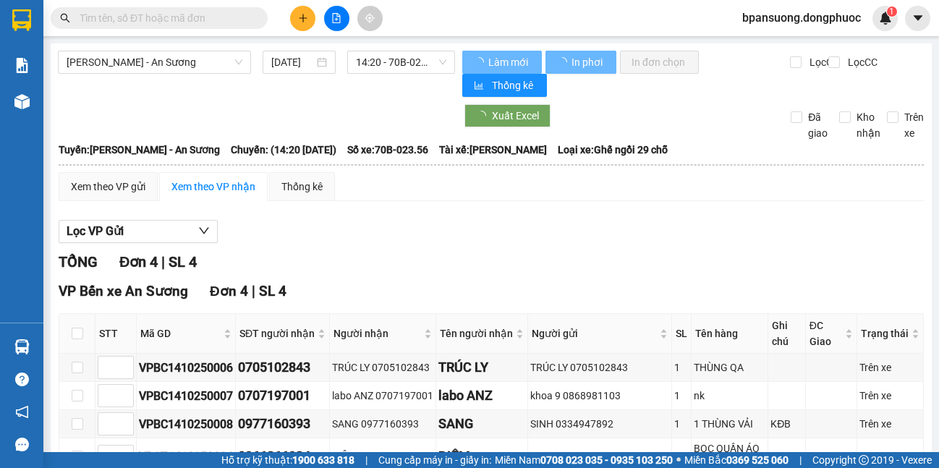
scroll to position [98, 0]
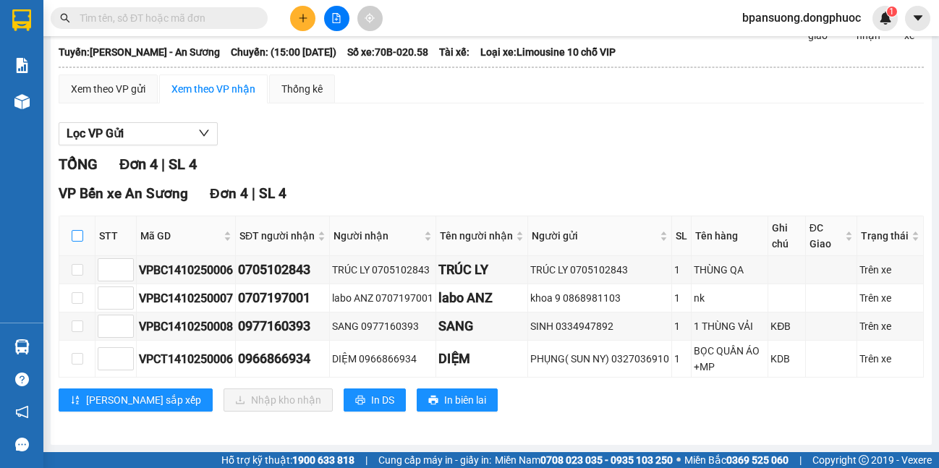
click at [78, 237] on input "checkbox" at bounding box center [78, 236] width 12 height 12
checkbox input "true"
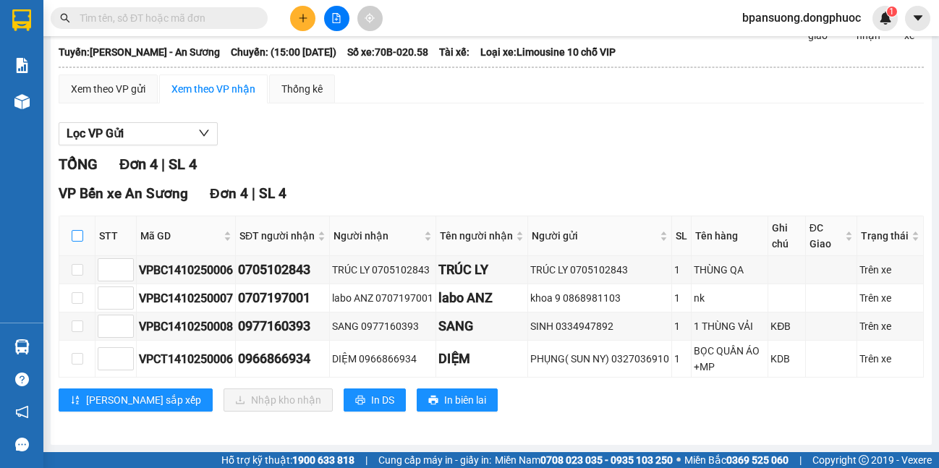
checkbox input "true"
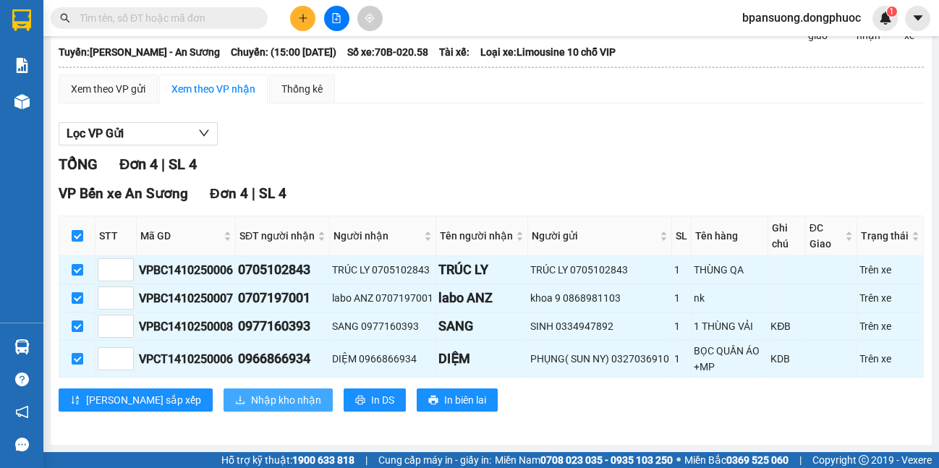
click at [251, 397] on span "Nhập kho nhận" at bounding box center [286, 400] width 70 height 16
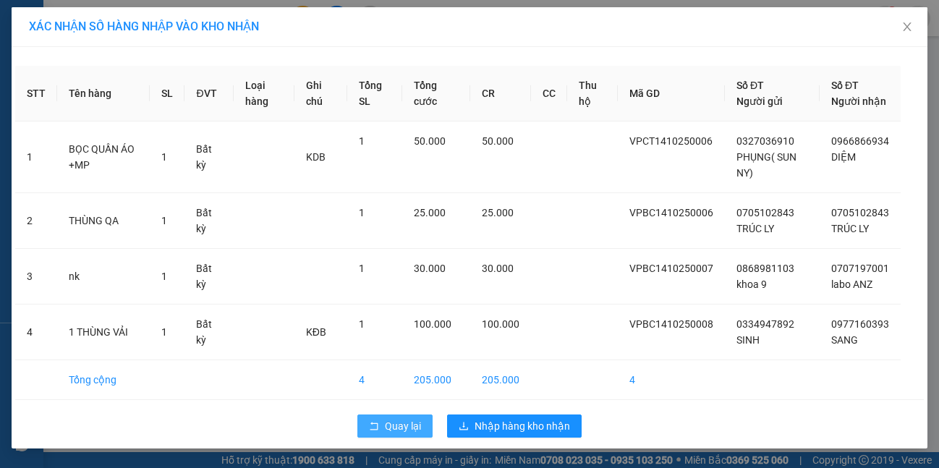
click at [386, 434] on span "Quay lại" at bounding box center [403, 426] width 36 height 16
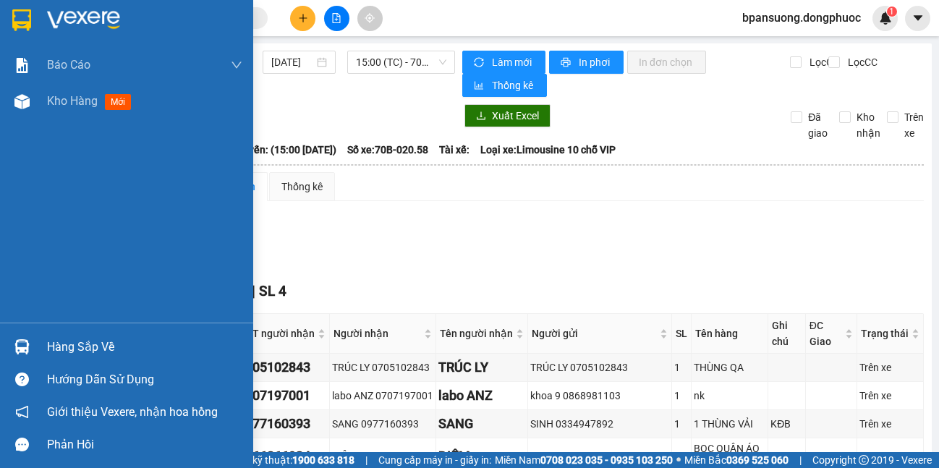
click at [22, 342] on img at bounding box center [21, 346] width 15 height 15
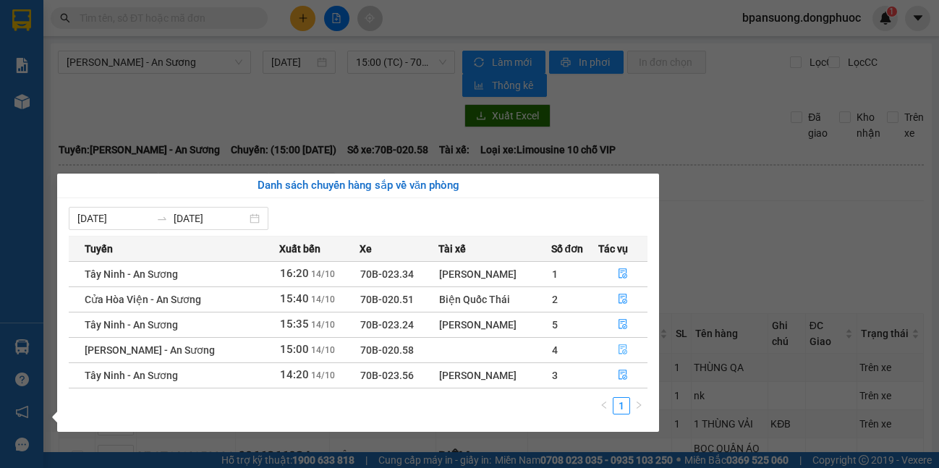
click at [627, 350] on icon "file-done" at bounding box center [623, 349] width 10 height 10
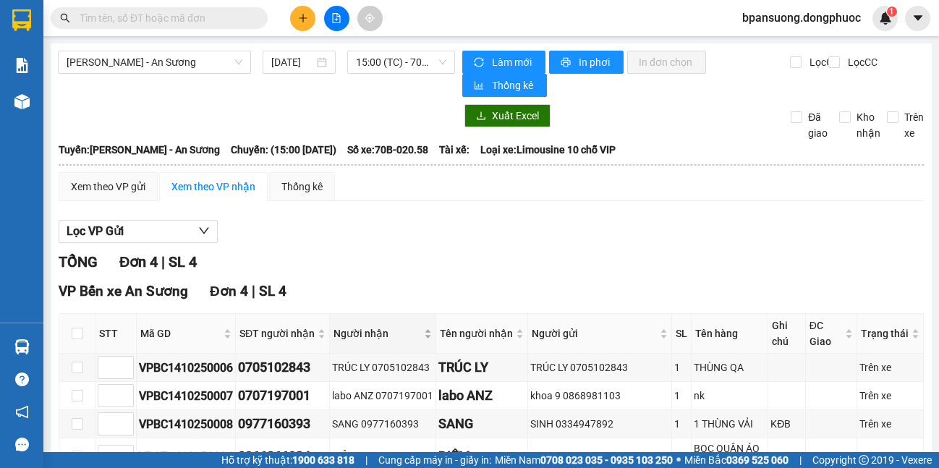
scroll to position [98, 0]
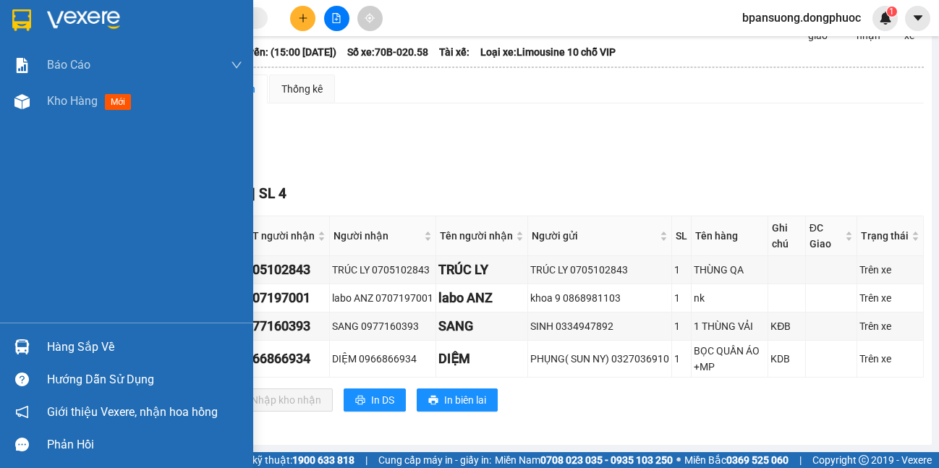
click at [28, 347] on img at bounding box center [21, 346] width 15 height 15
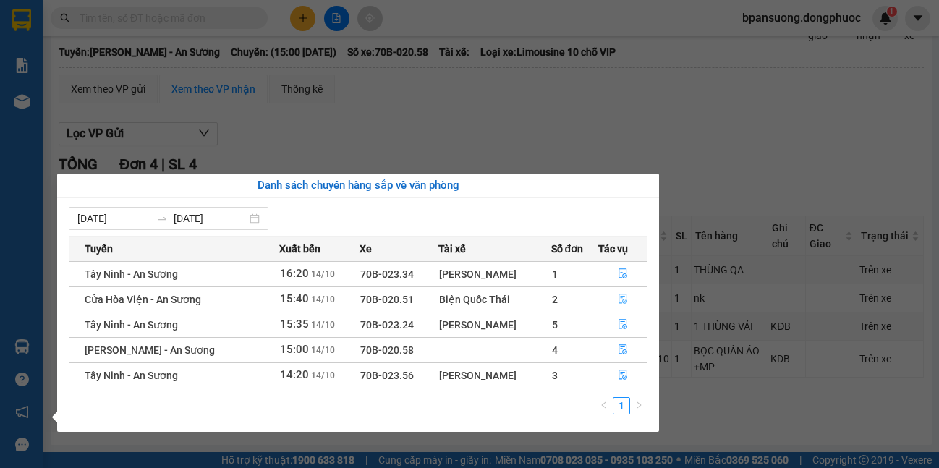
click at [620, 300] on icon "file-done" at bounding box center [623, 299] width 10 height 10
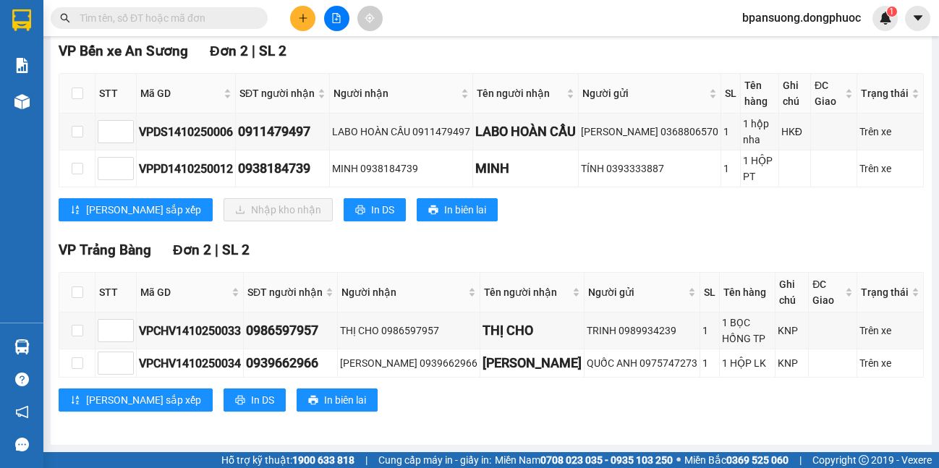
scroll to position [96, 0]
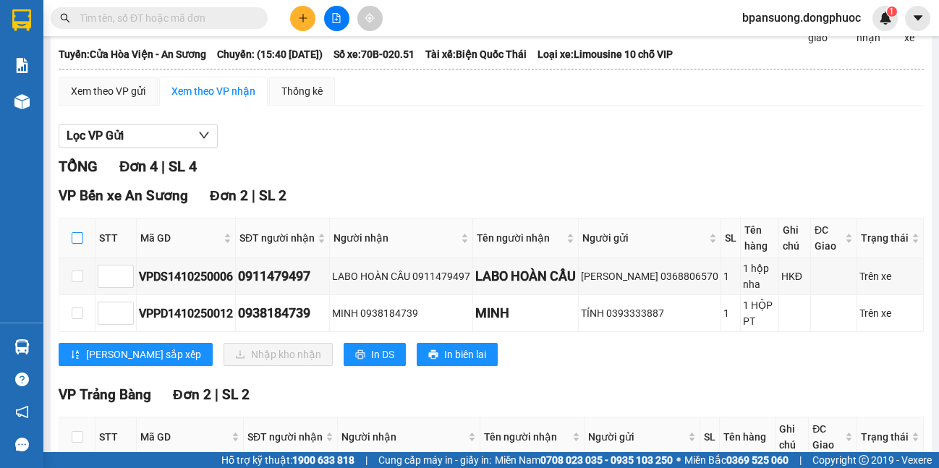
click at [72, 237] on input "checkbox" at bounding box center [78, 238] width 12 height 12
checkbox input "true"
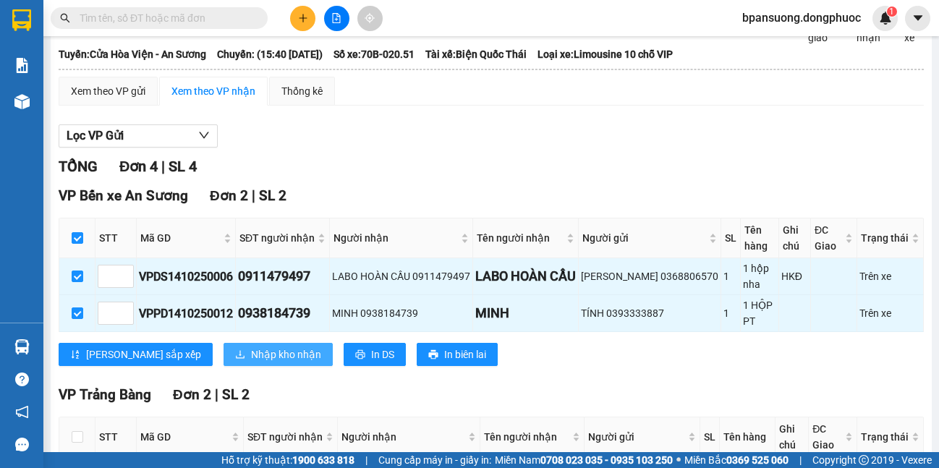
click at [251, 347] on span "Nhập kho nhận" at bounding box center [286, 355] width 70 height 16
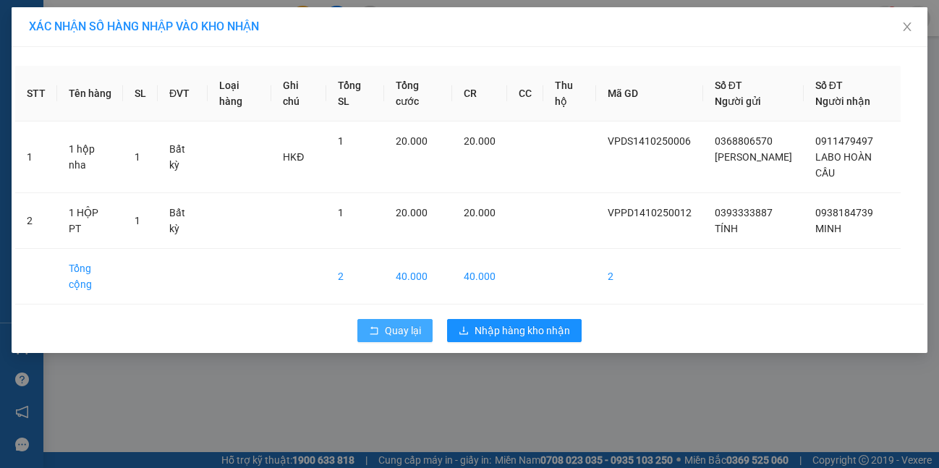
click at [391, 332] on span "Quay lại" at bounding box center [403, 331] width 36 height 16
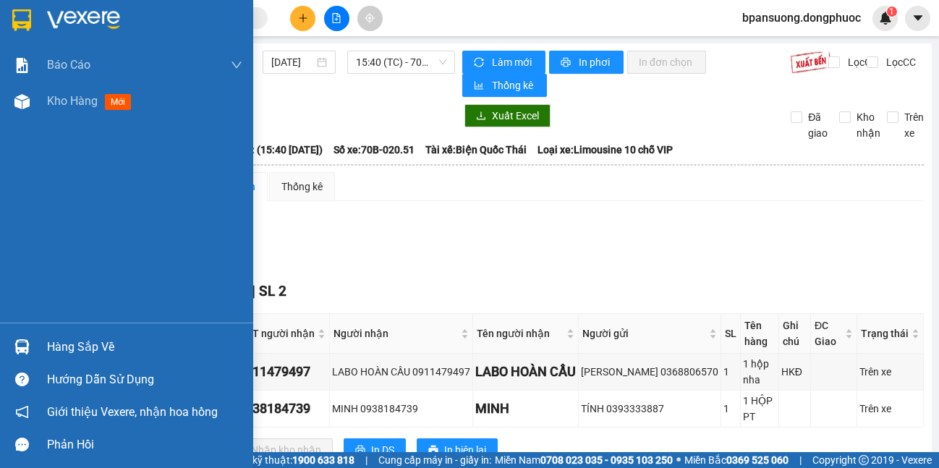
click at [21, 349] on img at bounding box center [21, 346] width 15 height 15
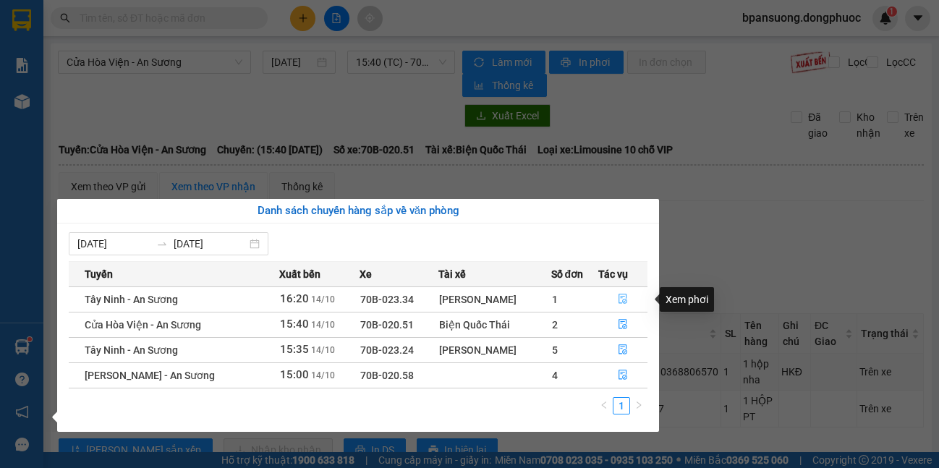
click at [609, 292] on button "button" at bounding box center [623, 299] width 48 height 23
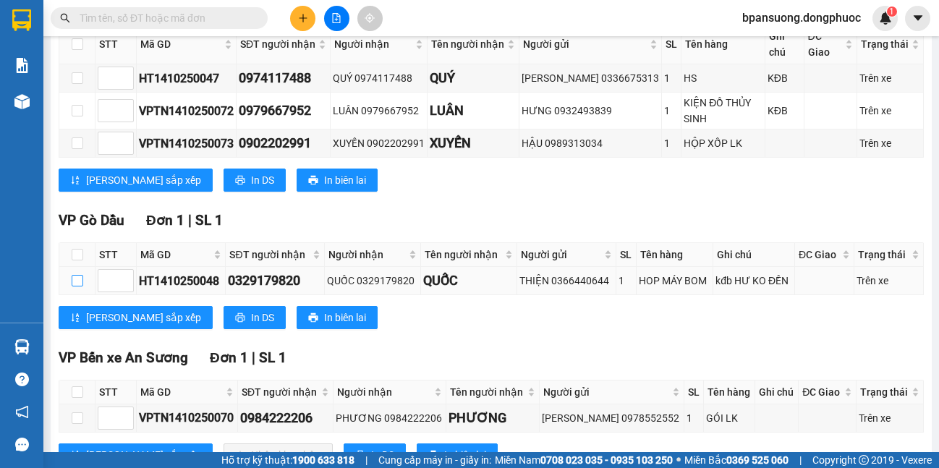
scroll to position [320, 0]
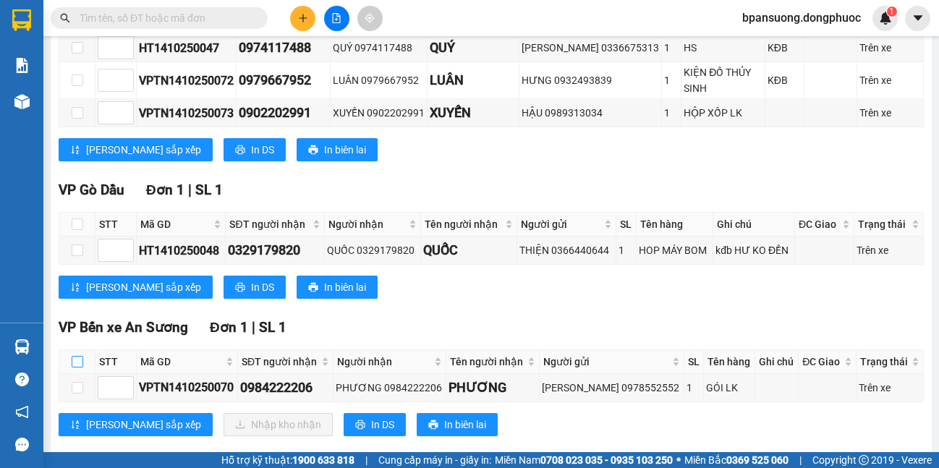
click at [78, 356] on input "checkbox" at bounding box center [78, 362] width 12 height 12
checkbox input "true"
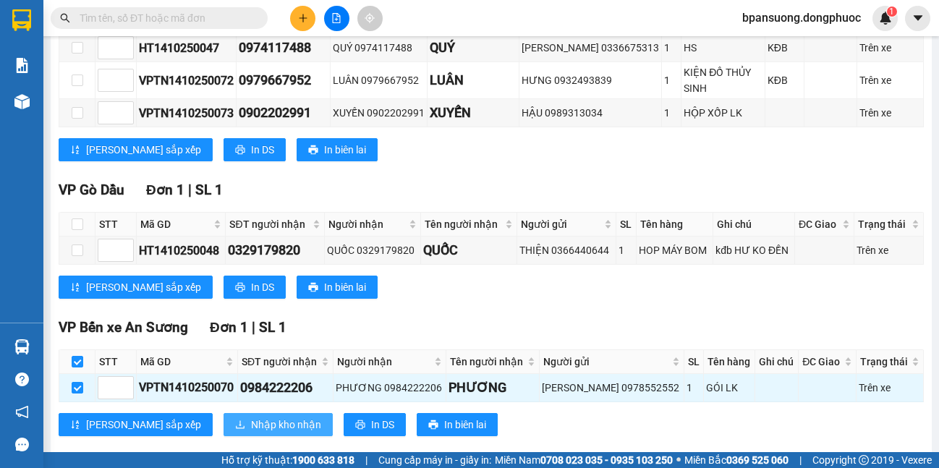
click at [251, 417] on span "Nhập kho nhận" at bounding box center [286, 425] width 70 height 16
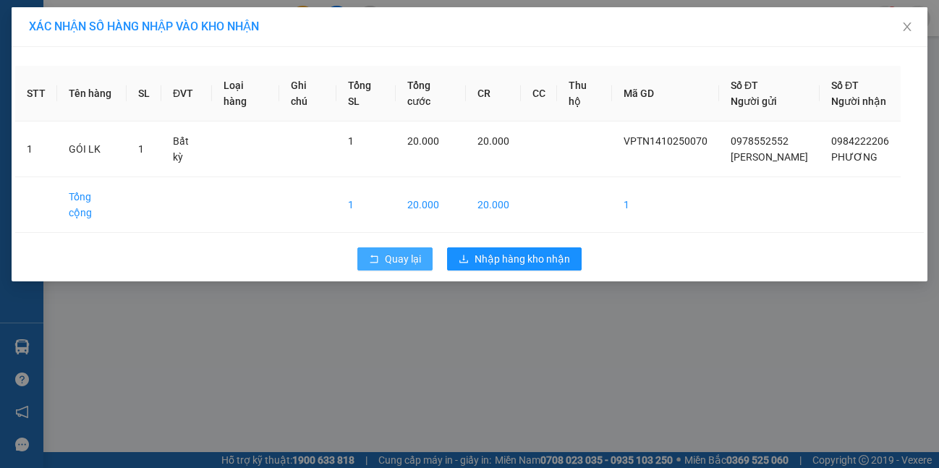
click at [400, 251] on span "Quay lại" at bounding box center [403, 259] width 36 height 16
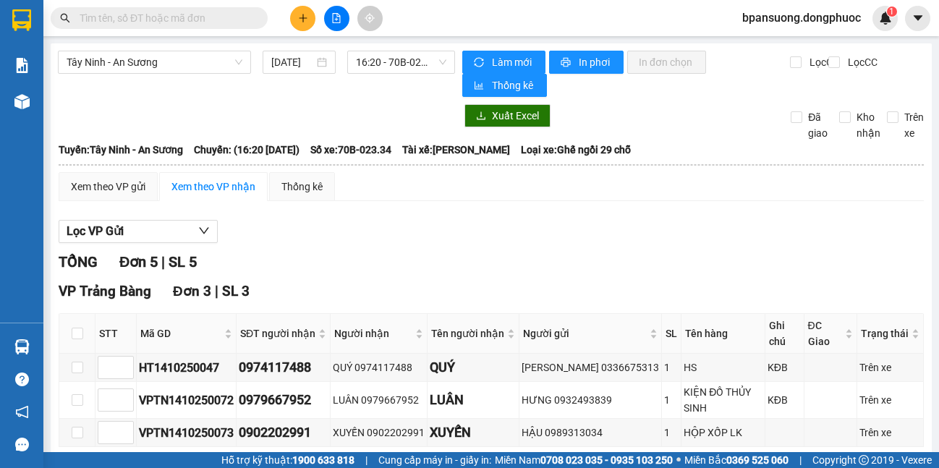
scroll to position [320, 0]
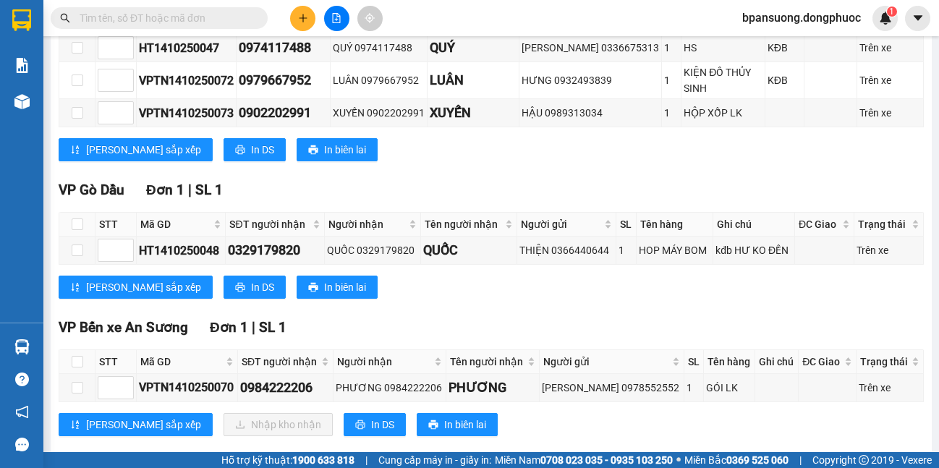
click at [88, 350] on th at bounding box center [77, 362] width 36 height 24
click at [81, 350] on th at bounding box center [77, 362] width 36 height 24
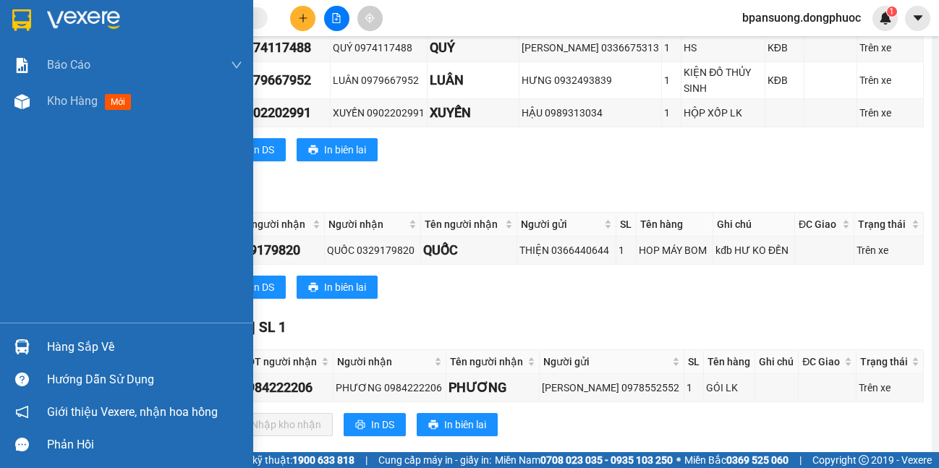
click at [42, 346] on div "Hàng sắp về" at bounding box center [126, 347] width 253 height 33
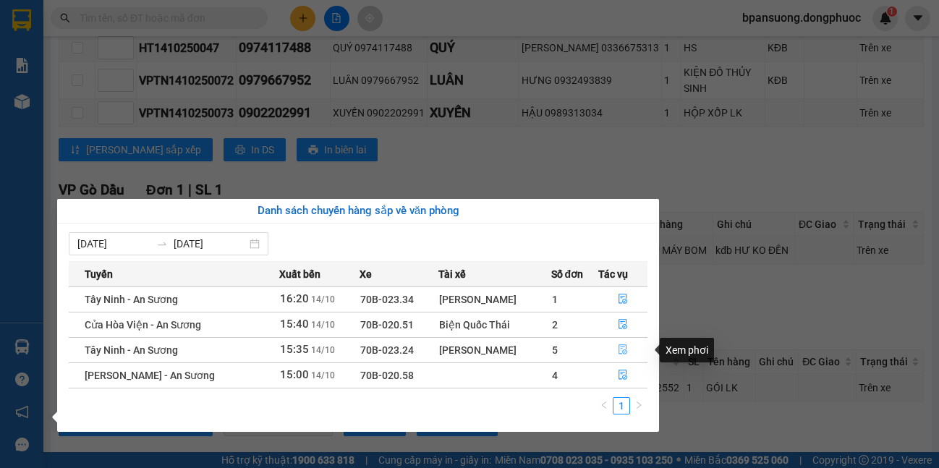
click at [627, 349] on button "button" at bounding box center [623, 350] width 48 height 23
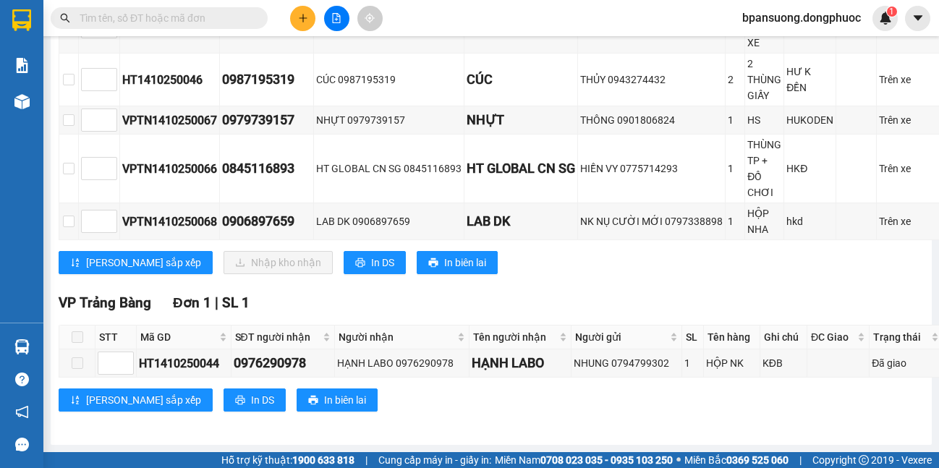
scroll to position [75, 0]
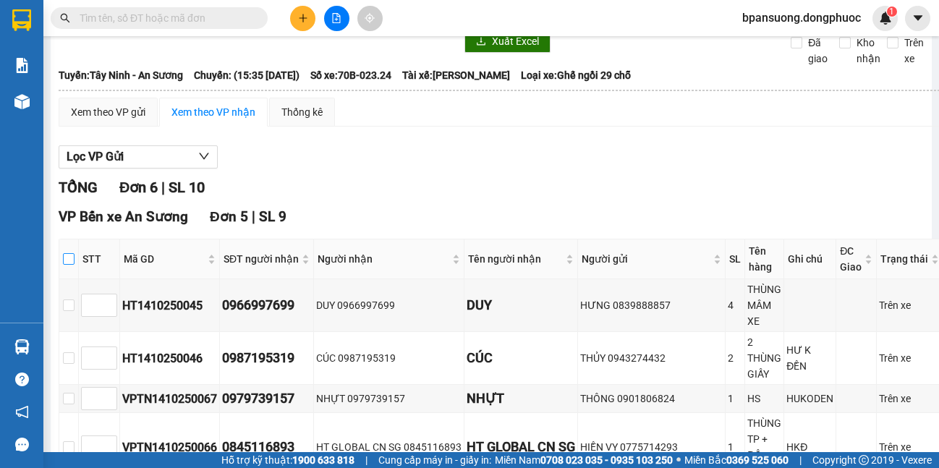
click at [71, 255] on input "checkbox" at bounding box center [69, 259] width 12 height 12
checkbox input "true"
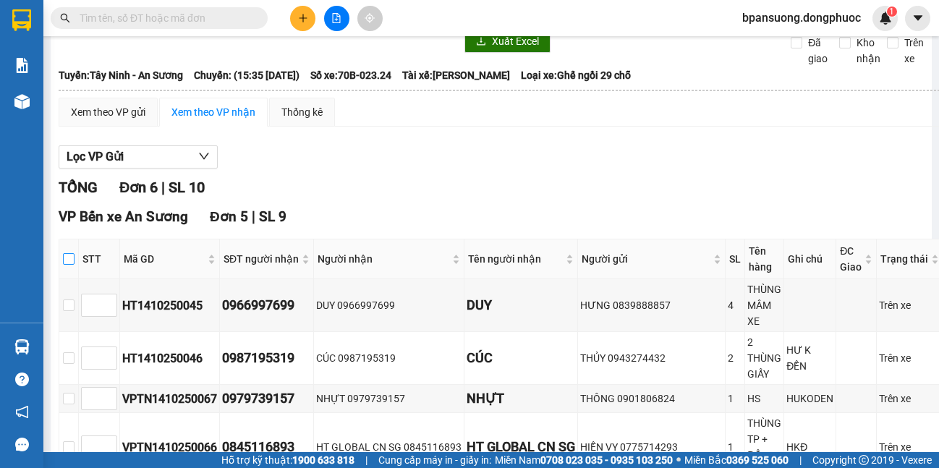
checkbox input "true"
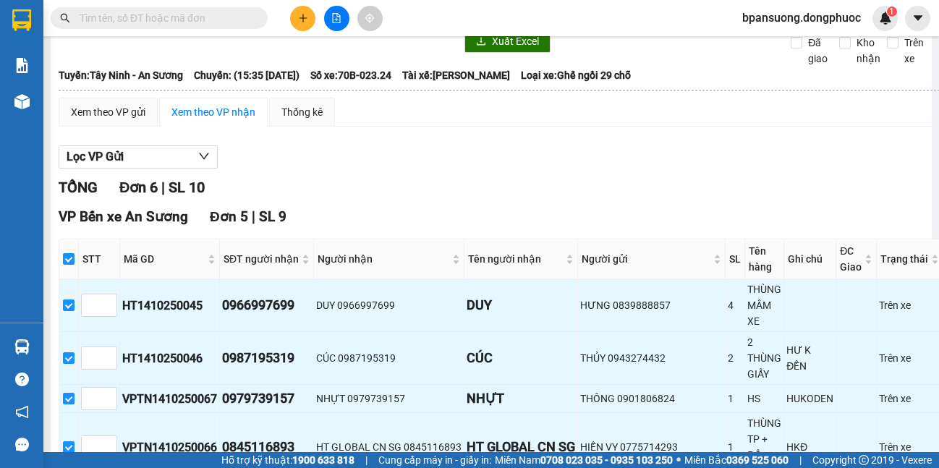
scroll to position [364, 0]
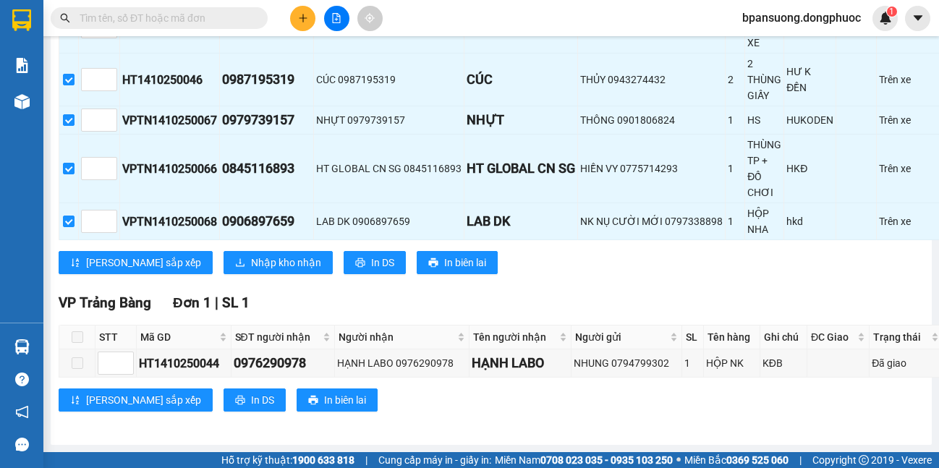
click at [243, 239] on div "VP Bến xe An Sương Đơn 5 | SL 9 STT Mã GD SĐT người nhận Người nhận Tên người n…" at bounding box center [501, 106] width 885 height 357
click at [251, 255] on span "Nhập kho nhận" at bounding box center [286, 263] width 70 height 16
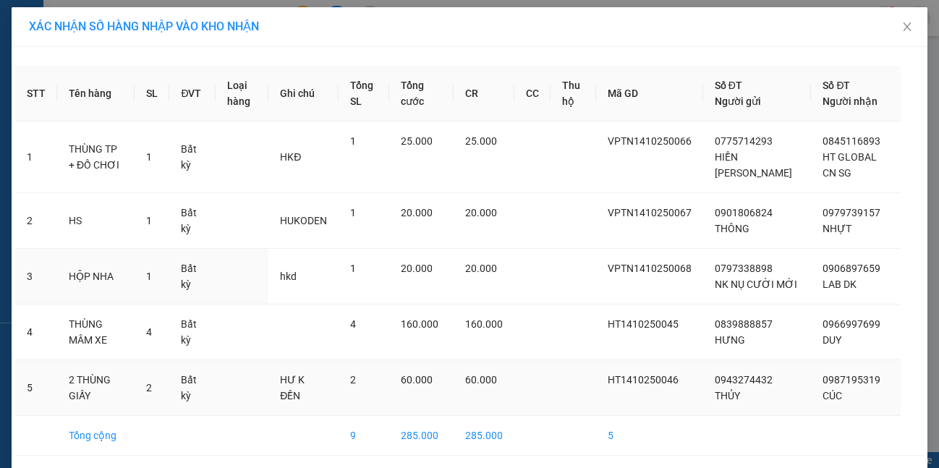
scroll to position [69, 0]
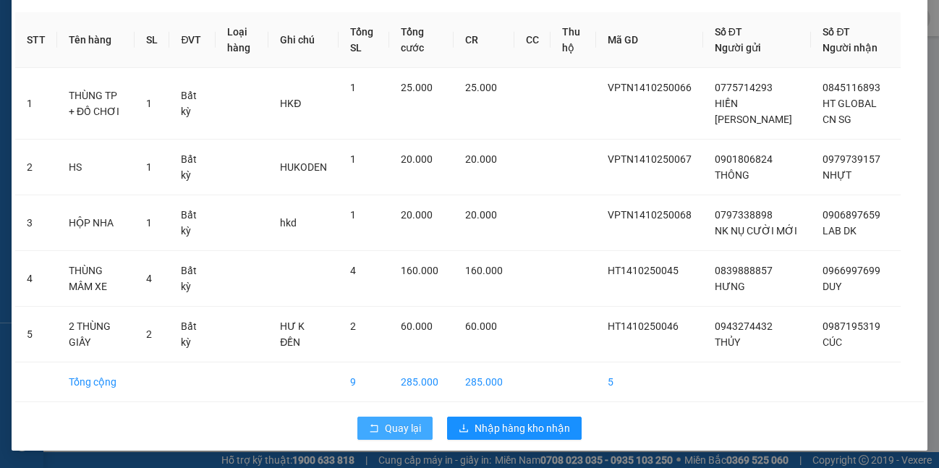
click at [406, 430] on span "Quay lại" at bounding box center [403, 428] width 36 height 16
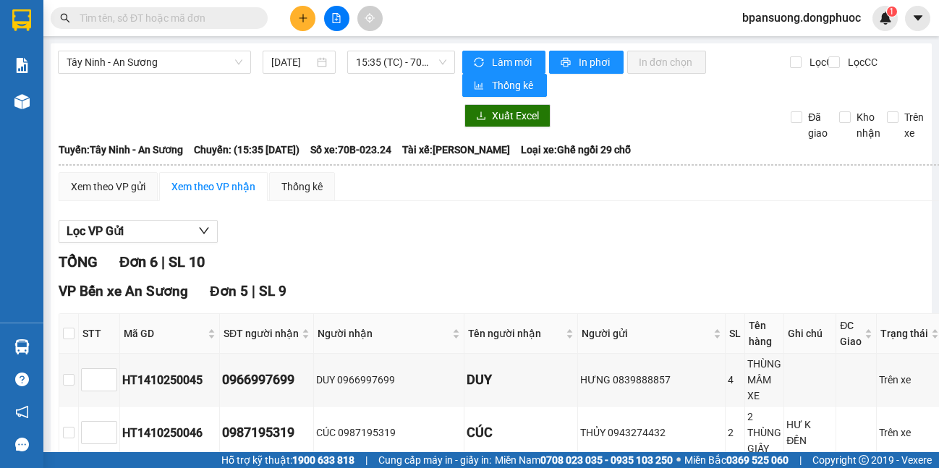
scroll to position [364, 0]
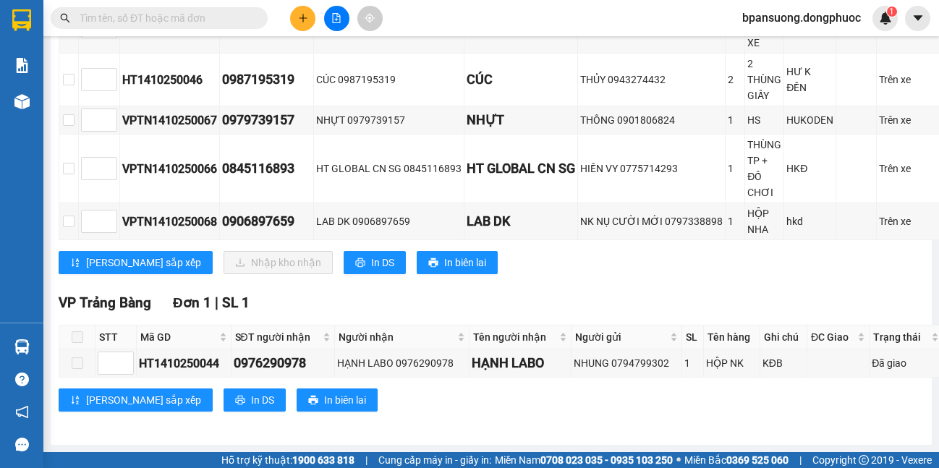
click at [41, 343] on section "Kết quả tìm kiếm ( 0 ) Bộ lọc No Data bpansuong.dongphuoc 1 Báo cáo Mẫu 1: Báo …" at bounding box center [469, 234] width 939 height 468
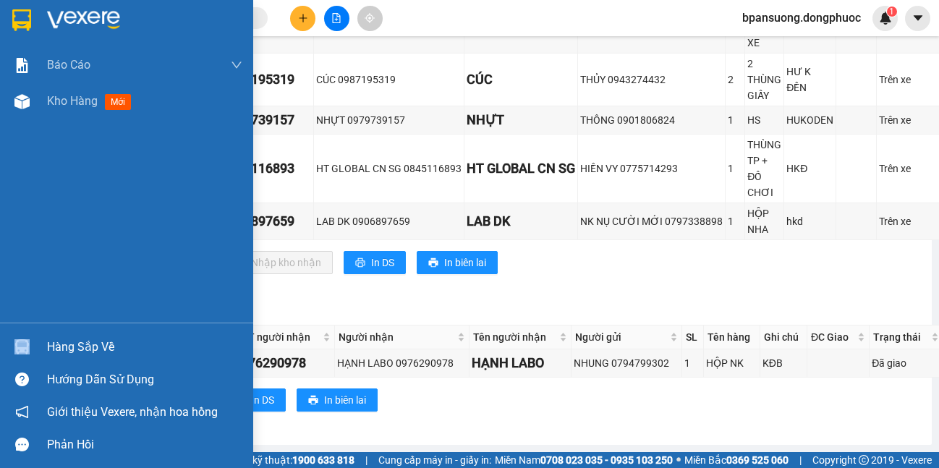
click at [26, 346] on img at bounding box center [21, 346] width 15 height 15
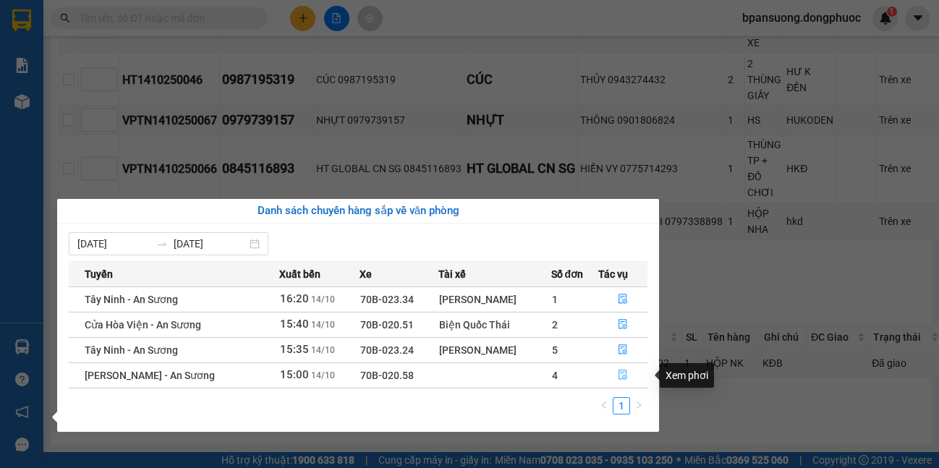
drag, startPoint x: 622, startPoint y: 369, endPoint x: 604, endPoint y: 373, distance: 17.9
click at [604, 373] on button "button" at bounding box center [623, 375] width 48 height 23
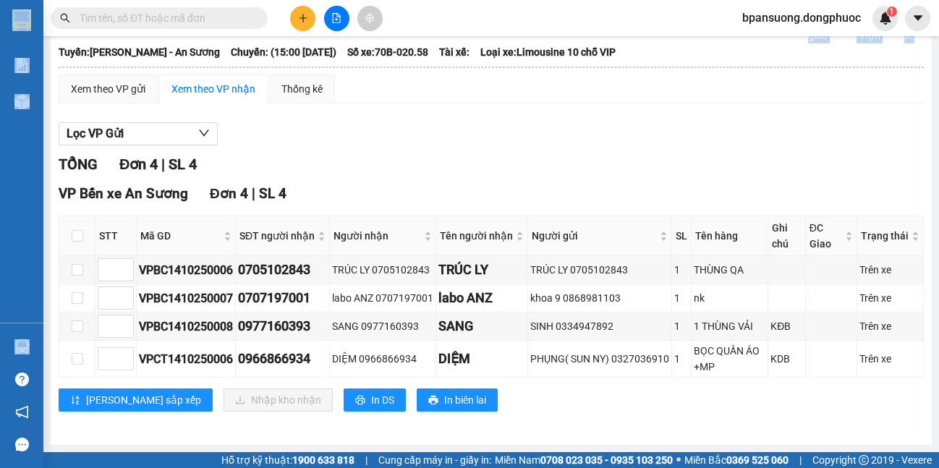
scroll to position [98, 0]
click at [78, 237] on input "checkbox" at bounding box center [78, 236] width 12 height 12
checkbox input "true"
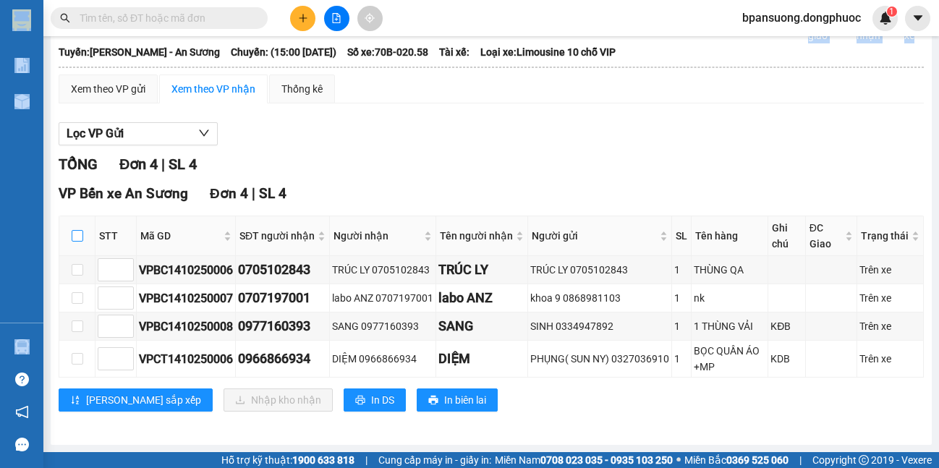
checkbox input "true"
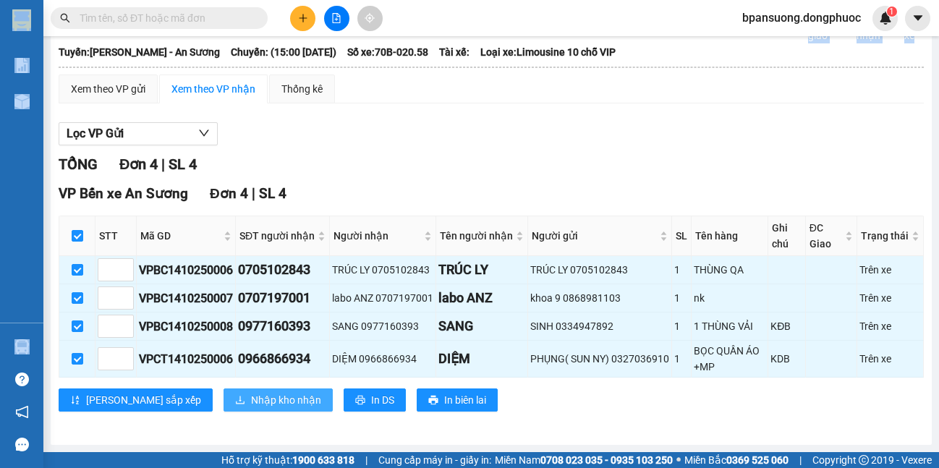
click at [251, 400] on span "Nhập kho nhận" at bounding box center [286, 400] width 70 height 16
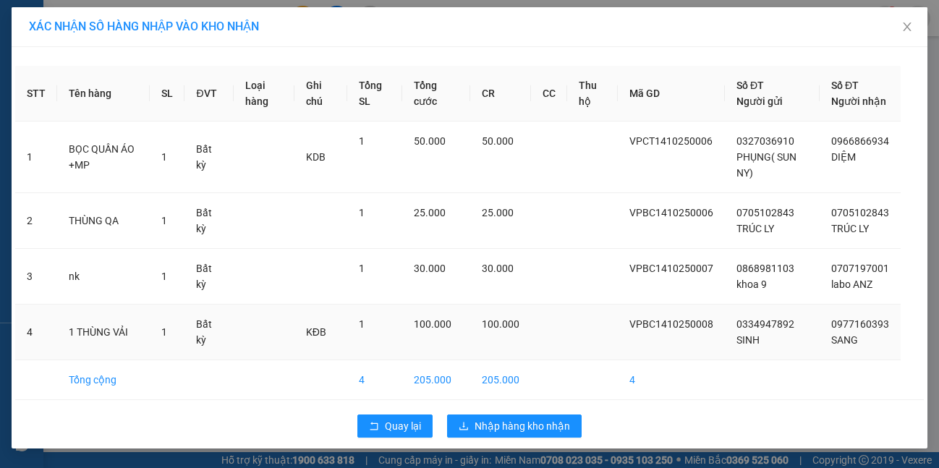
scroll to position [14, 0]
click at [396, 428] on span "Quay lại" at bounding box center [403, 426] width 36 height 16
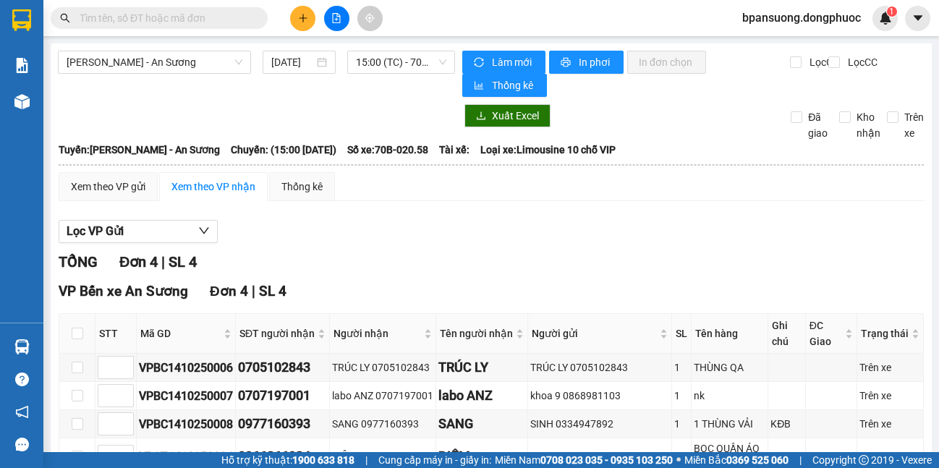
click at [532, 226] on div "Lọc VP Gửi" at bounding box center [491, 232] width 865 height 24
